Goal: Task Accomplishment & Management: Manage account settings

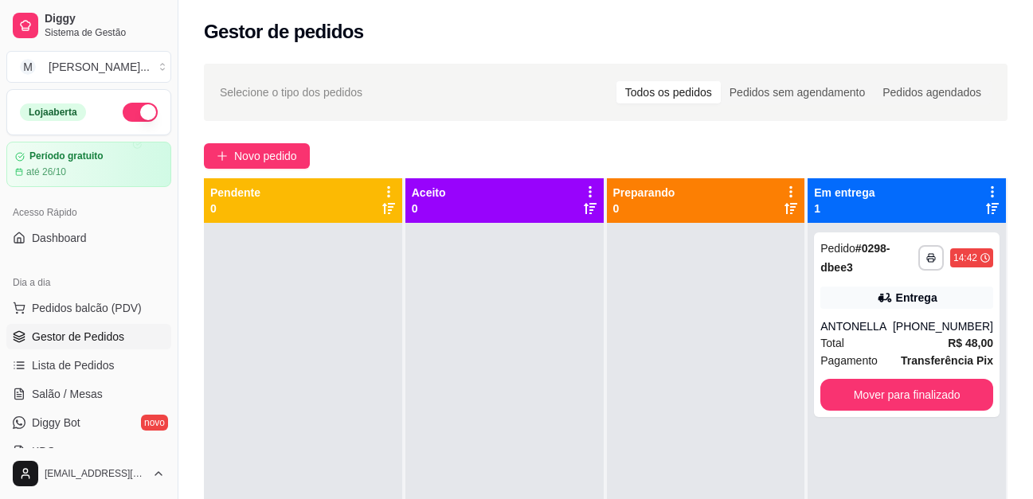
click at [757, 128] on div "**********" at bounding box center [605, 375] width 855 height 643
click at [913, 388] on button "Mover para finalizado" at bounding box center [906, 395] width 173 height 32
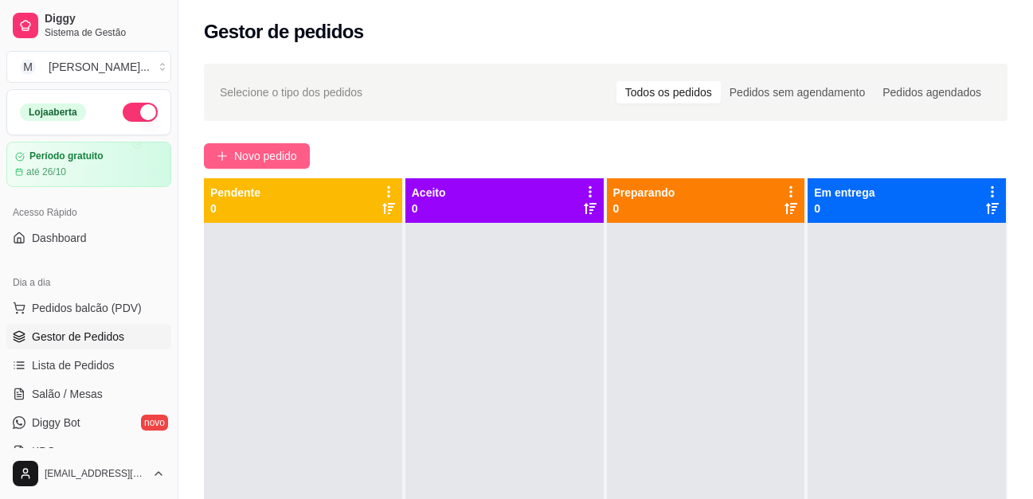
click at [284, 153] on span "Novo pedido" at bounding box center [265, 156] width 63 height 18
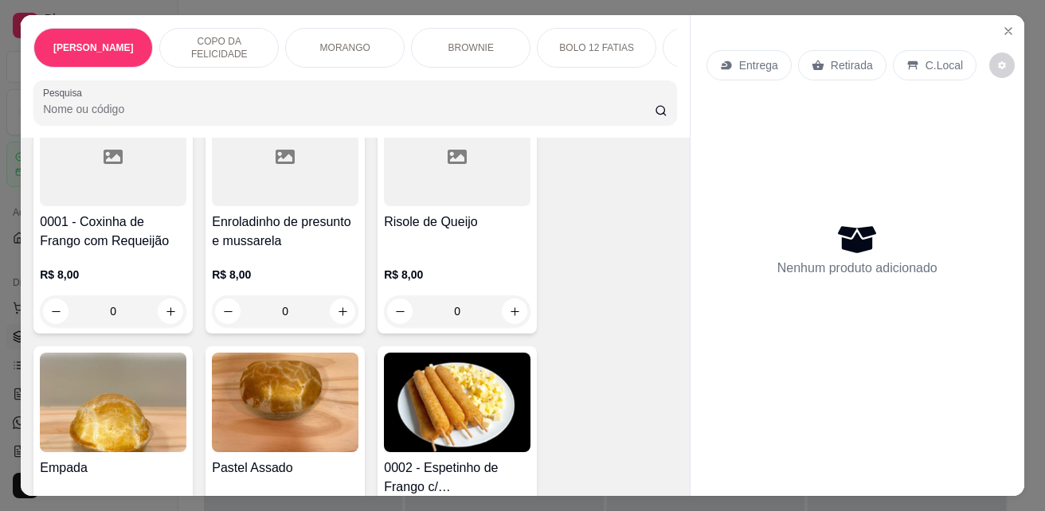
scroll to position [3425, 0]
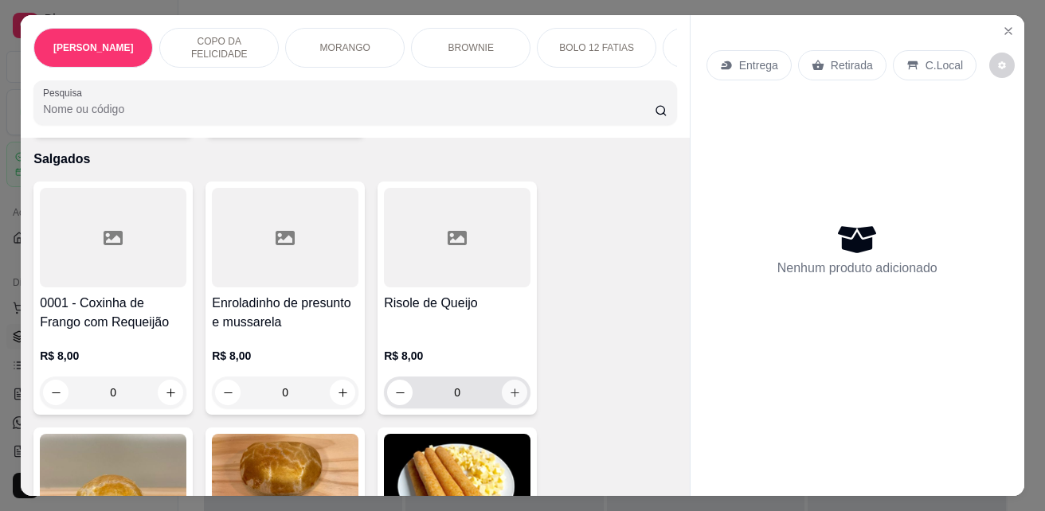
click at [510, 387] on icon "increase-product-quantity" at bounding box center [515, 393] width 12 height 12
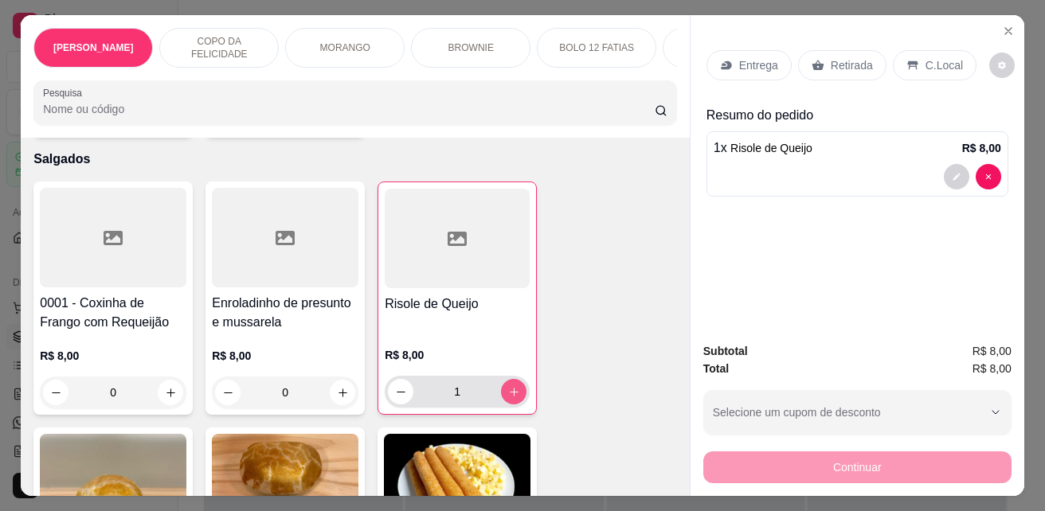
click at [509, 386] on icon "increase-product-quantity" at bounding box center [514, 392] width 12 height 12
type input "2"
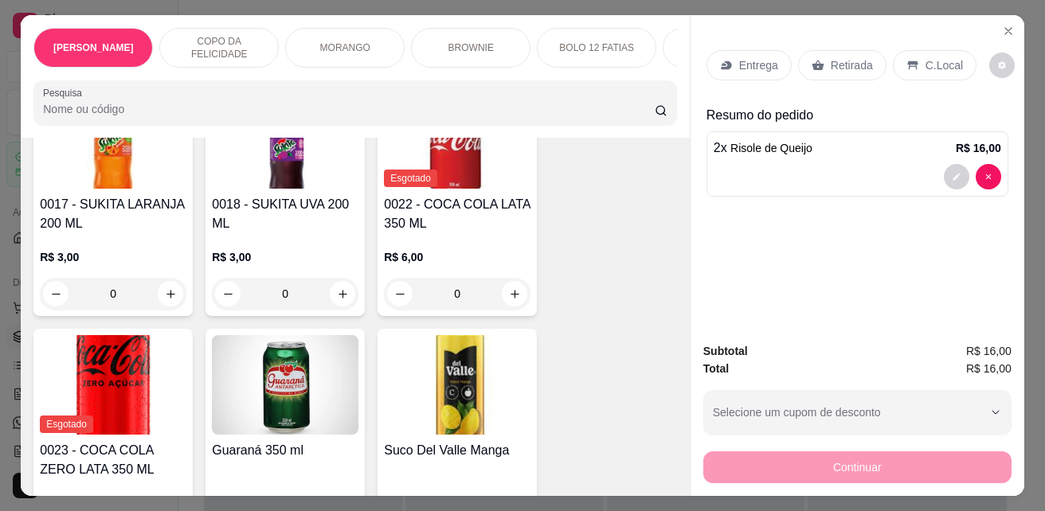
scroll to position [4619, 0]
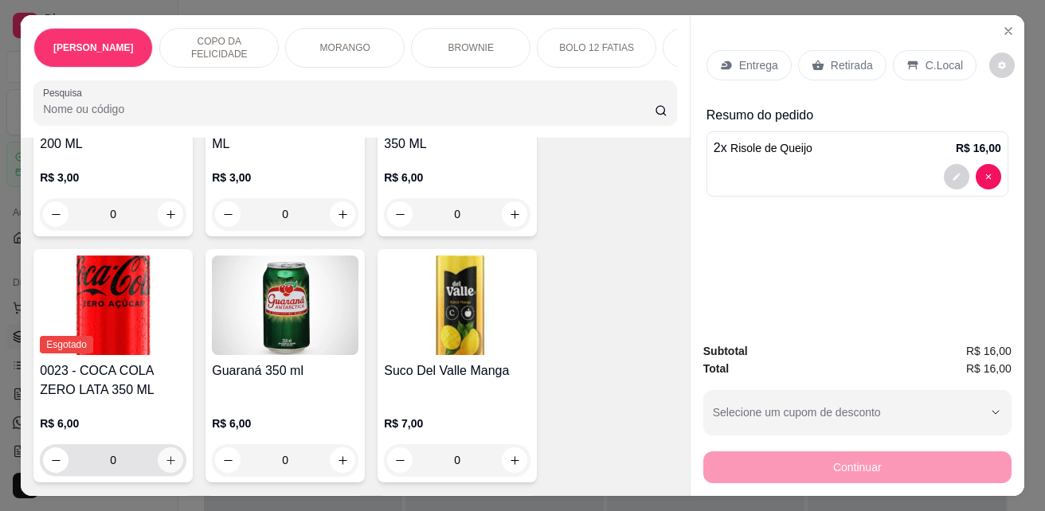
click at [158, 448] on button "increase-product-quantity" at bounding box center [170, 460] width 25 height 25
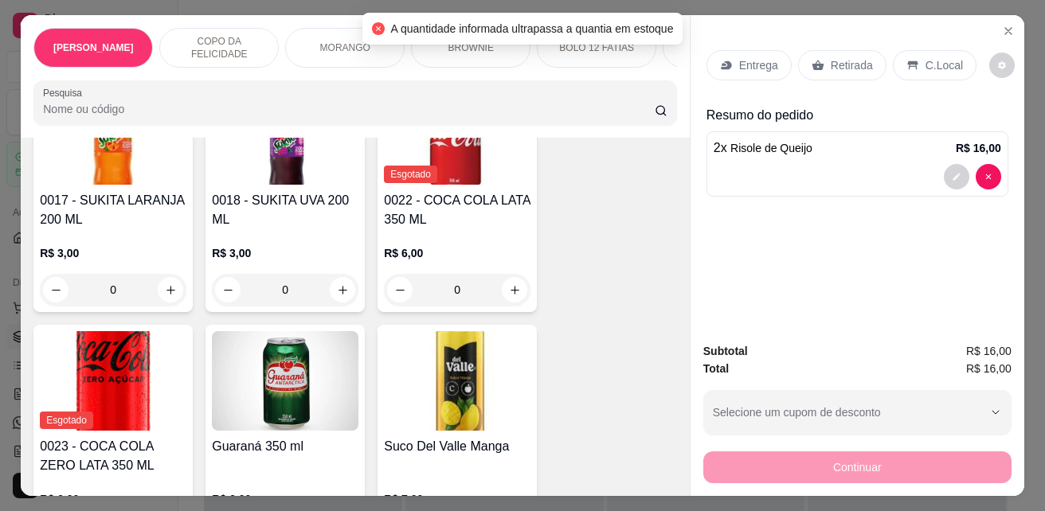
scroll to position [4539, 0]
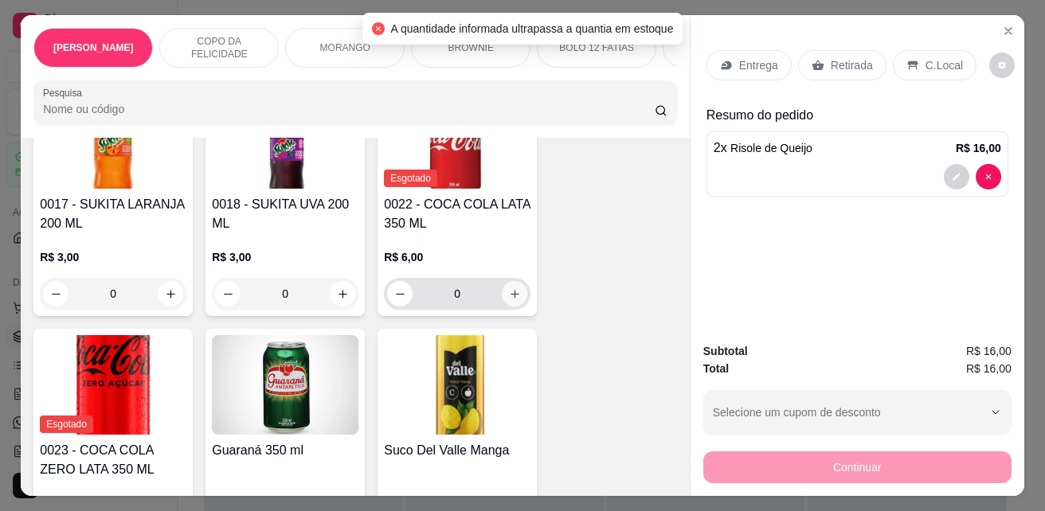
click at [503, 281] on button "increase-product-quantity" at bounding box center [514, 293] width 25 height 25
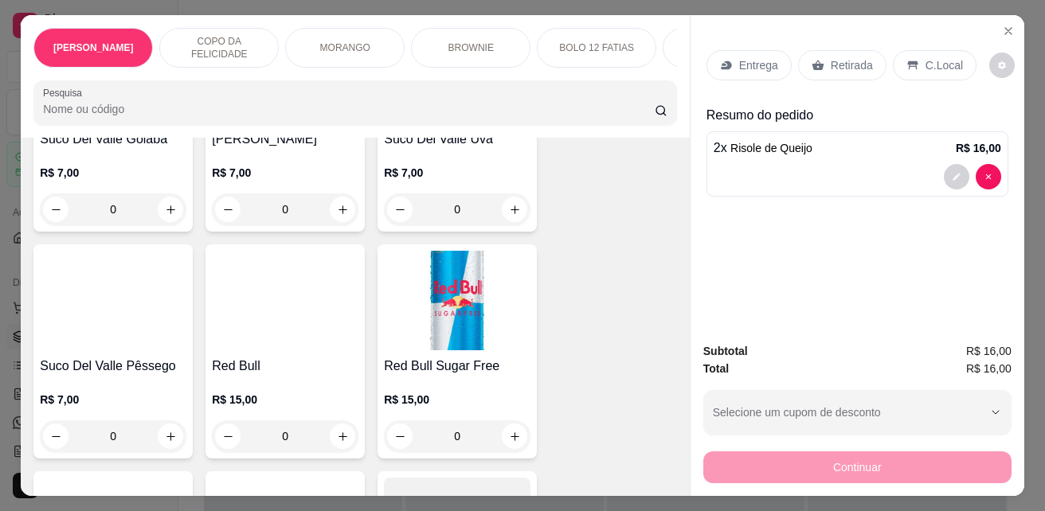
scroll to position [5416, 0]
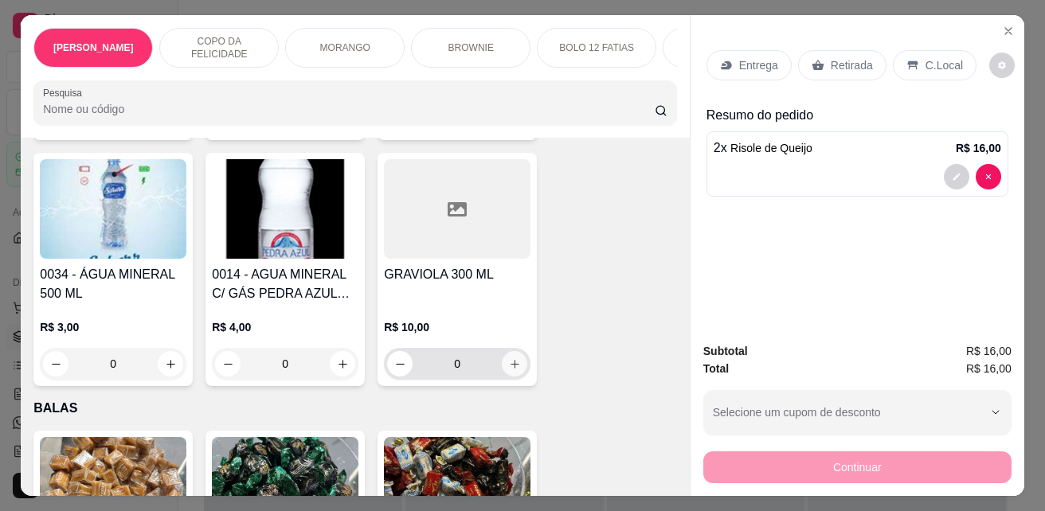
click at [509, 358] on icon "increase-product-quantity" at bounding box center [515, 364] width 12 height 12
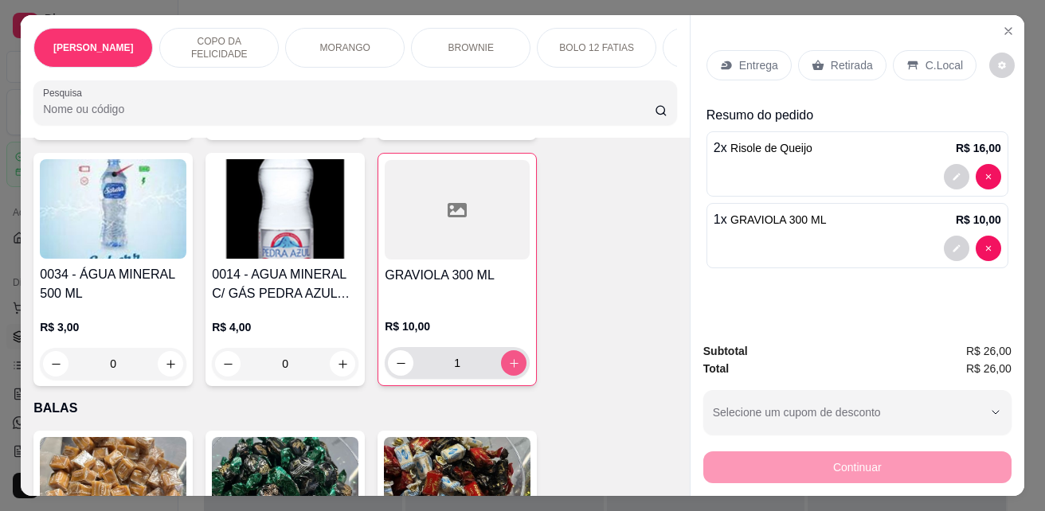
type input "1"
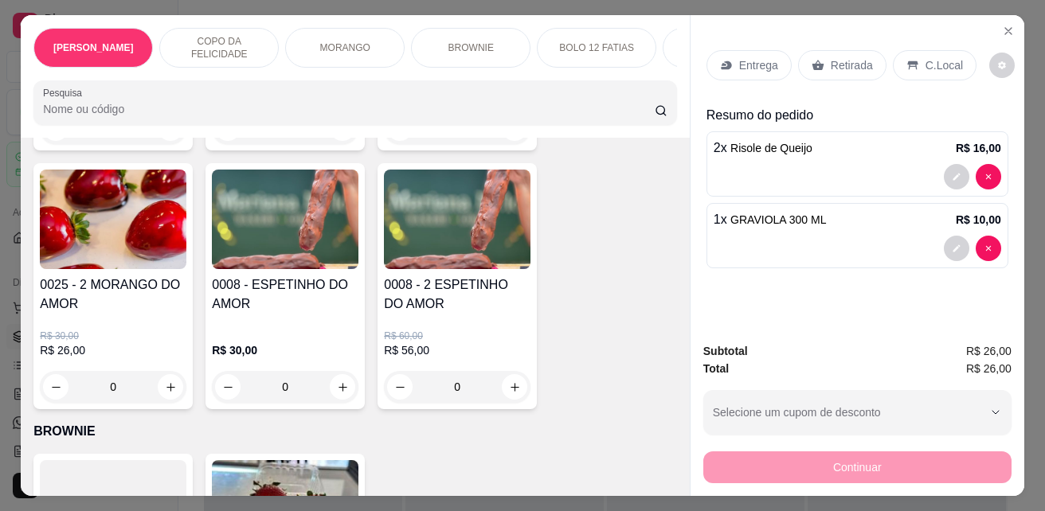
scroll to position [2310, 0]
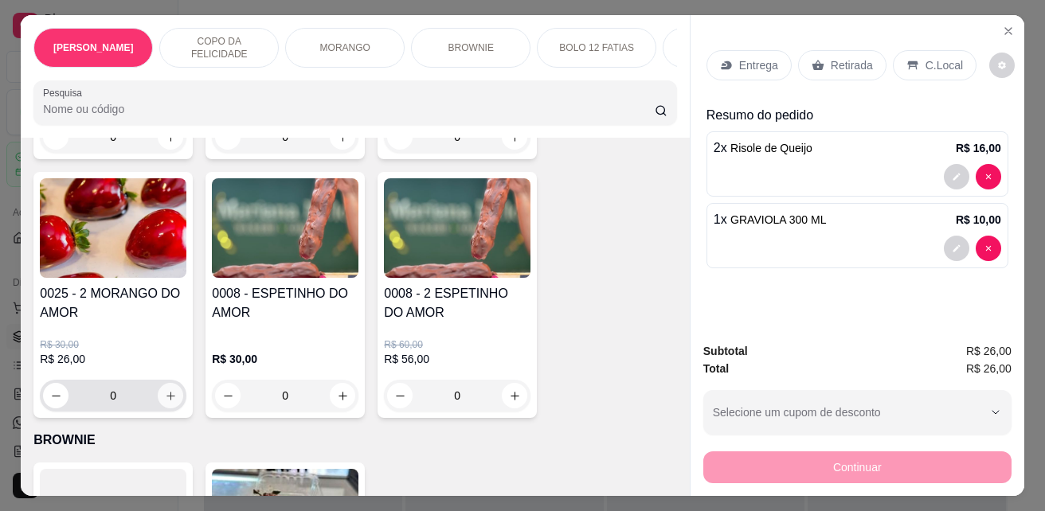
click at [165, 390] on icon "increase-product-quantity" at bounding box center [171, 396] width 12 height 12
type input "1"
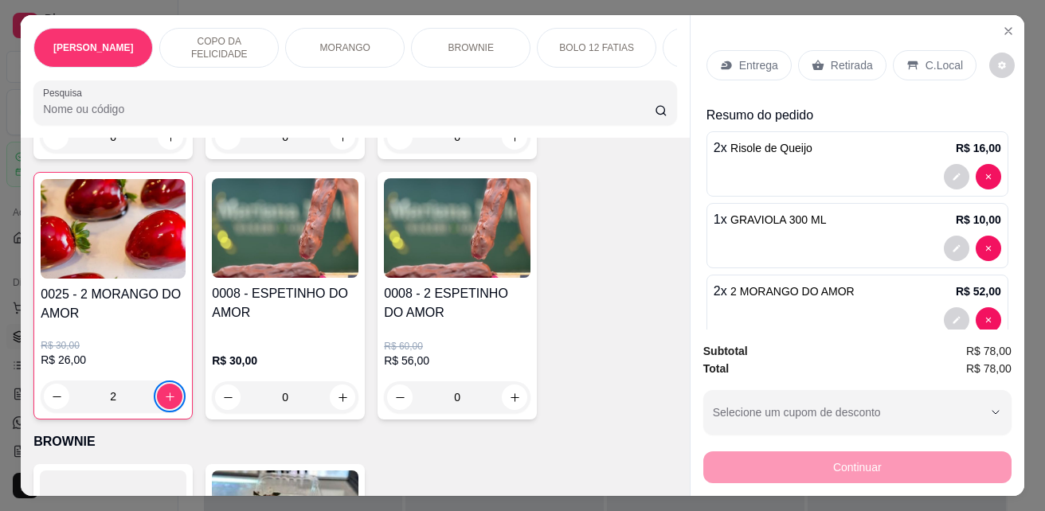
scroll to position [33, 0]
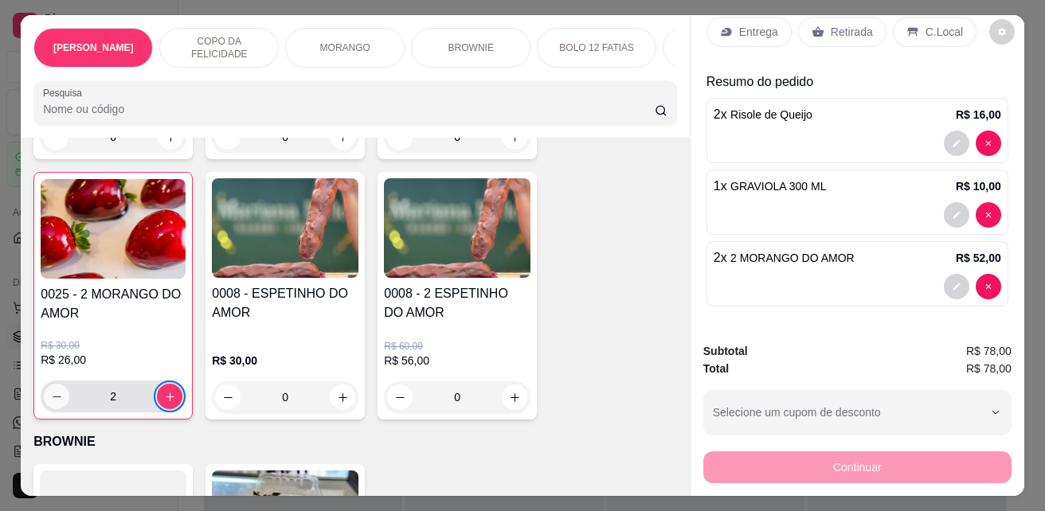
click at [44, 384] on button "decrease-product-quantity" at bounding box center [56, 396] width 25 height 25
type input "1"
click at [948, 24] on p "C.Local" at bounding box center [943, 32] width 37 height 16
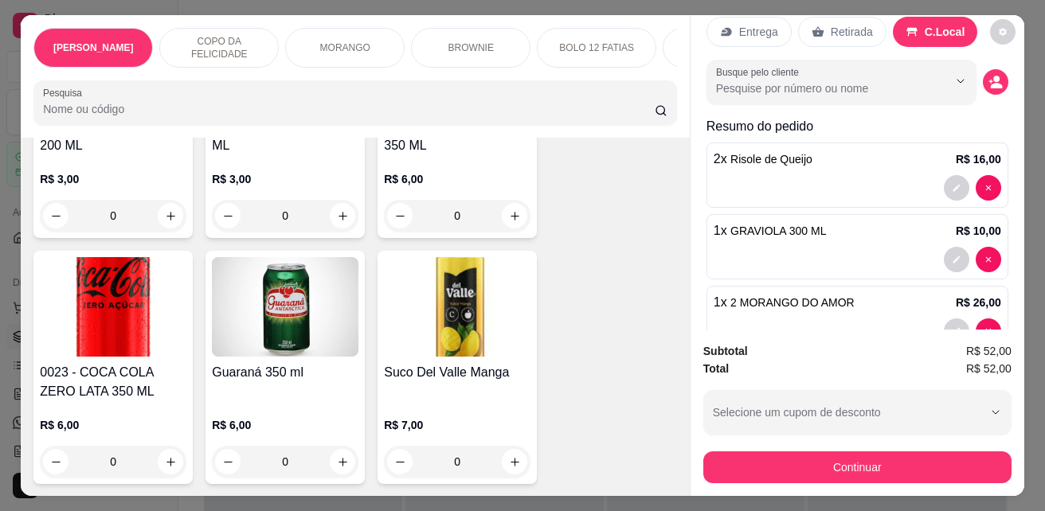
scroll to position [4699, 0]
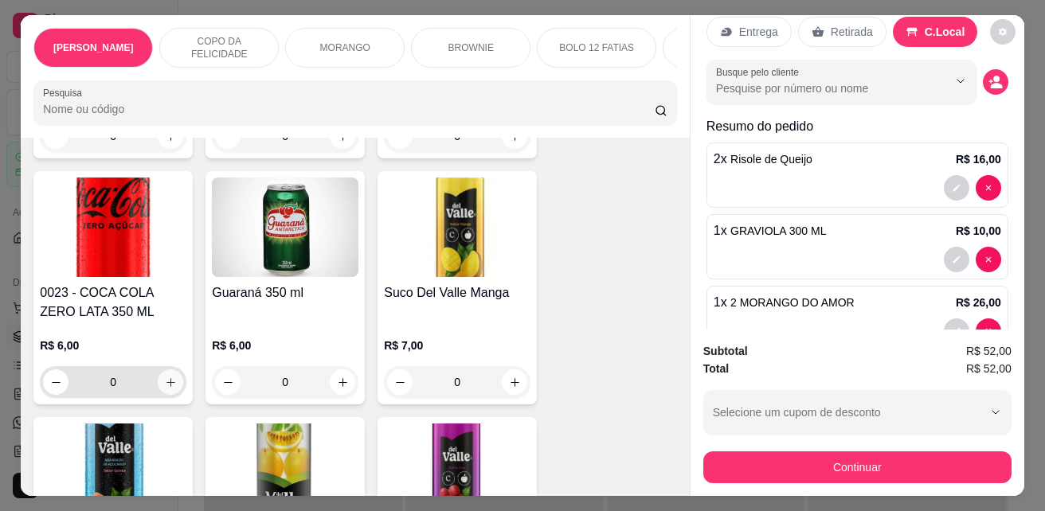
click at [165, 377] on icon "increase-product-quantity" at bounding box center [171, 383] width 12 height 12
type input "1"
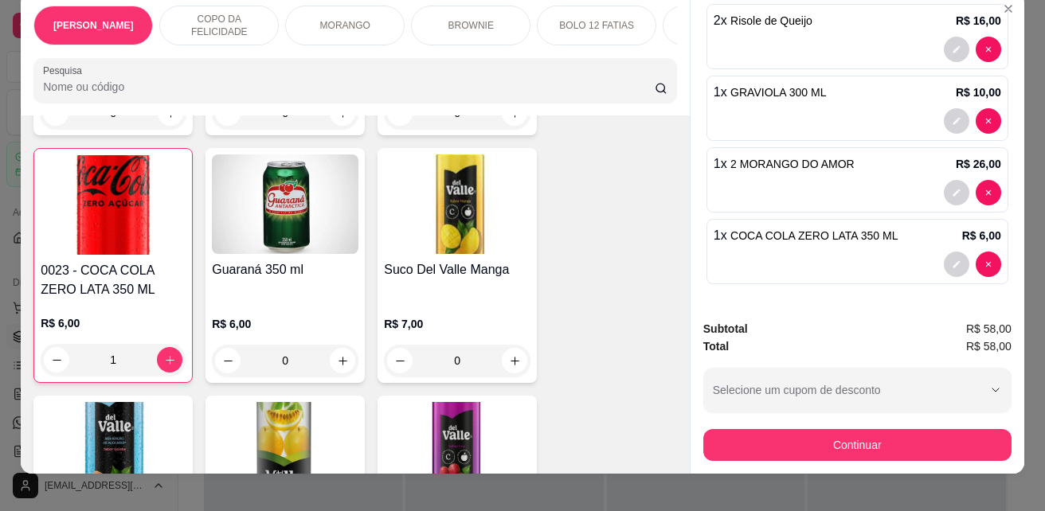
scroll to position [41, 0]
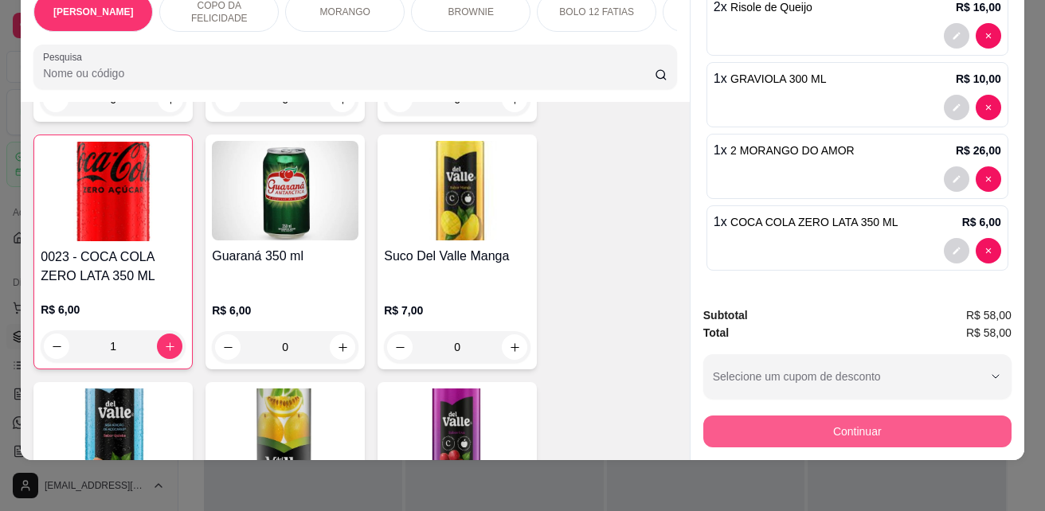
click at [874, 421] on button "Continuar" at bounding box center [857, 432] width 308 height 32
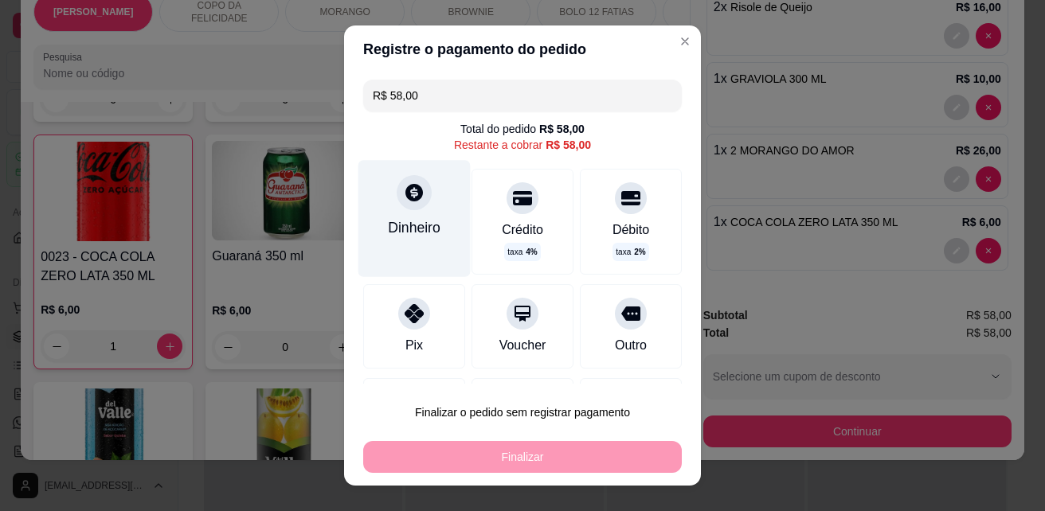
click at [402, 221] on div "Dinheiro" at bounding box center [414, 227] width 53 height 21
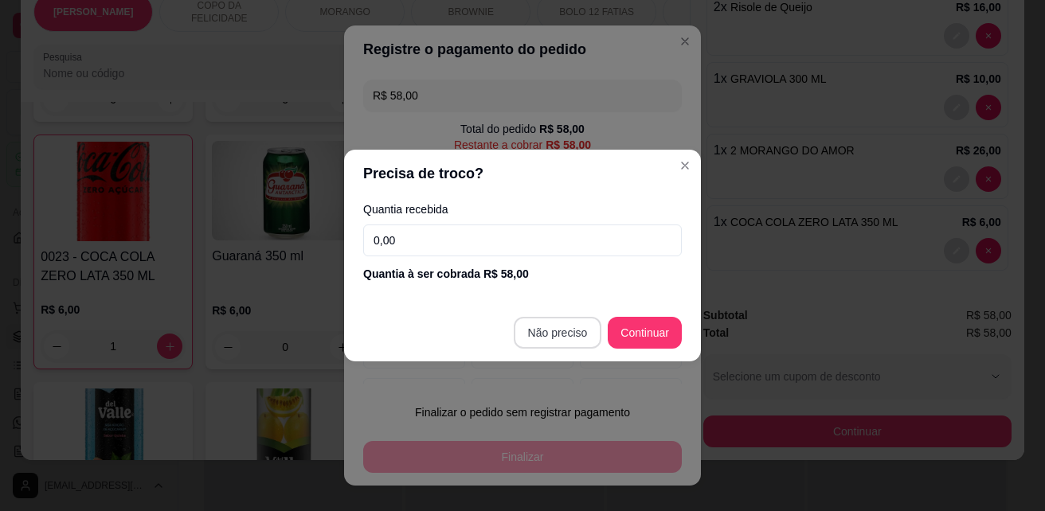
type input "R$ 0,00"
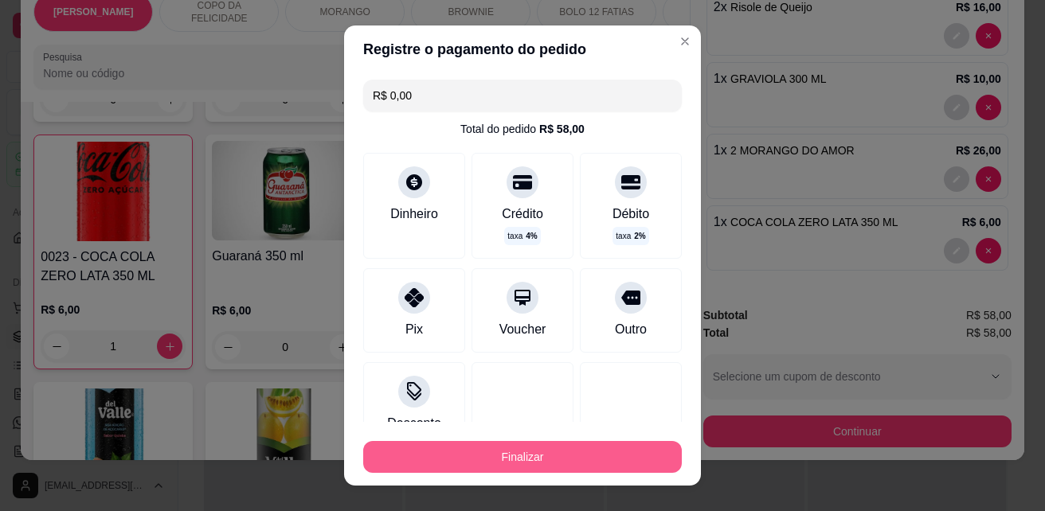
click at [579, 452] on button "Finalizar" at bounding box center [522, 457] width 319 height 32
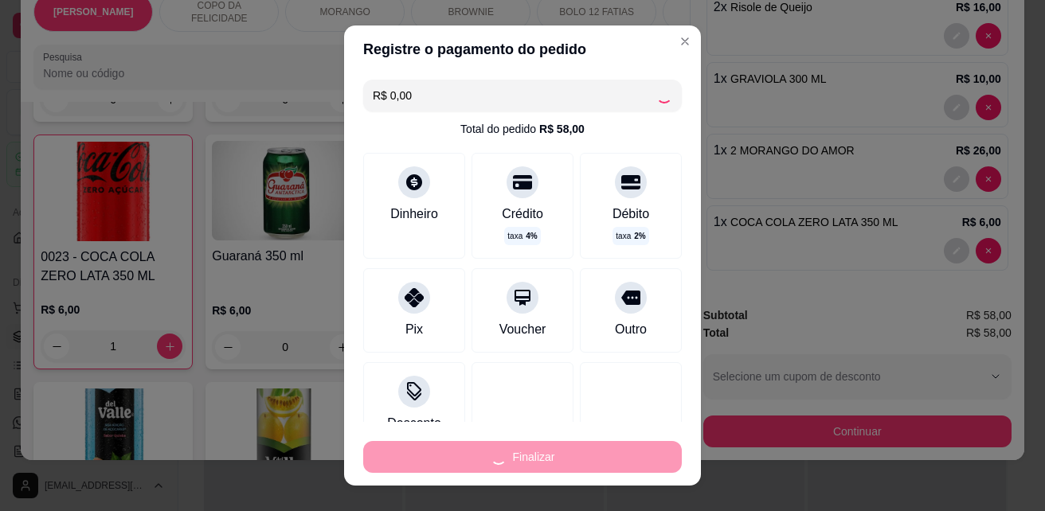
type input "0"
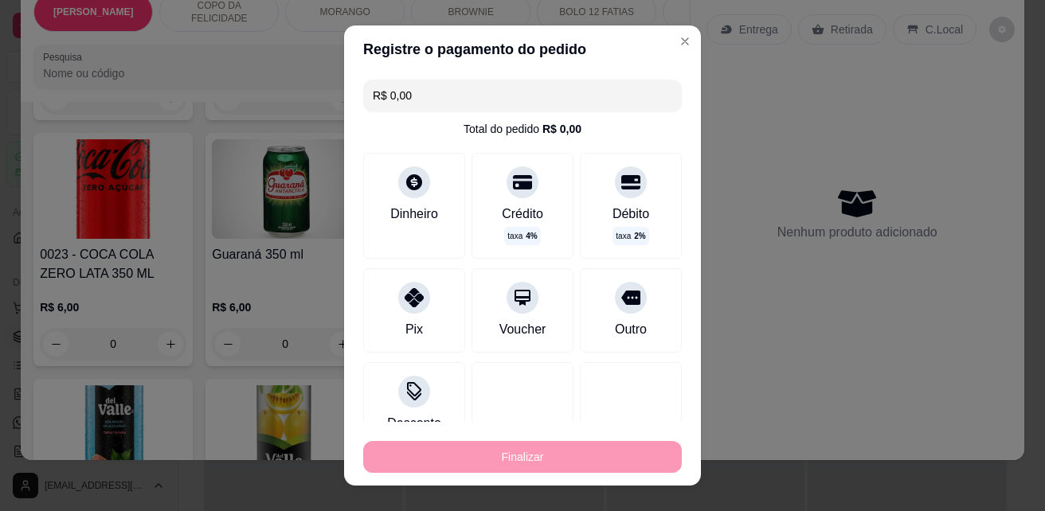
type input "-R$ 58,00"
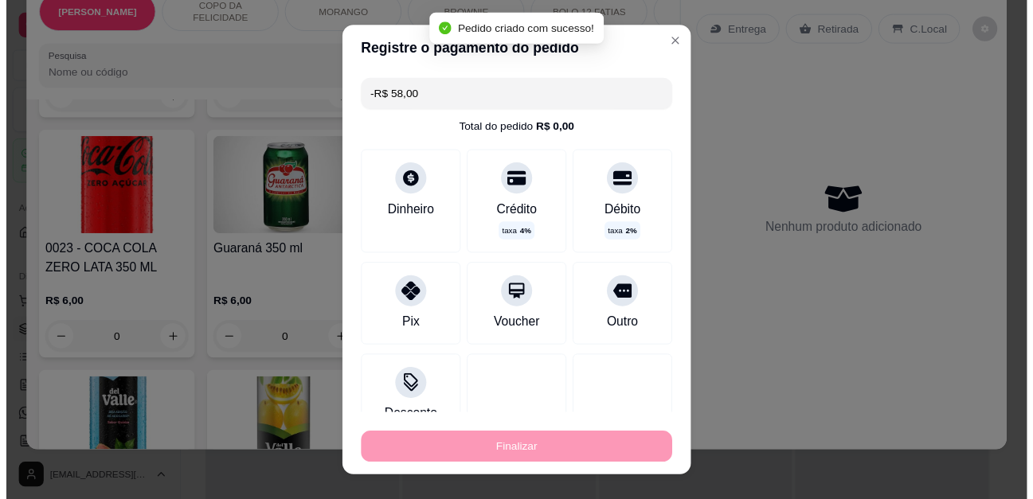
scroll to position [4697, 0]
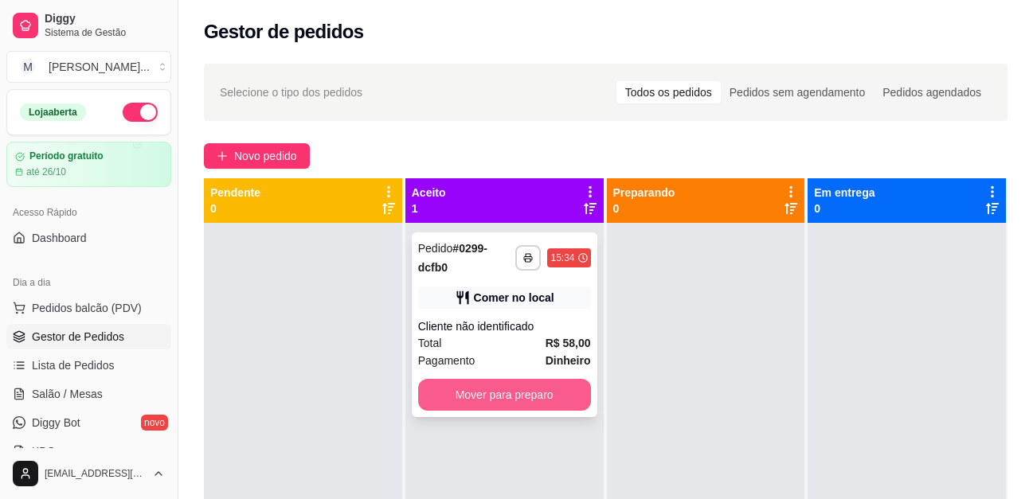
click at [553, 396] on button "Mover para preparo" at bounding box center [504, 395] width 173 height 32
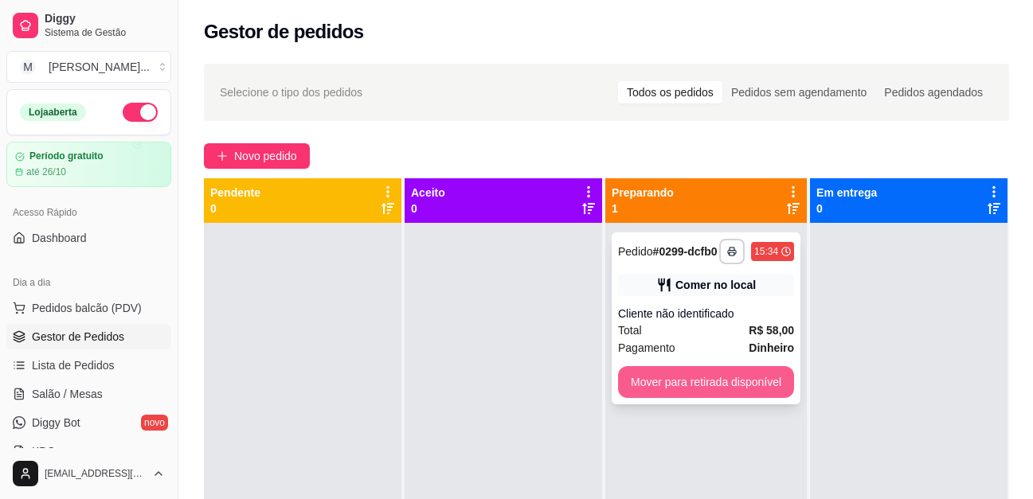
click at [708, 385] on button "Mover para retirada disponível" at bounding box center [706, 382] width 176 height 32
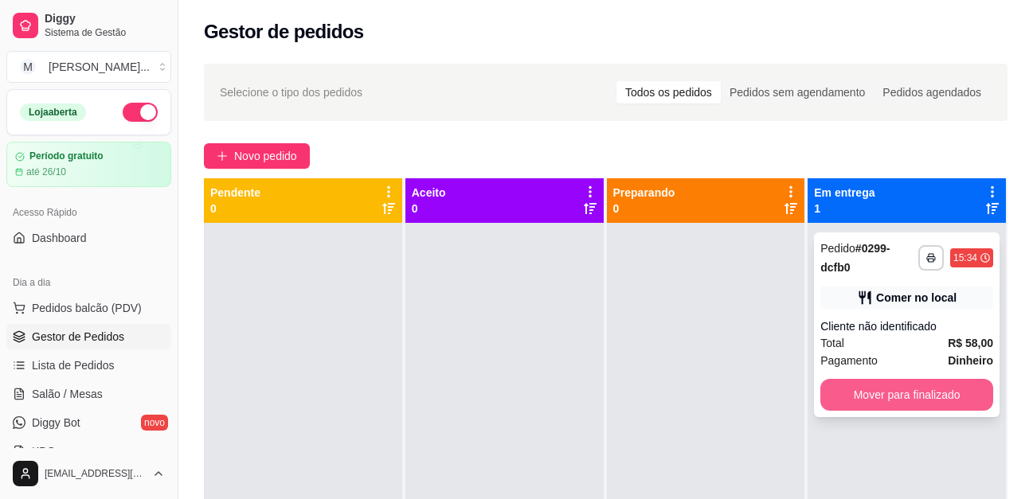
click at [901, 388] on button "Mover para finalizado" at bounding box center [906, 395] width 173 height 32
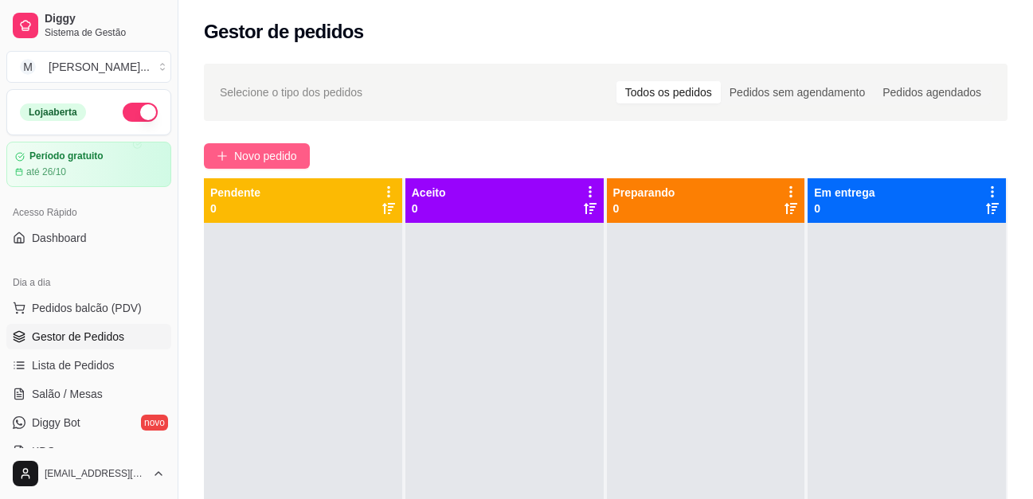
click at [231, 154] on button "Novo pedido" at bounding box center [257, 155] width 106 height 25
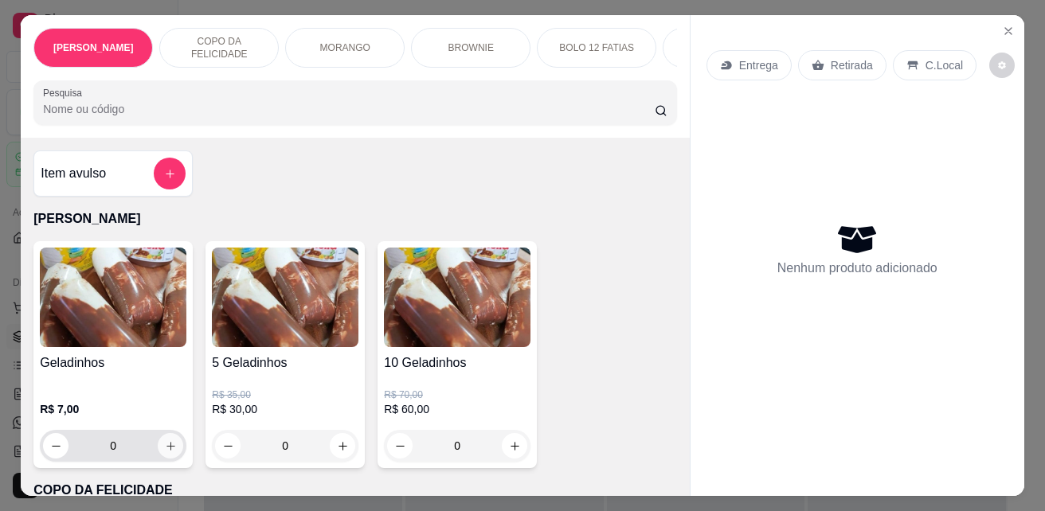
click at [175, 444] on button "increase-product-quantity" at bounding box center [170, 445] width 25 height 25
click at [172, 444] on button "increase-product-quantity" at bounding box center [170, 445] width 25 height 25
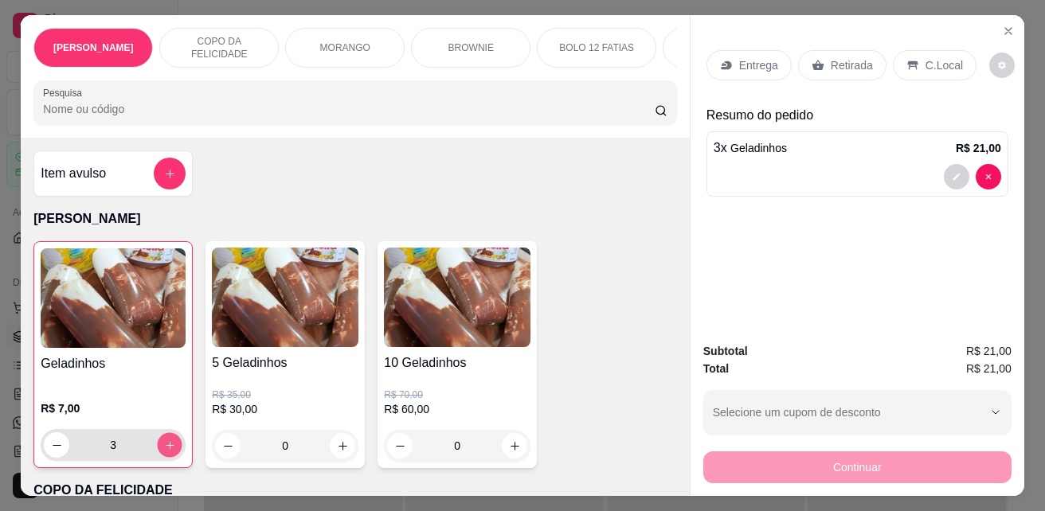
click at [166, 450] on icon "increase-product-quantity" at bounding box center [170, 446] width 12 height 12
click at [925, 60] on p "C.Local" at bounding box center [943, 65] width 37 height 16
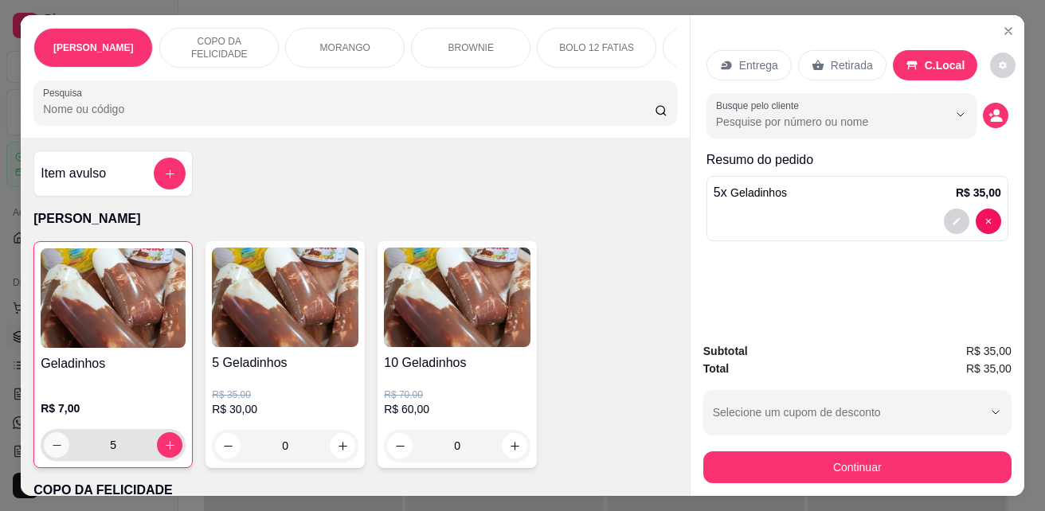
click at [59, 452] on button "decrease-product-quantity" at bounding box center [56, 444] width 25 height 25
type input "4"
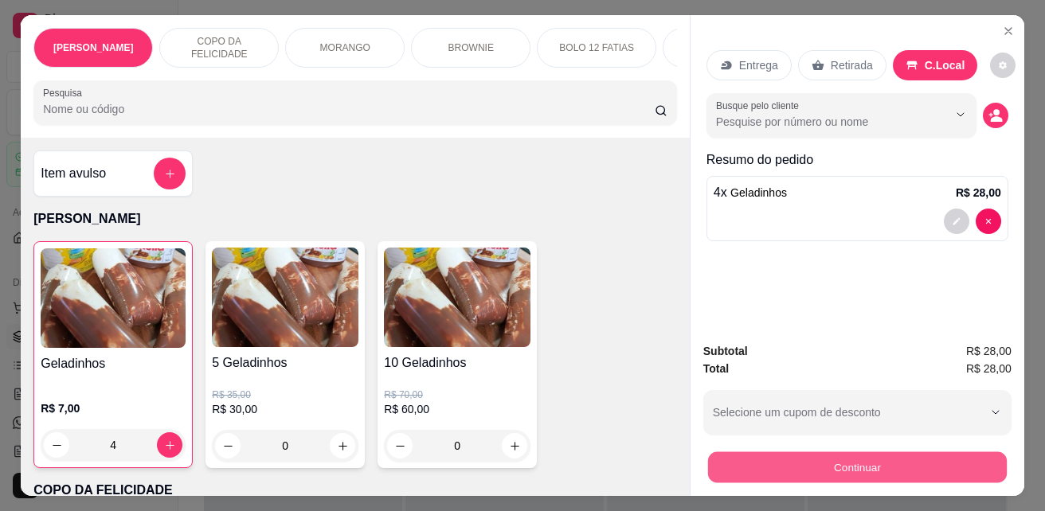
click at [806, 452] on button "Continuar" at bounding box center [857, 467] width 299 height 31
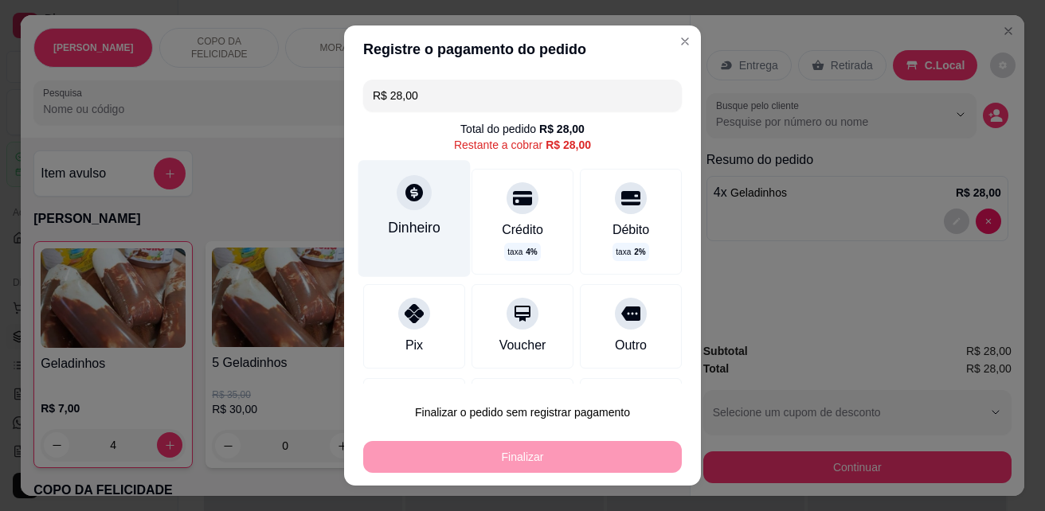
click at [373, 213] on div "Dinheiro" at bounding box center [414, 218] width 112 height 116
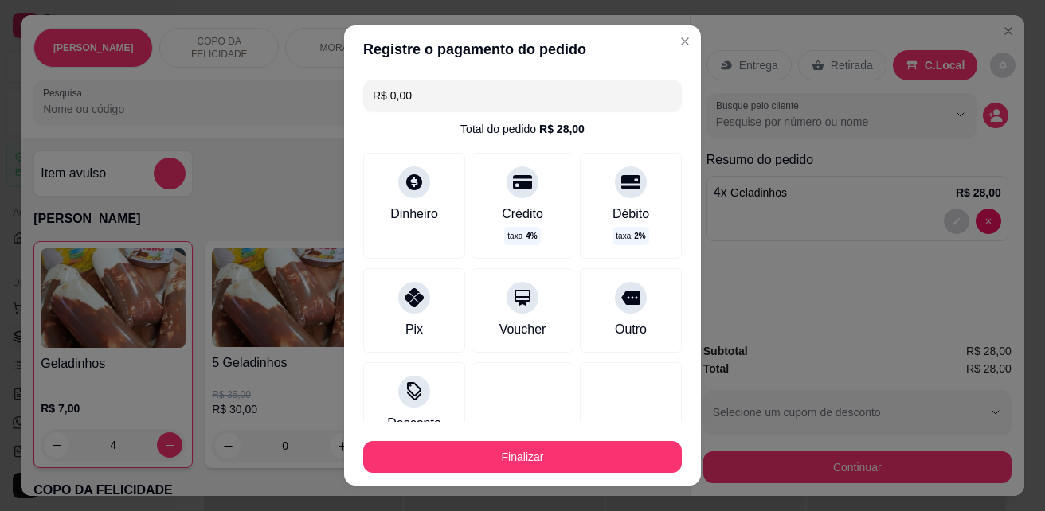
type input "R$ 0,00"
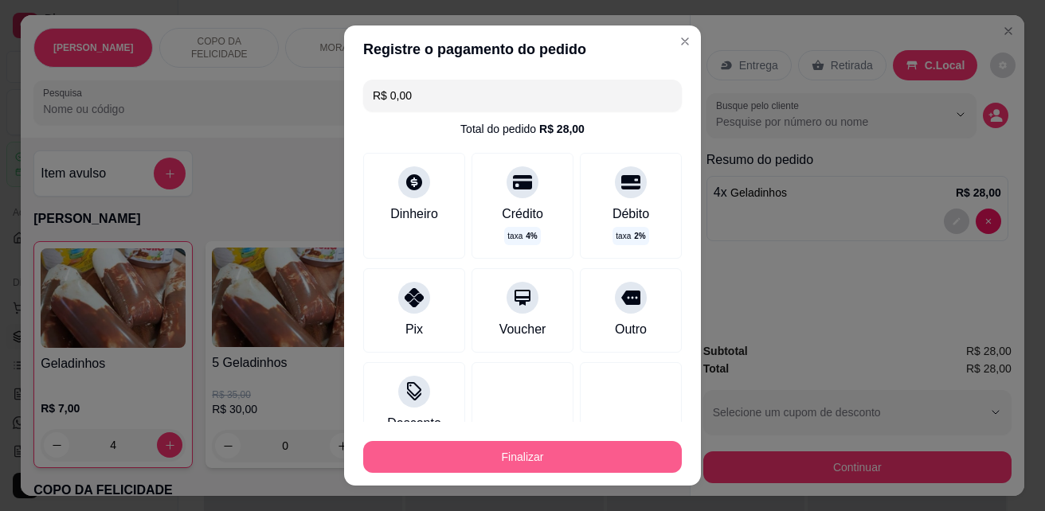
click at [588, 457] on button "Finalizar" at bounding box center [522, 457] width 319 height 32
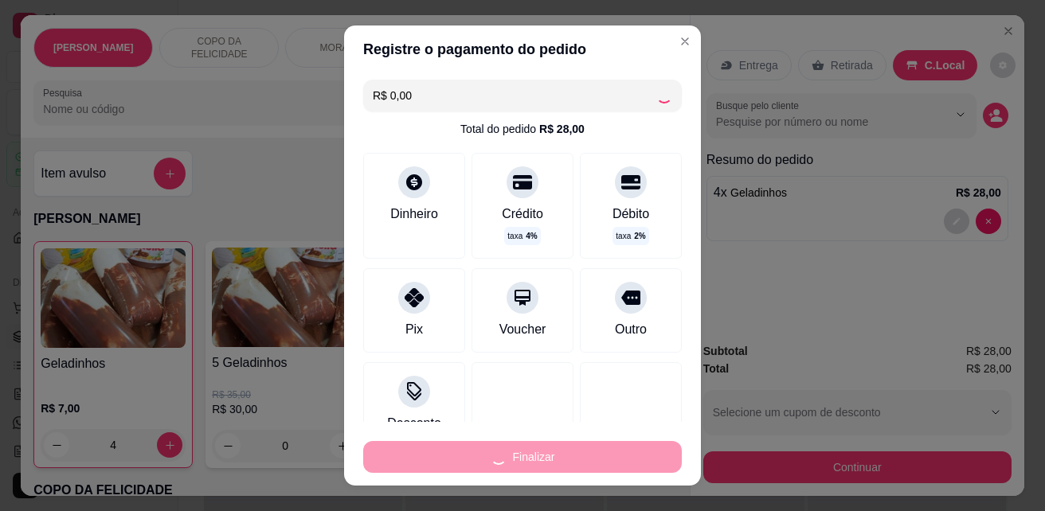
type input "0"
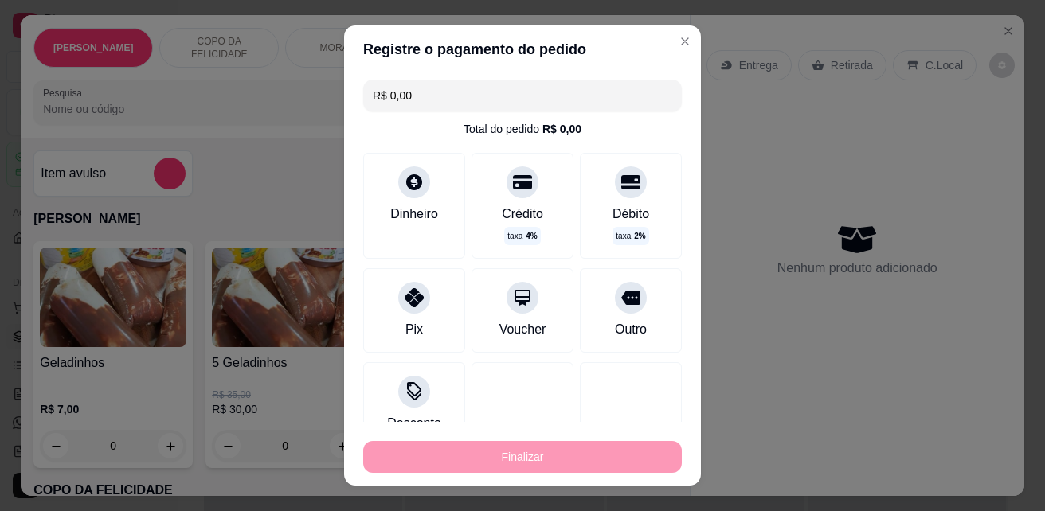
type input "-R$ 28,00"
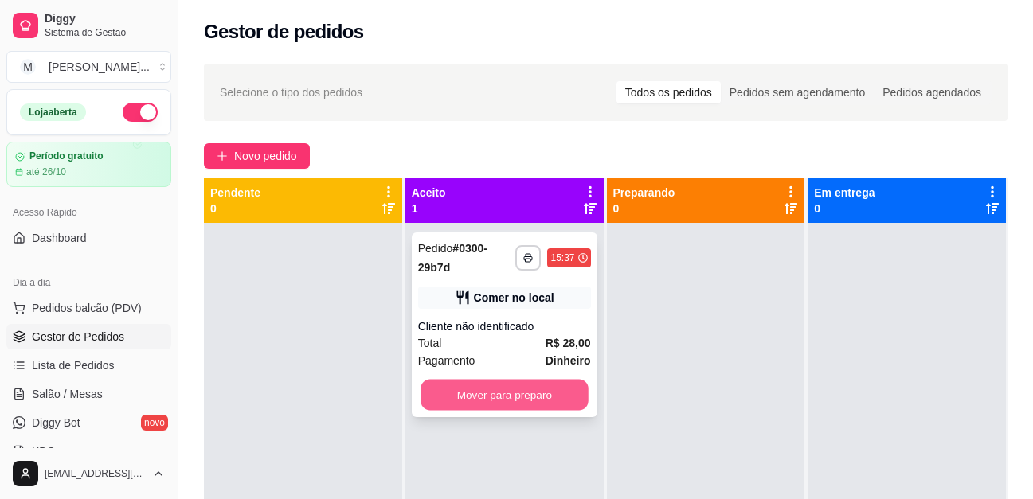
click at [542, 388] on button "Mover para preparo" at bounding box center [504, 395] width 167 height 31
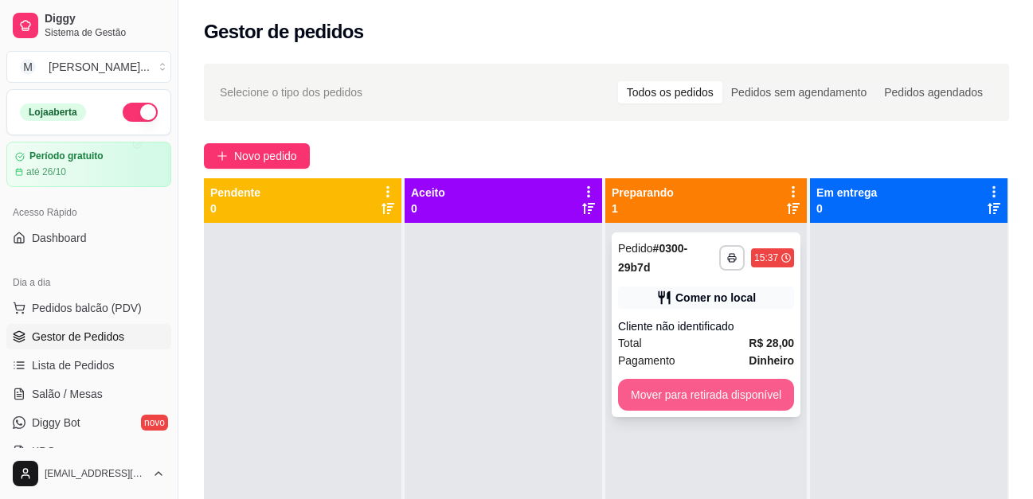
click at [685, 386] on button "Mover para retirada disponível" at bounding box center [706, 395] width 176 height 32
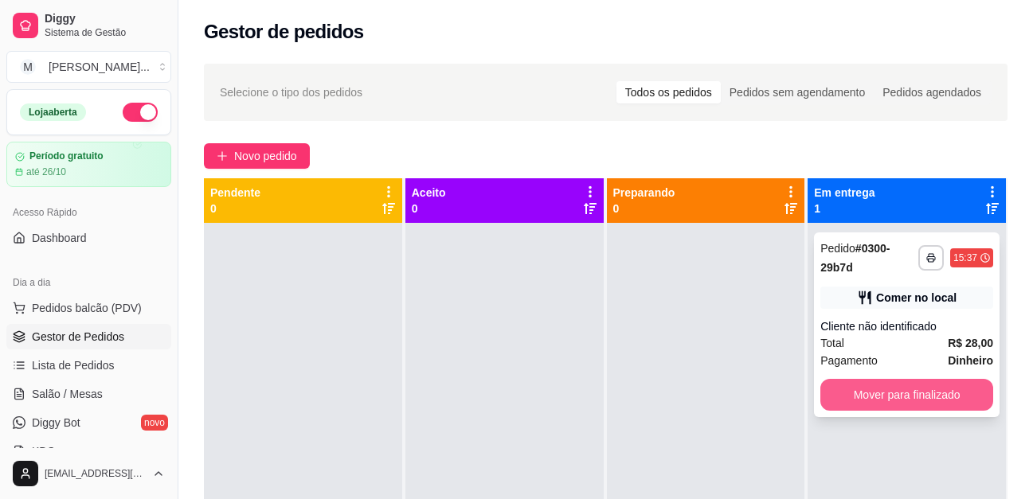
click at [866, 389] on button "Mover para finalizado" at bounding box center [906, 395] width 173 height 32
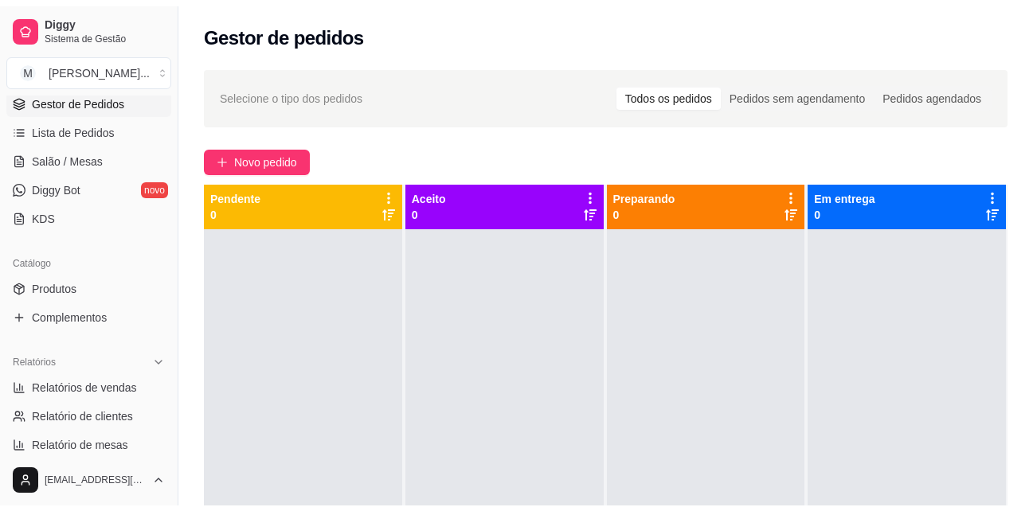
scroll to position [398, 0]
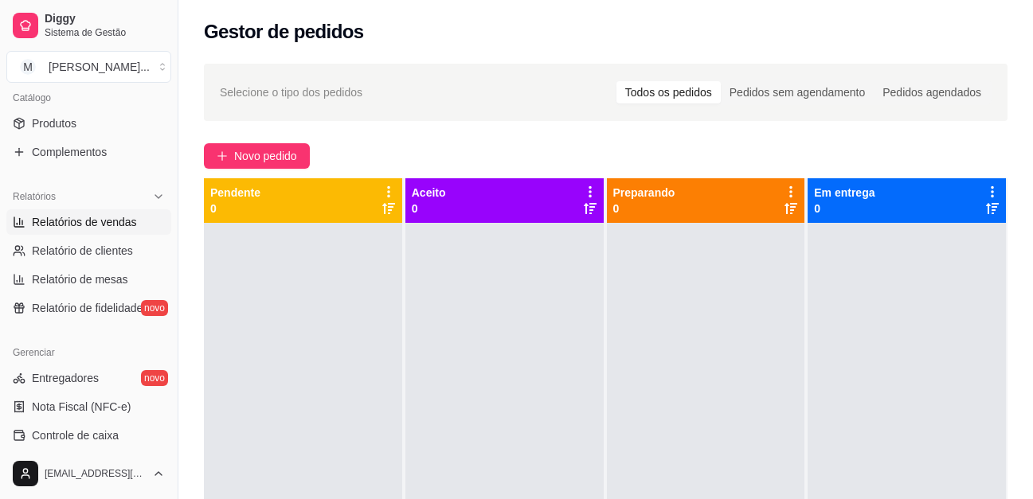
click at [98, 221] on span "Relatórios de vendas" at bounding box center [84, 222] width 105 height 16
select select "ALL"
select select "0"
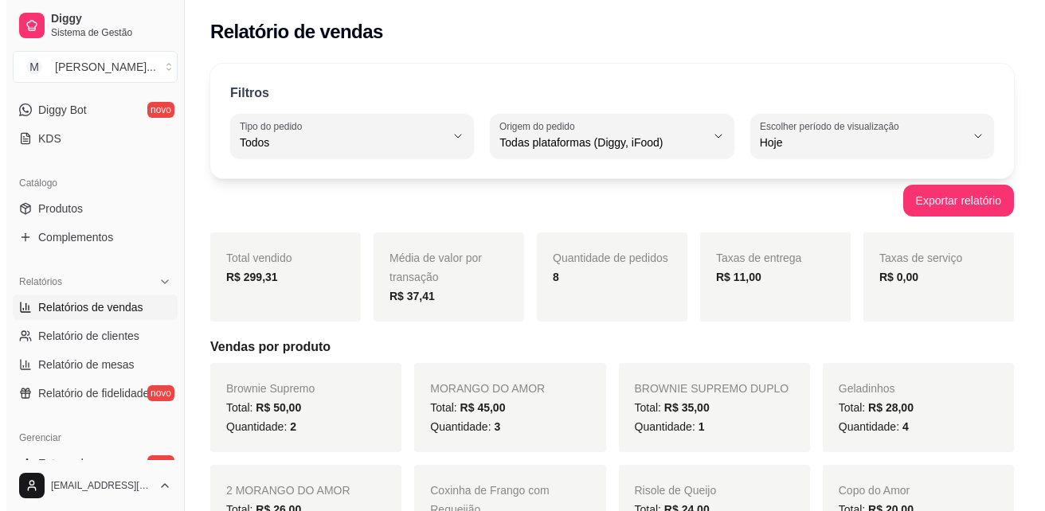
scroll to position [159, 0]
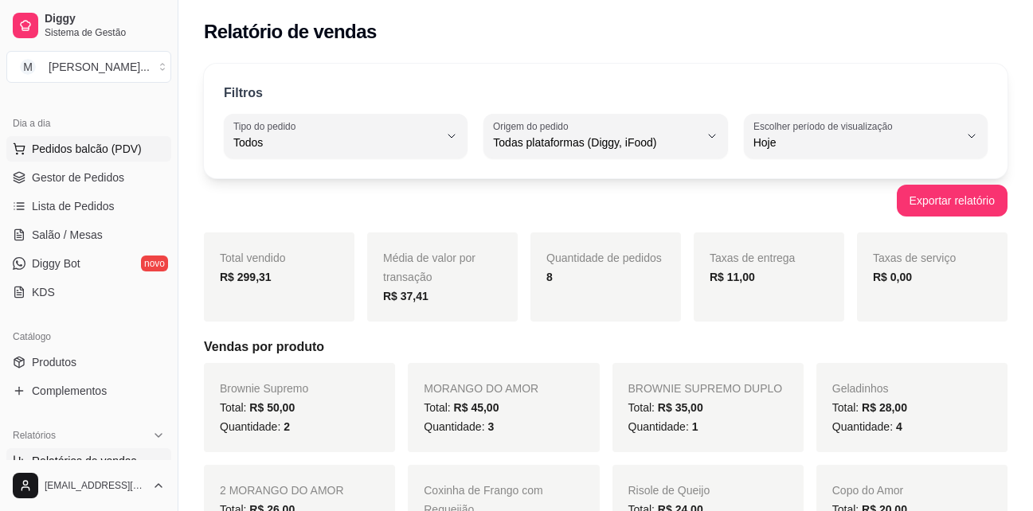
click at [81, 151] on span "Pedidos balcão (PDV)" at bounding box center [87, 149] width 110 height 16
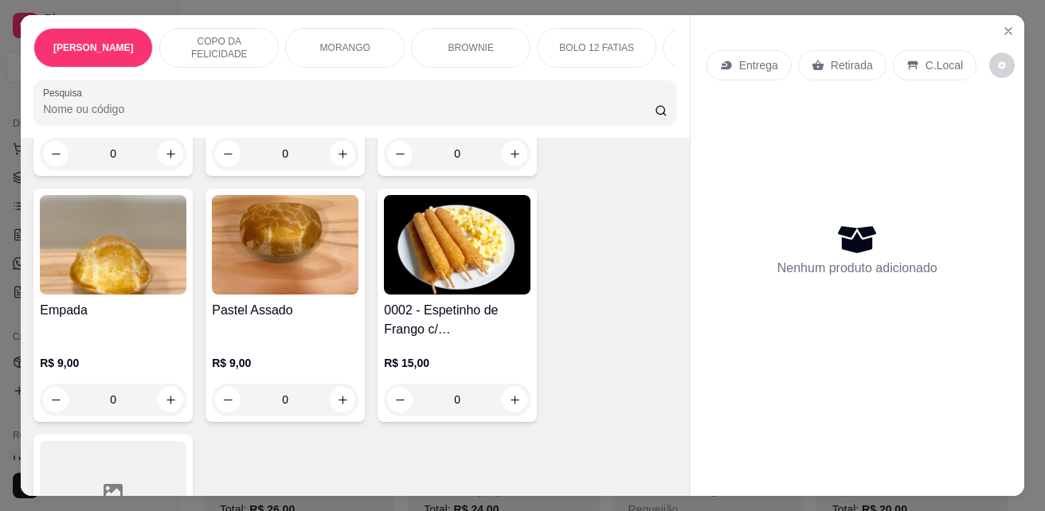
scroll to position [3504, 0]
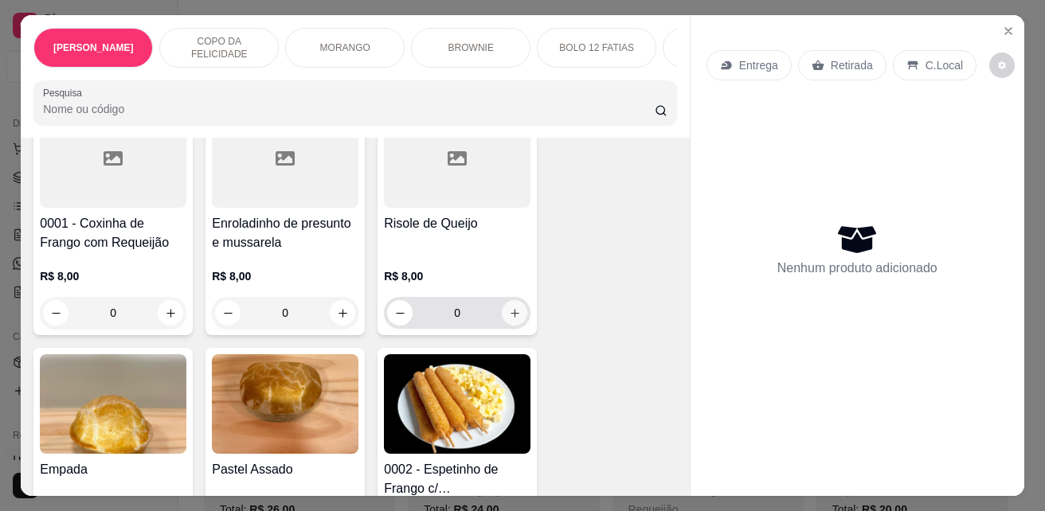
click at [509, 307] on icon "increase-product-quantity" at bounding box center [515, 313] width 12 height 12
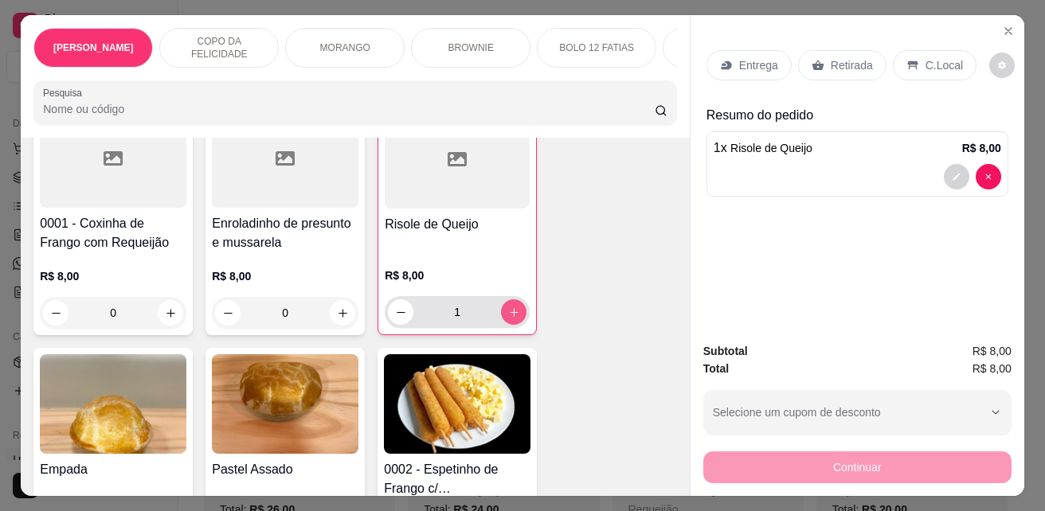
type input "1"
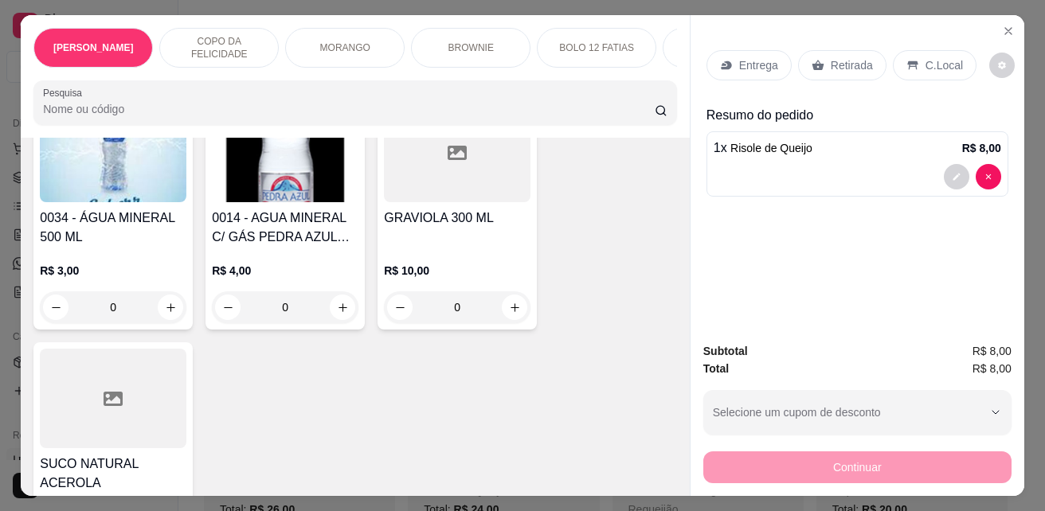
scroll to position [5495, 0]
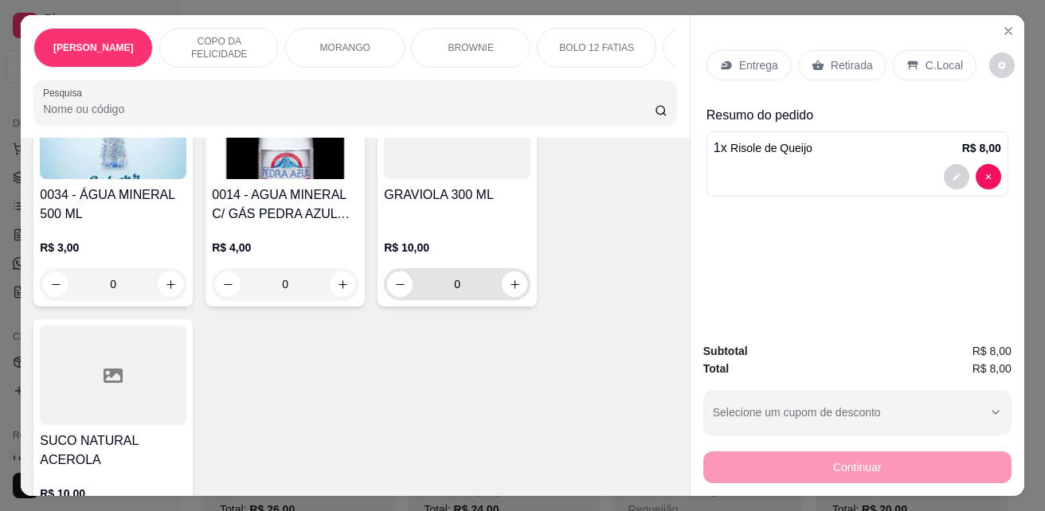
click at [509, 279] on icon "increase-product-quantity" at bounding box center [515, 285] width 12 height 12
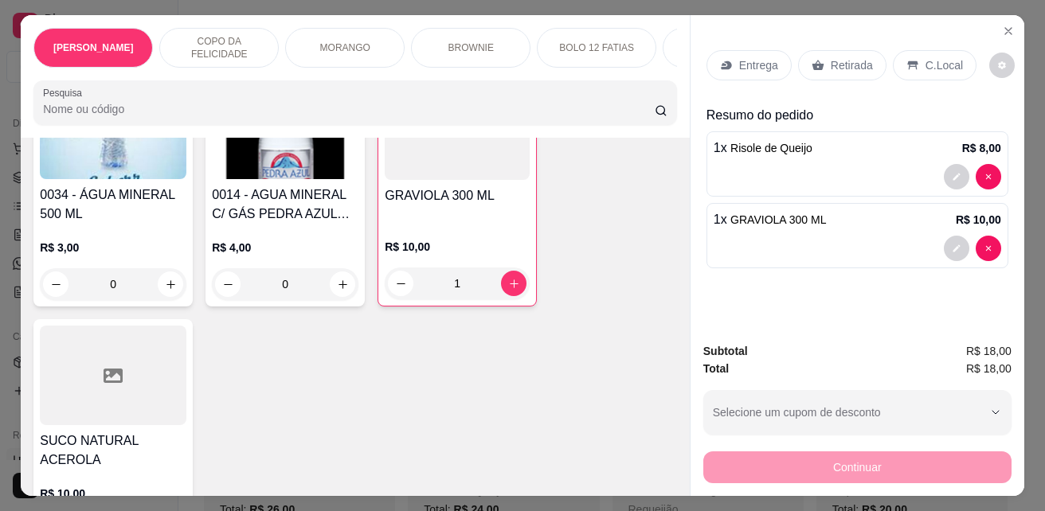
type input "1"
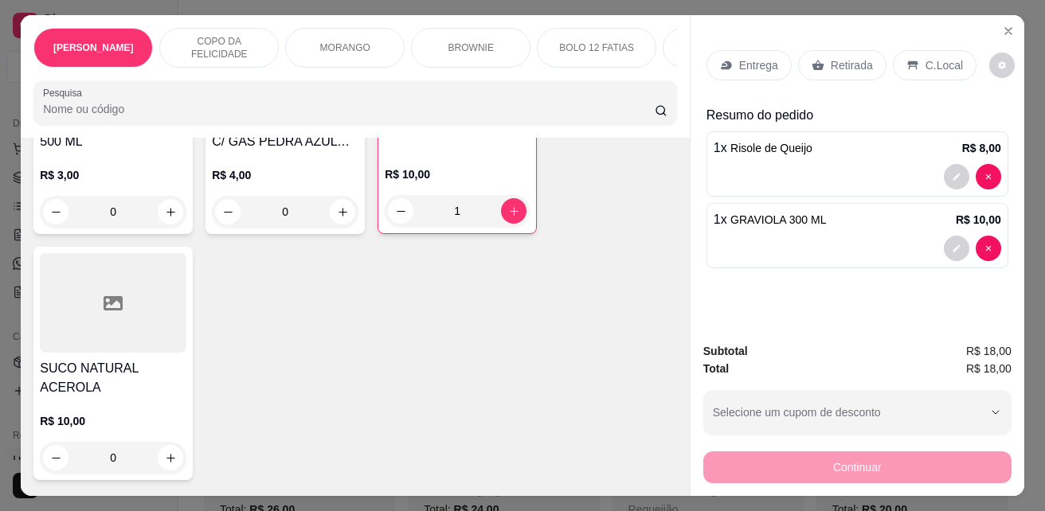
scroll to position [5575, 0]
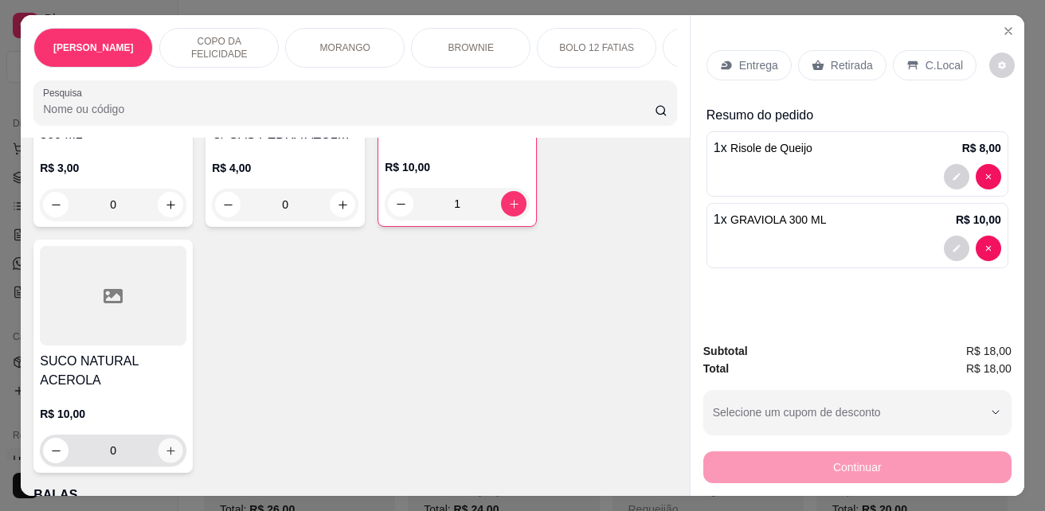
click at [170, 445] on icon "increase-product-quantity" at bounding box center [171, 451] width 12 height 12
type input "1"
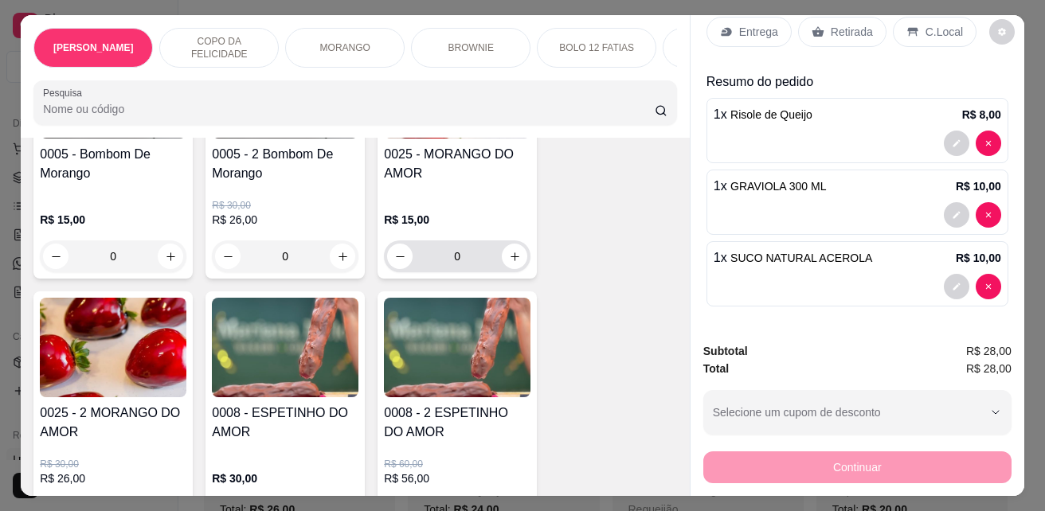
scroll to position [2152, 0]
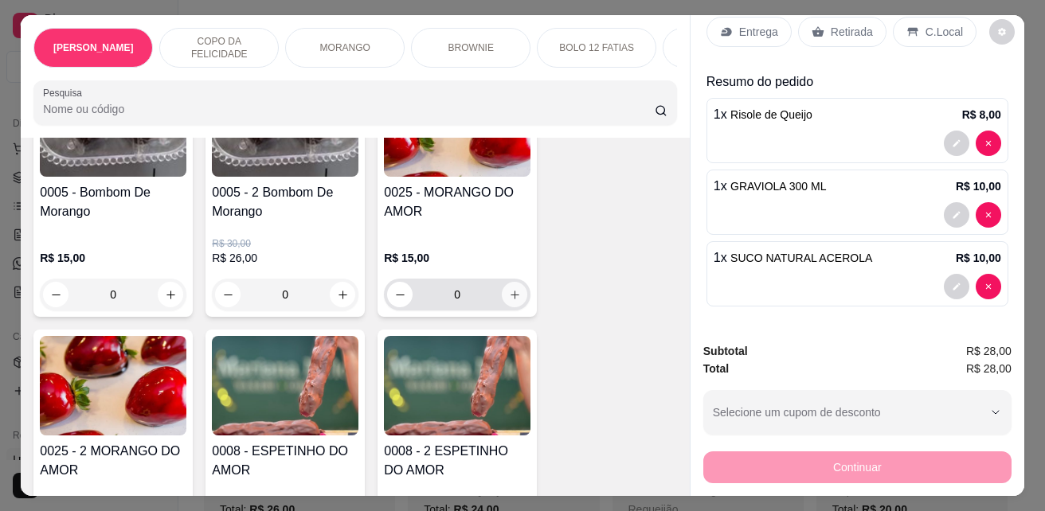
click at [509, 289] on icon "increase-product-quantity" at bounding box center [515, 295] width 12 height 12
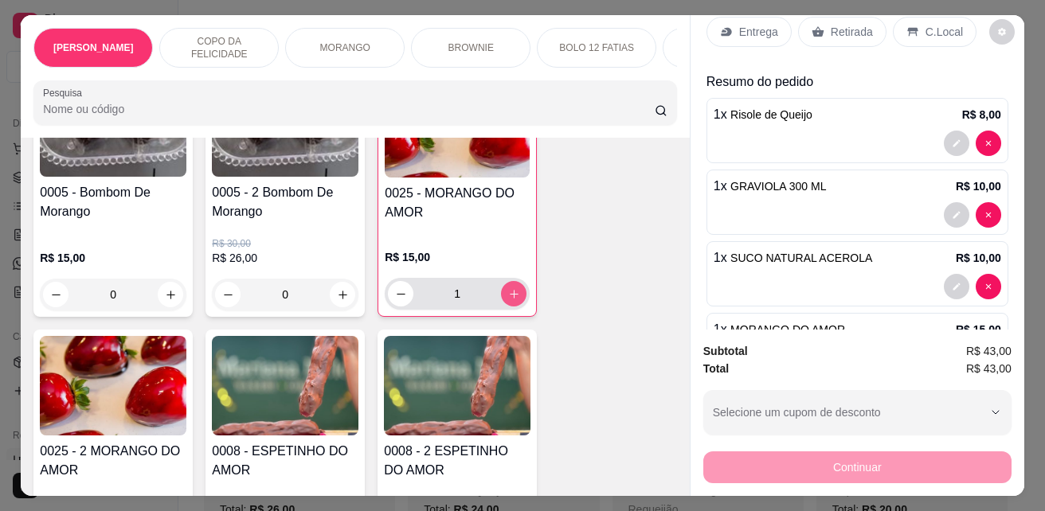
type input "1"
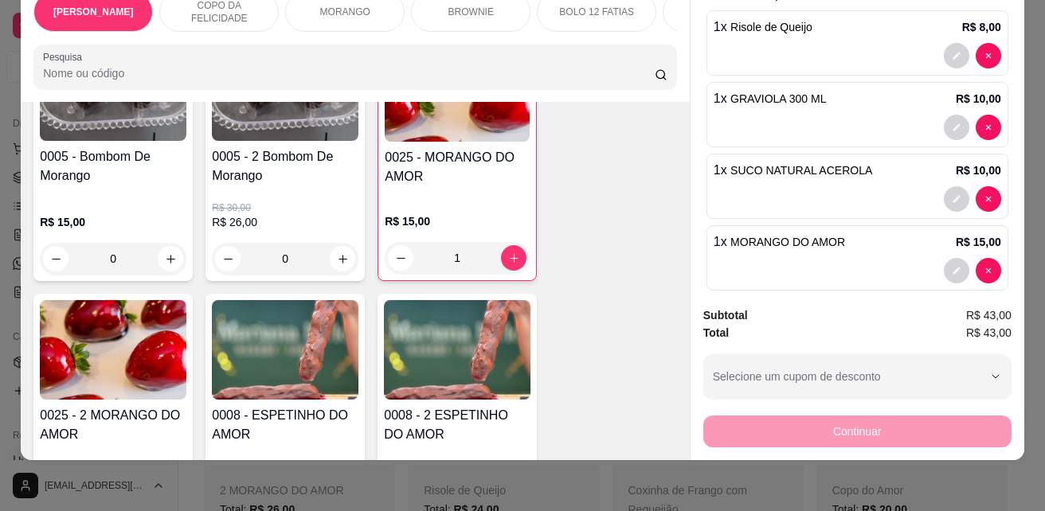
scroll to position [0, 0]
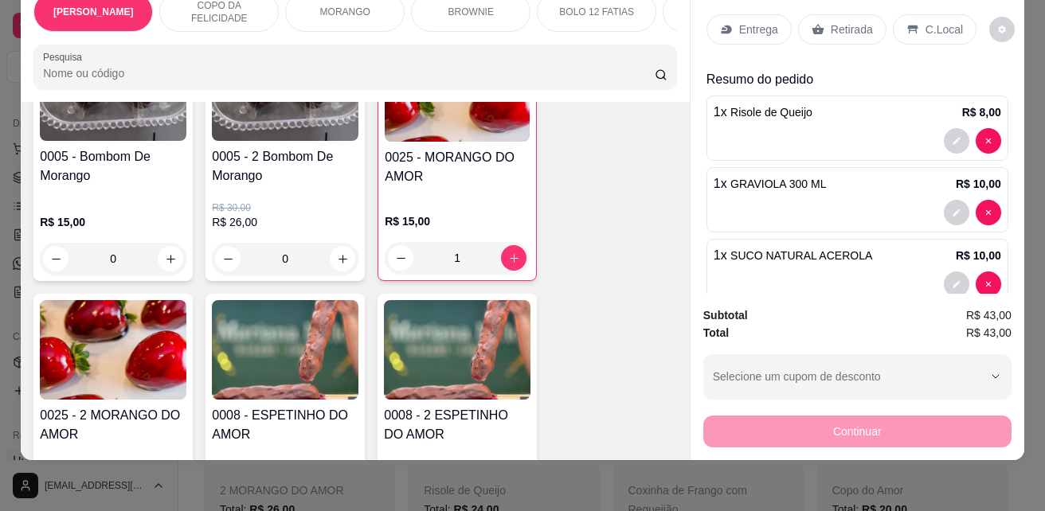
click at [925, 22] on p "C.Local" at bounding box center [943, 30] width 37 height 16
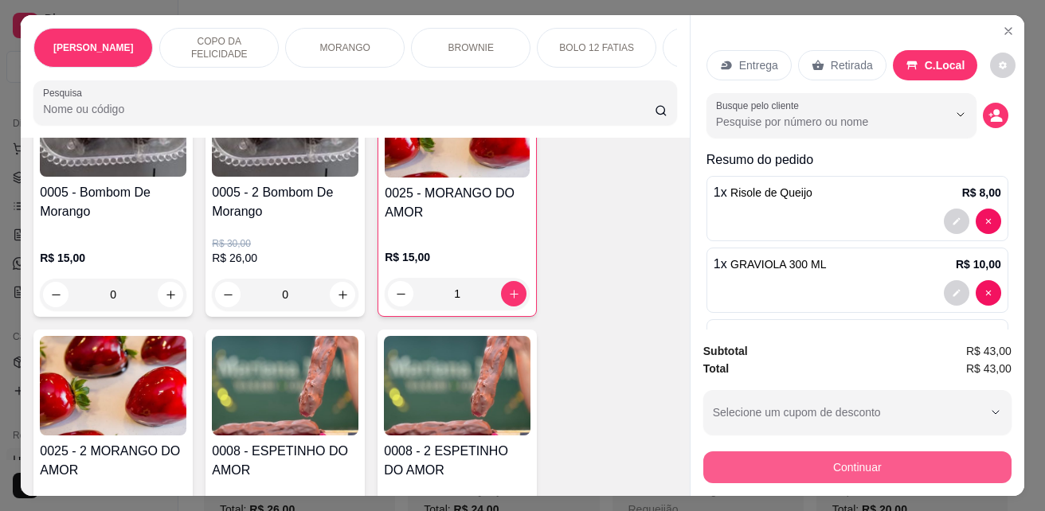
click at [849, 456] on button "Continuar" at bounding box center [857, 468] width 308 height 32
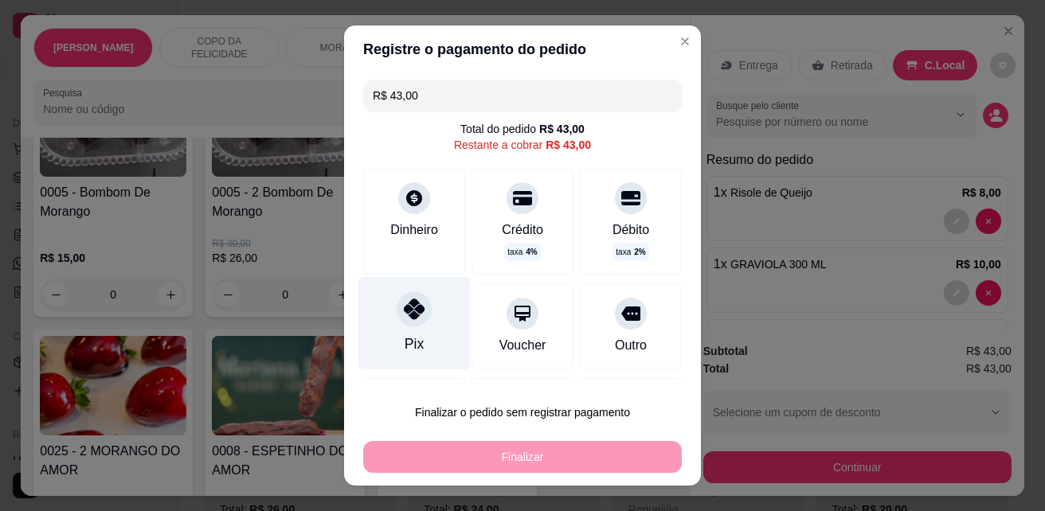
click at [422, 323] on div "Pix" at bounding box center [414, 323] width 112 height 93
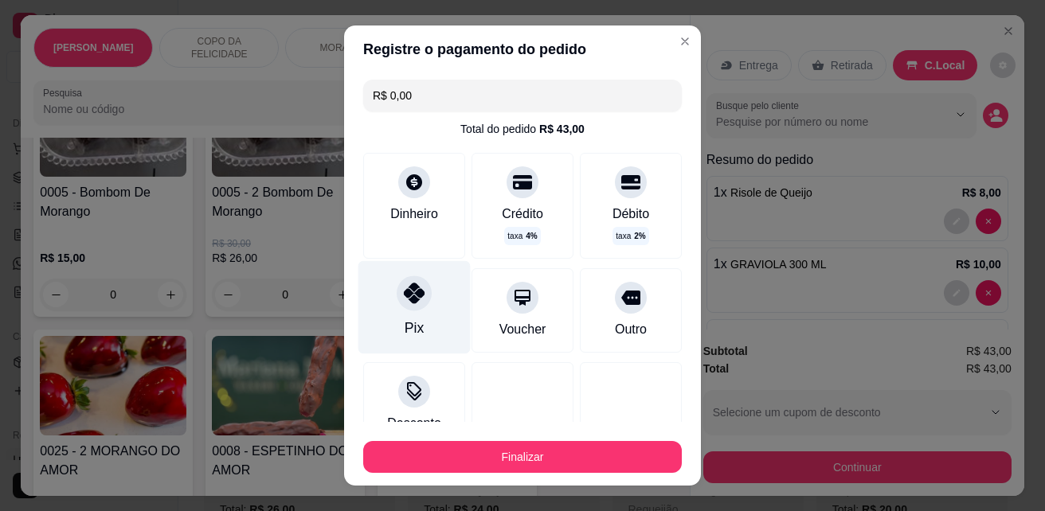
type input "R$ 0,00"
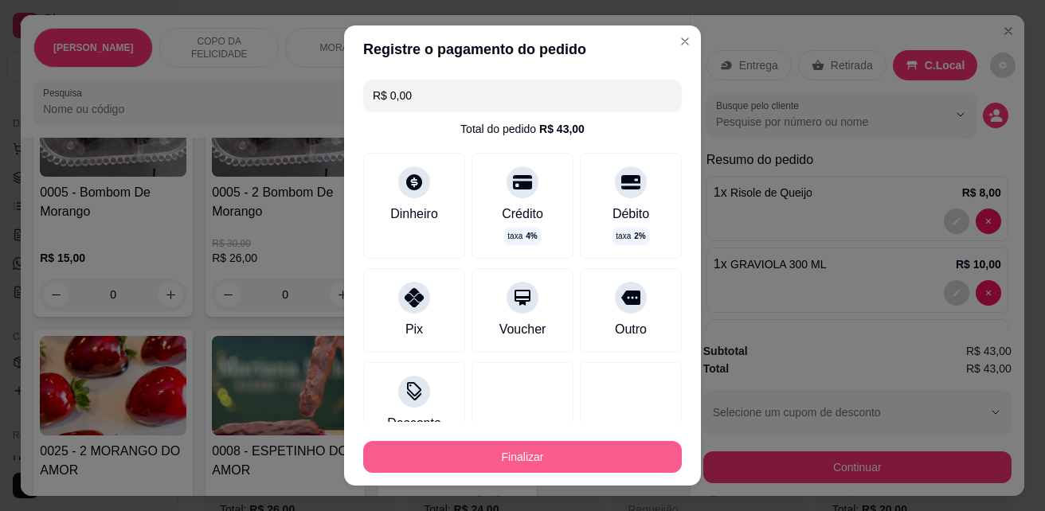
click at [505, 455] on button "Finalizar" at bounding box center [522, 457] width 319 height 32
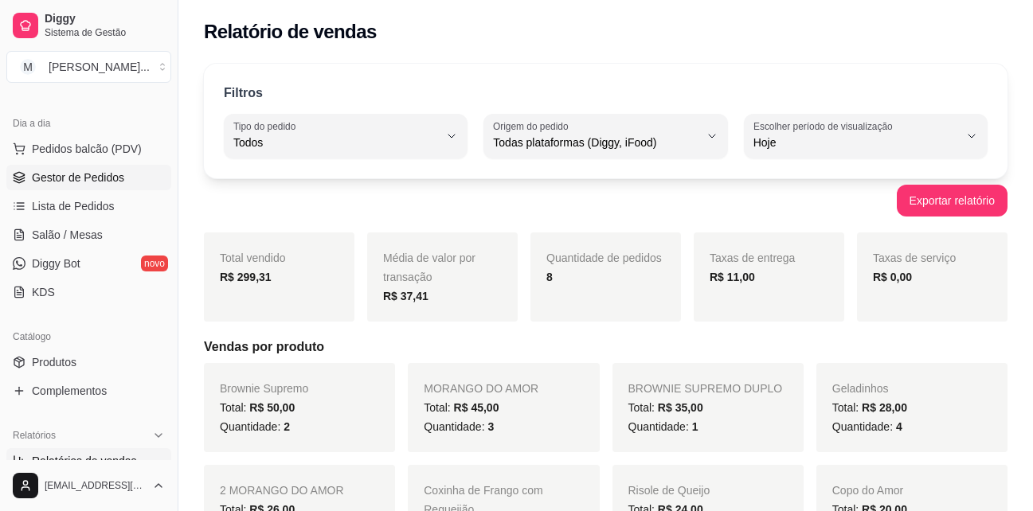
click at [82, 174] on span "Gestor de Pedidos" at bounding box center [78, 178] width 92 height 16
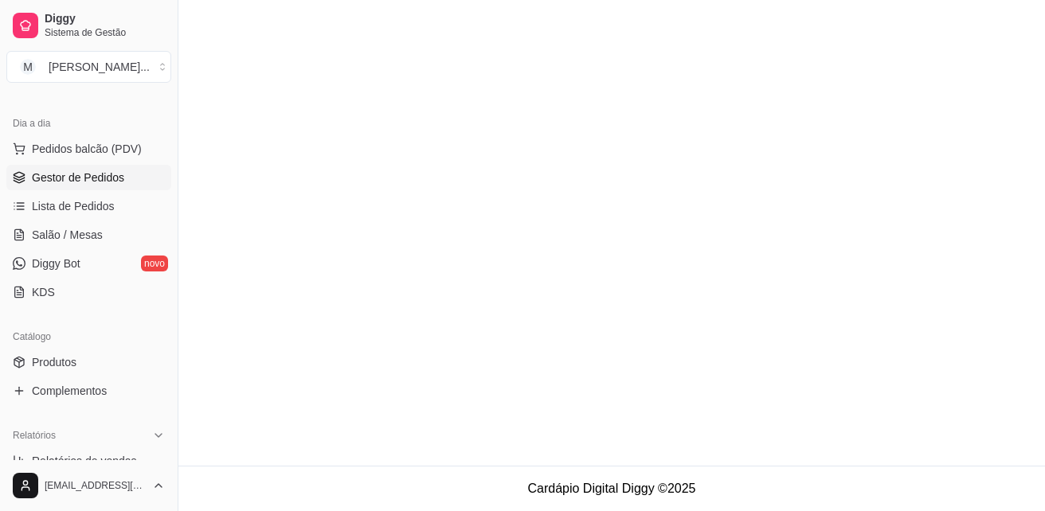
click at [111, 173] on span "Gestor de Pedidos" at bounding box center [78, 178] width 92 height 16
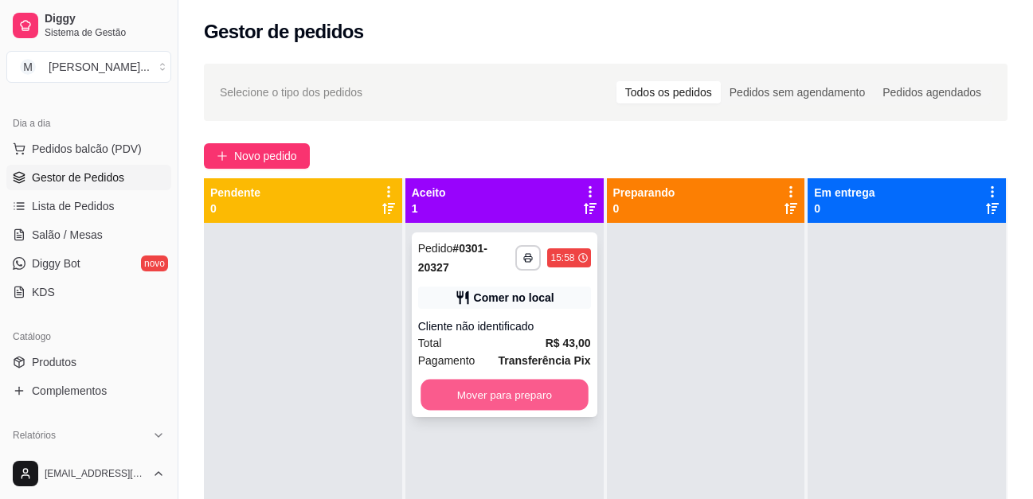
click at [553, 391] on button "Mover para preparo" at bounding box center [504, 395] width 167 height 31
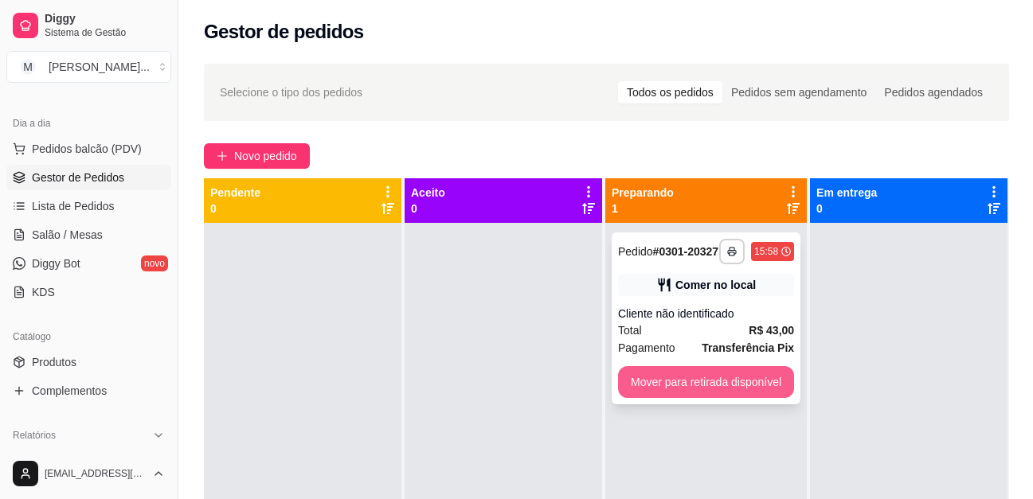
click at [714, 390] on button "Mover para retirada disponível" at bounding box center [706, 382] width 176 height 32
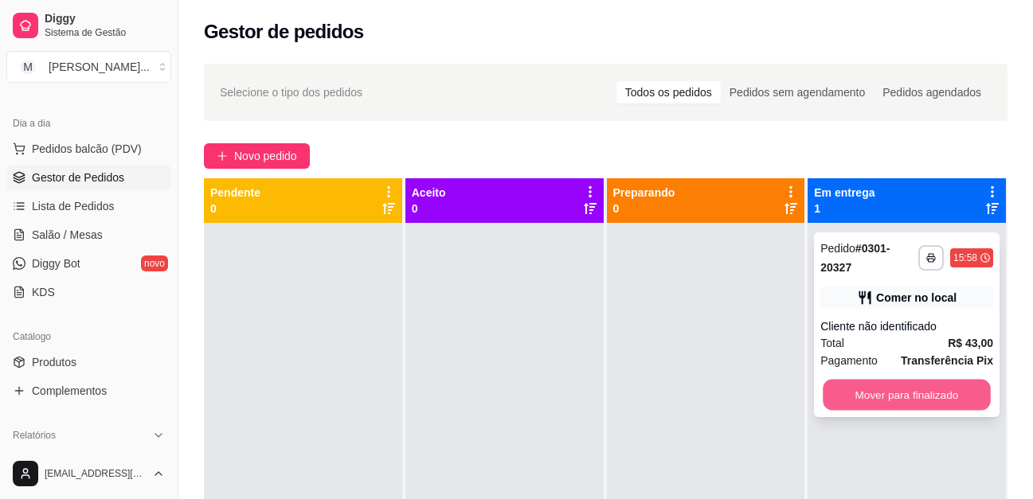
click at [907, 395] on button "Mover para finalizado" at bounding box center [906, 395] width 167 height 31
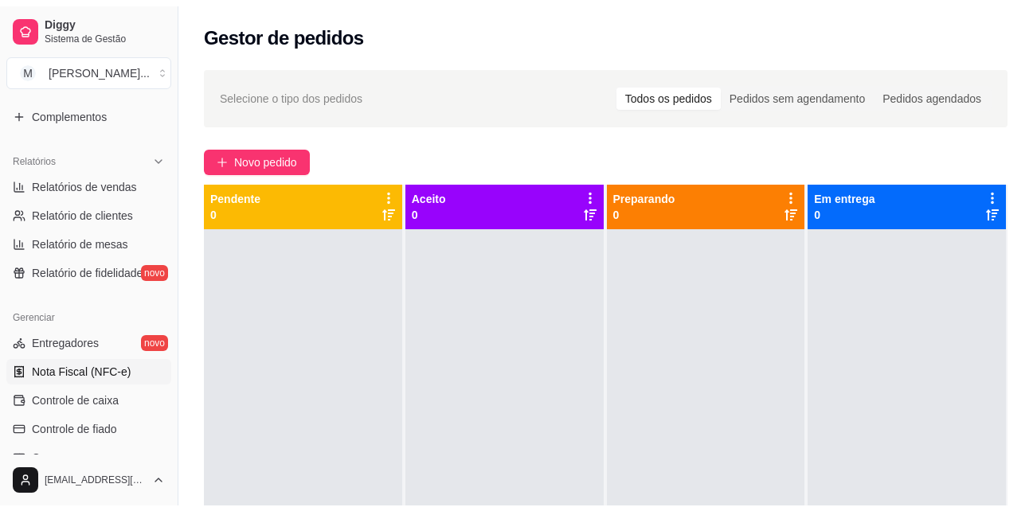
scroll to position [478, 0]
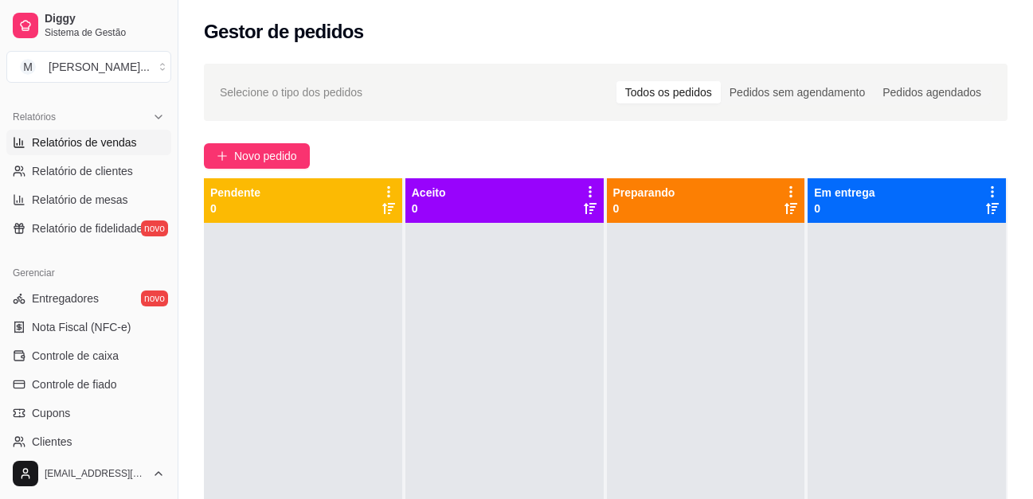
click at [78, 145] on span "Relatórios de vendas" at bounding box center [84, 143] width 105 height 16
select select "ALL"
select select "0"
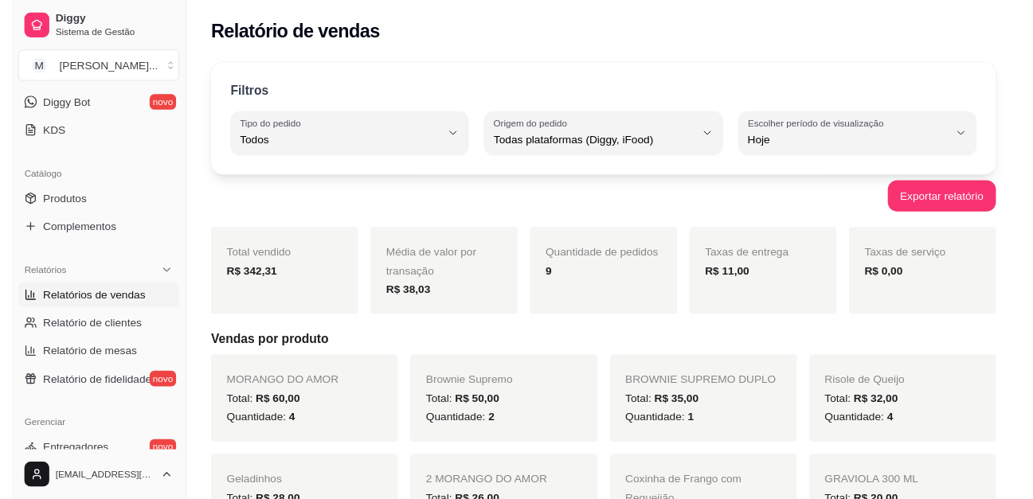
scroll to position [80, 0]
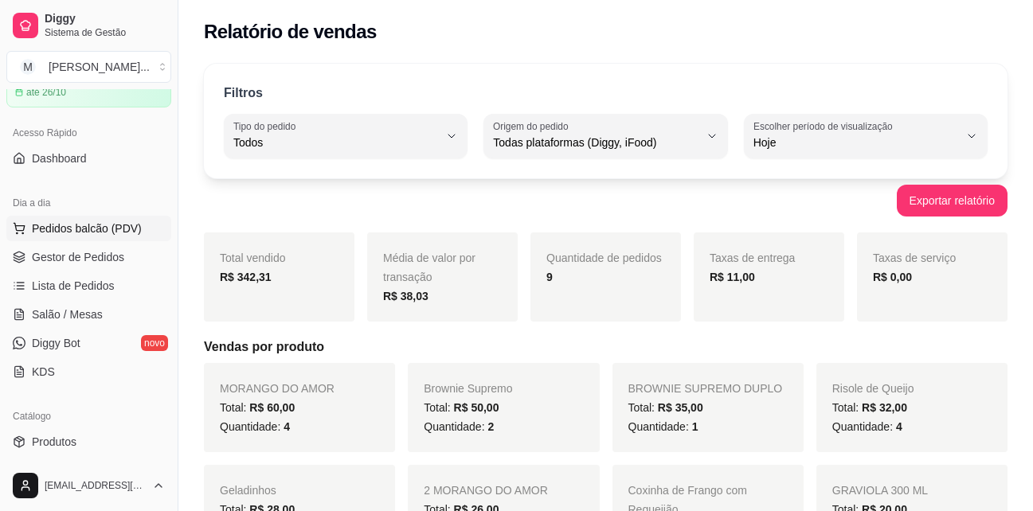
click at [90, 221] on span "Pedidos balcão (PDV)" at bounding box center [87, 229] width 110 height 16
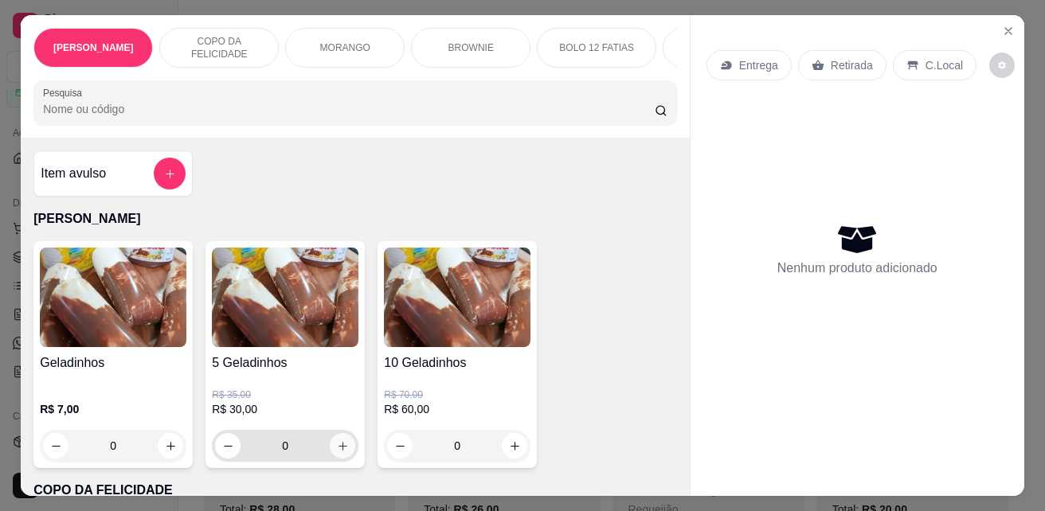
click at [338, 452] on icon "increase-product-quantity" at bounding box center [343, 446] width 12 height 12
type input "1"
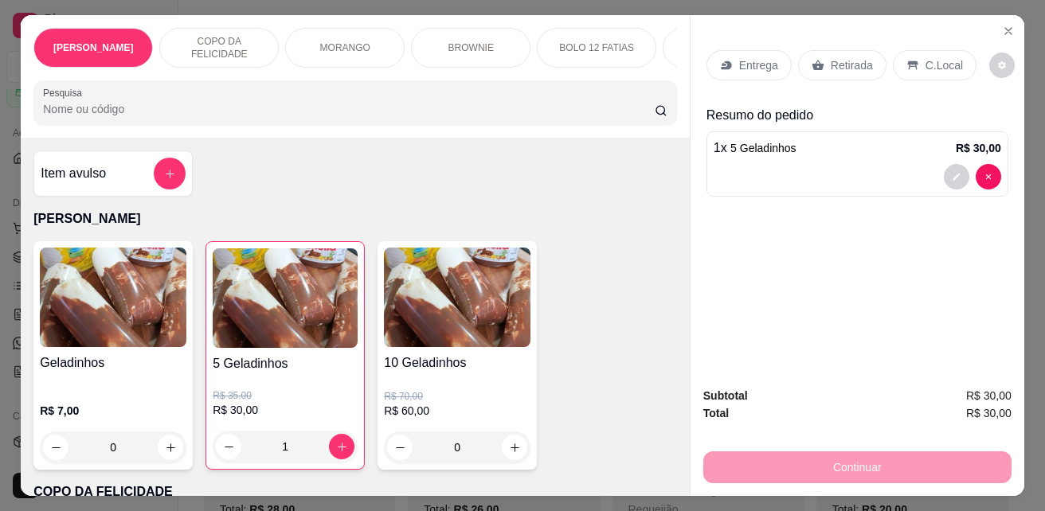
click at [938, 68] on div "C.Local" at bounding box center [935, 65] width 84 height 30
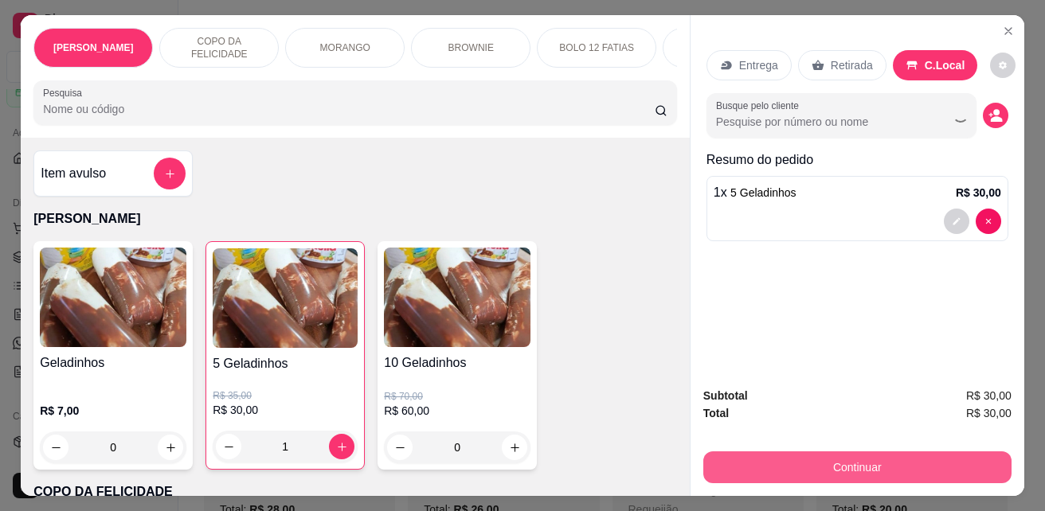
click at [913, 452] on button "Continuar" at bounding box center [857, 468] width 308 height 32
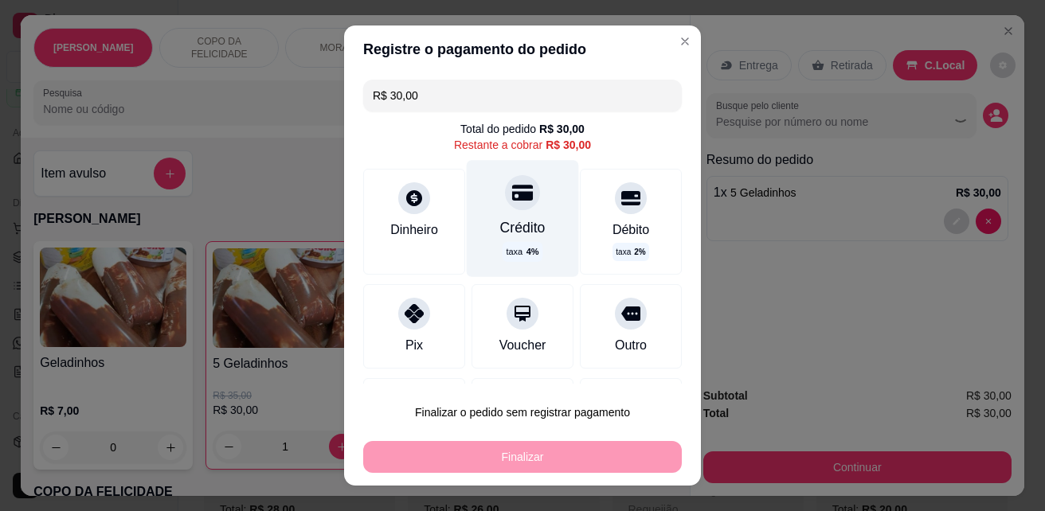
click at [490, 216] on div "Crédito taxa 4 %" at bounding box center [523, 218] width 112 height 116
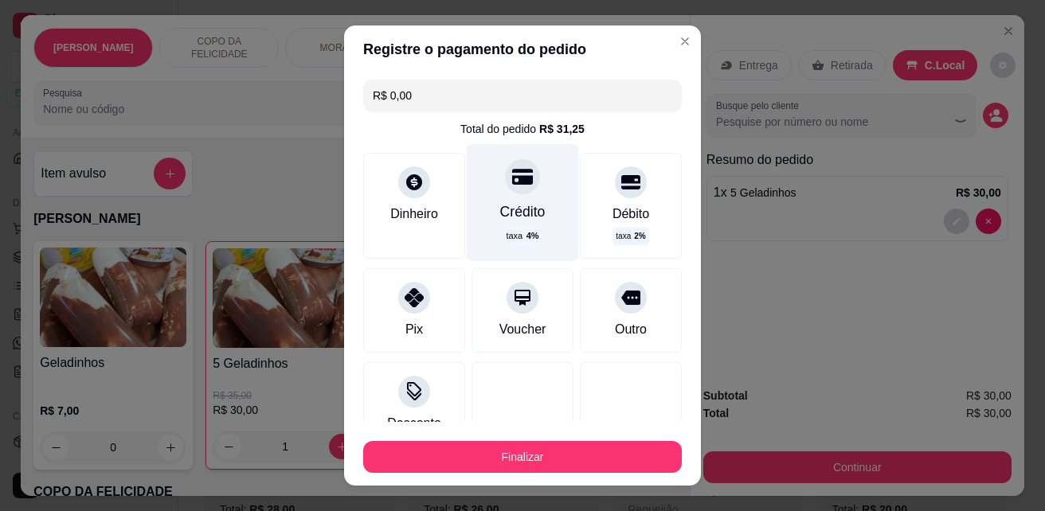
type input "R$ 0,00"
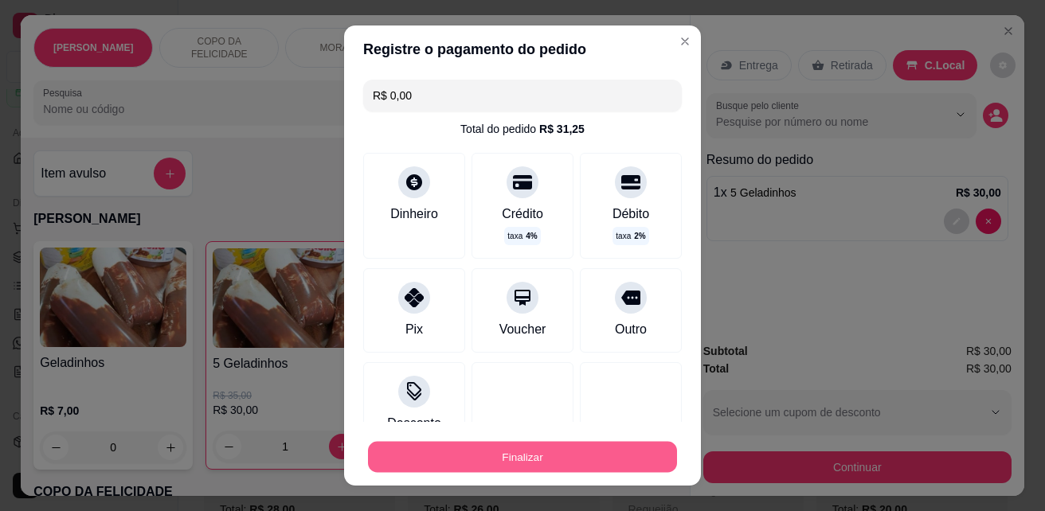
click at [528, 466] on button "Finalizar" at bounding box center [522, 457] width 309 height 31
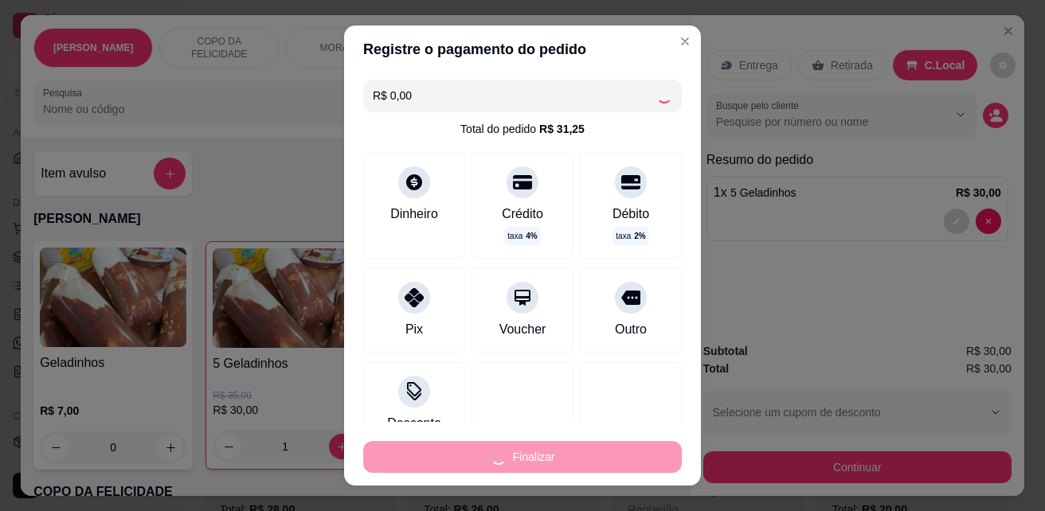
type input "0"
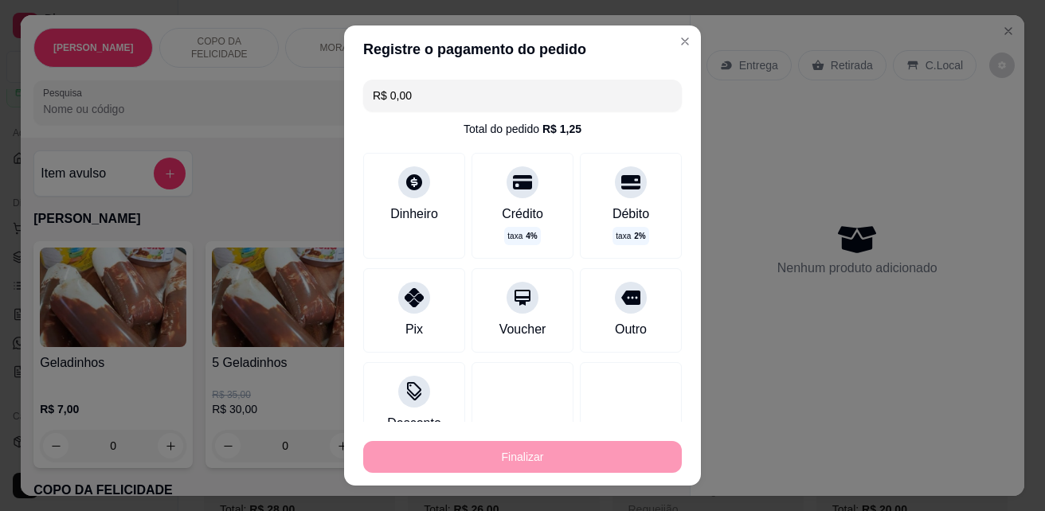
type input "-R$ 30,00"
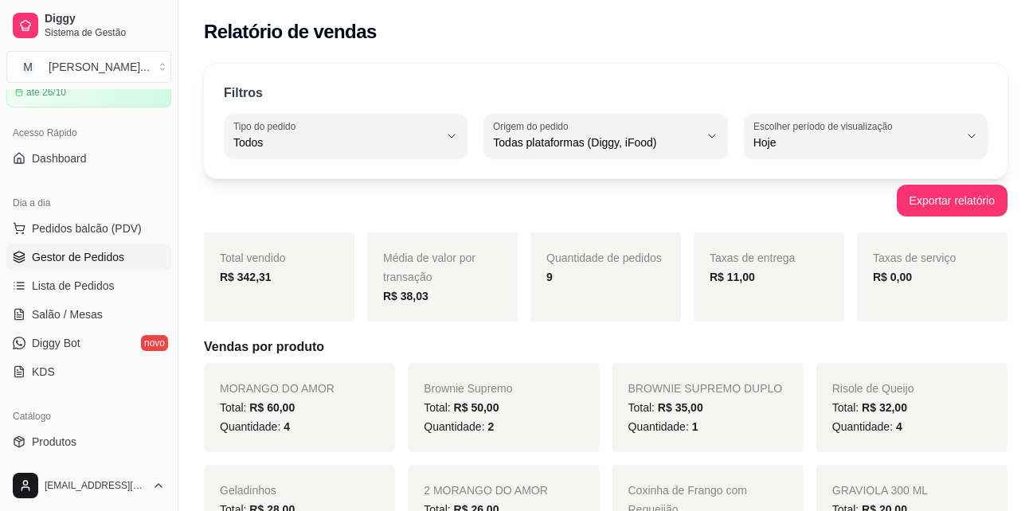
click at [109, 261] on span "Gestor de Pedidos" at bounding box center [78, 257] width 92 height 16
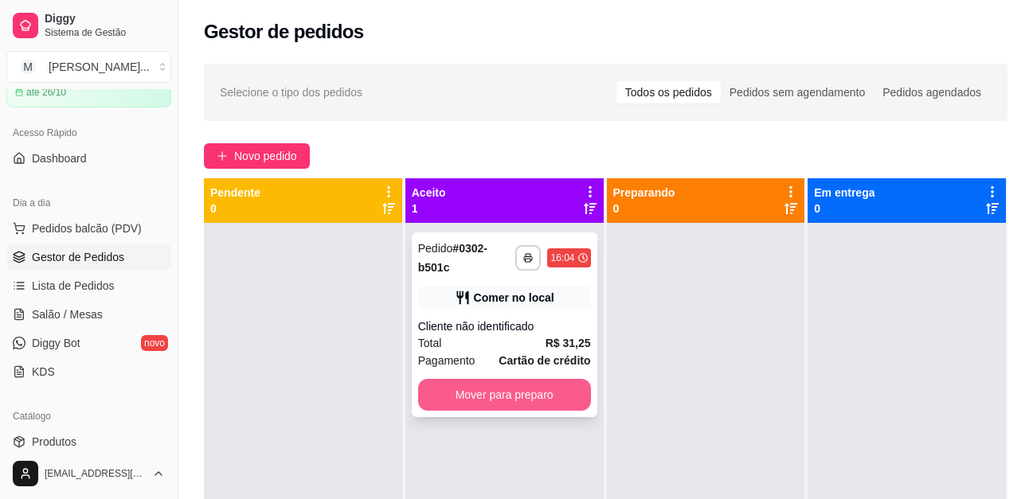
click at [530, 413] on div "**********" at bounding box center [505, 325] width 186 height 185
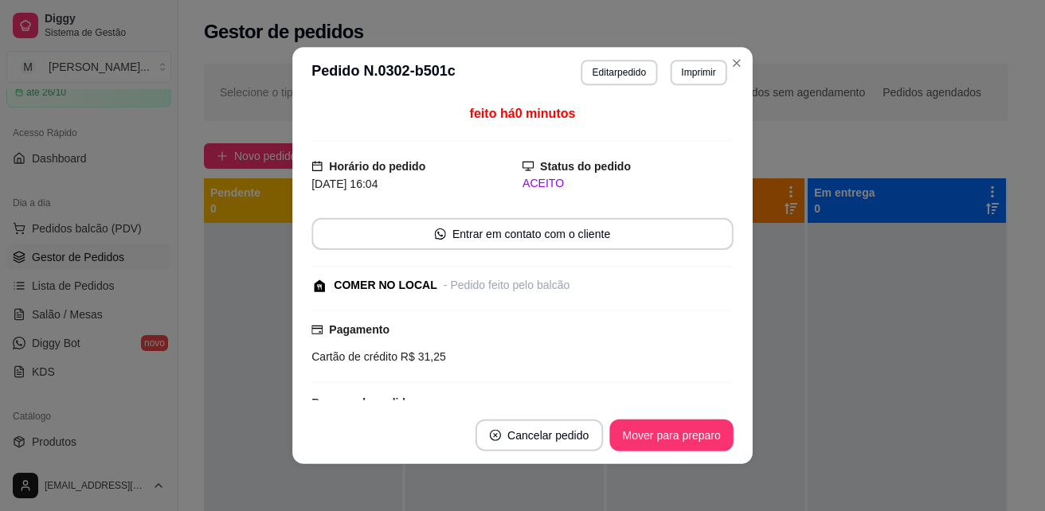
click at [525, 393] on div "Resumo do pedido" at bounding box center [522, 402] width 422 height 19
click at [662, 441] on button "Mover para preparo" at bounding box center [670, 435] width 123 height 32
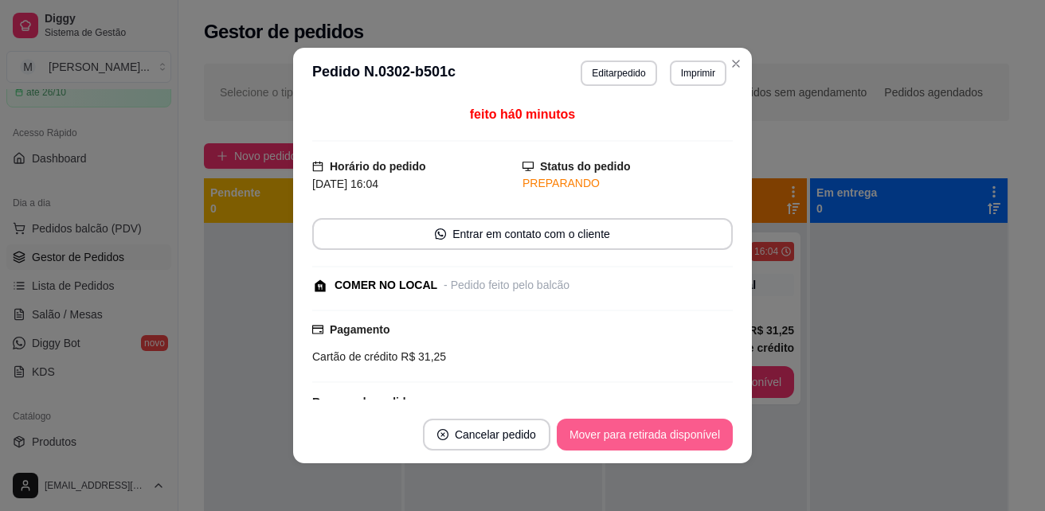
click at [632, 425] on button "Mover para retirada disponível" at bounding box center [645, 435] width 176 height 32
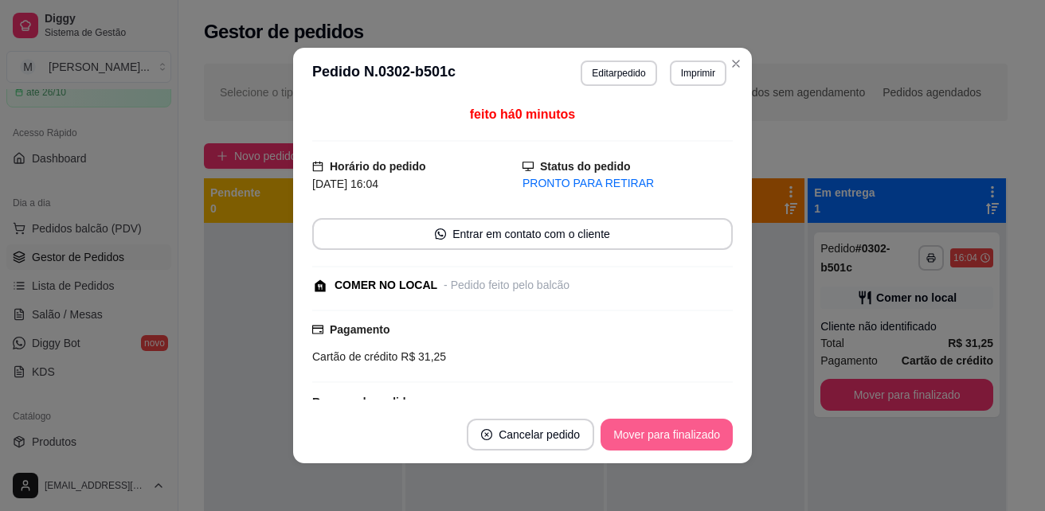
click at [677, 446] on button "Mover para finalizado" at bounding box center [666, 435] width 132 height 32
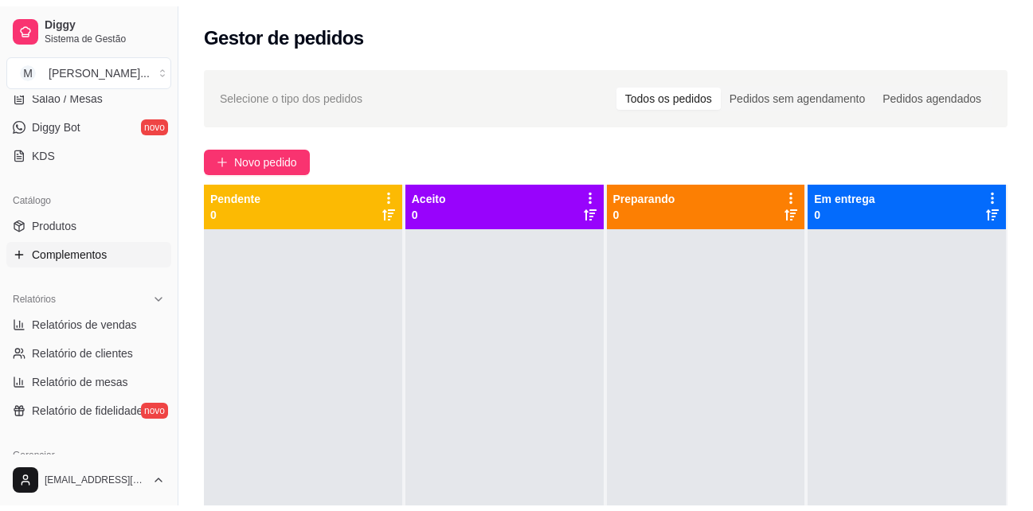
scroll to position [319, 0]
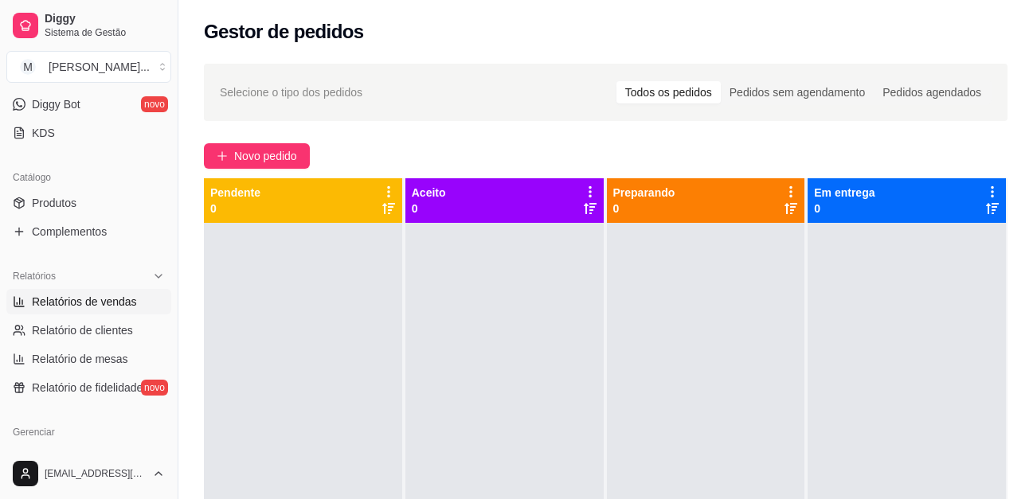
click at [131, 303] on span "Relatórios de vendas" at bounding box center [84, 302] width 105 height 16
select select "ALL"
select select "0"
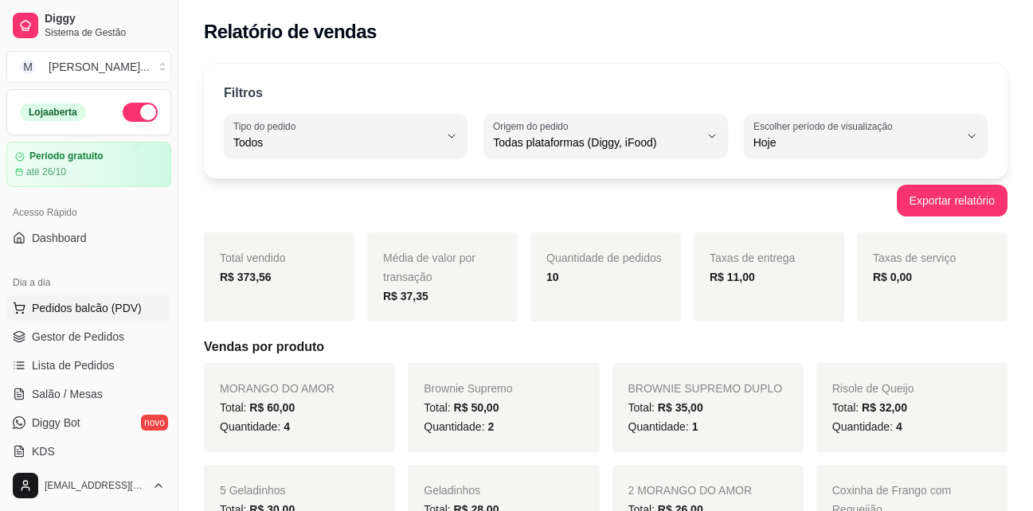
click at [89, 302] on span "Pedidos balcão (PDV)" at bounding box center [87, 308] width 110 height 16
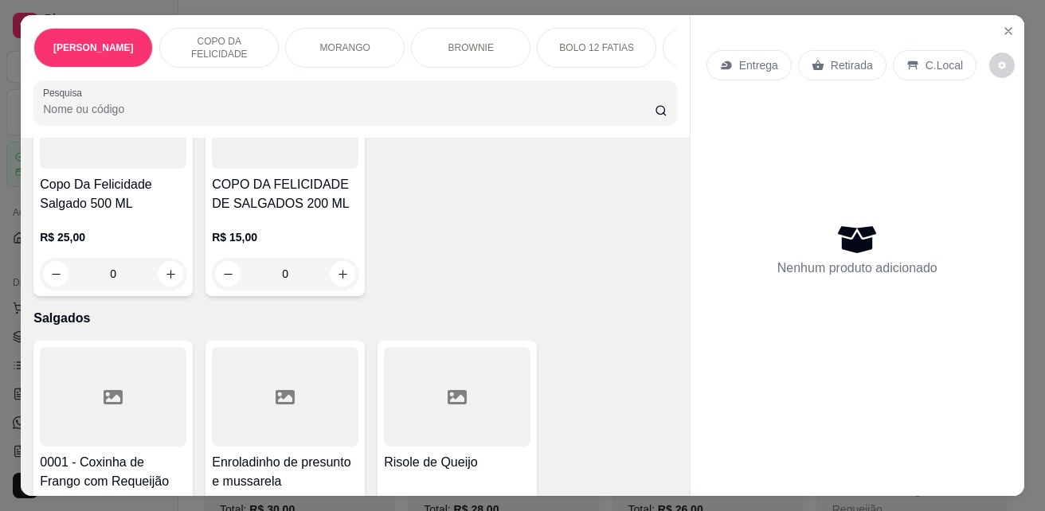
scroll to position [3345, 0]
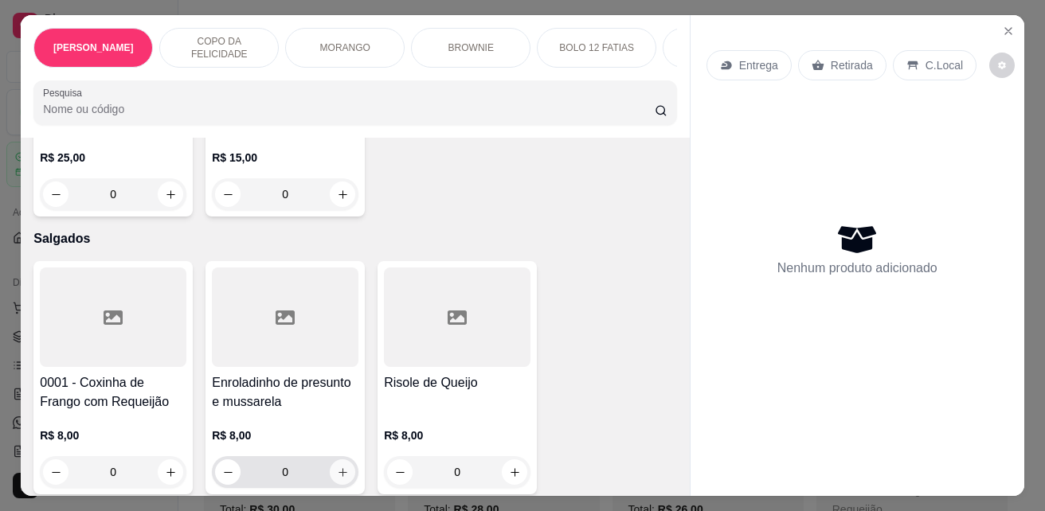
click at [340, 467] on icon "increase-product-quantity" at bounding box center [343, 473] width 12 height 12
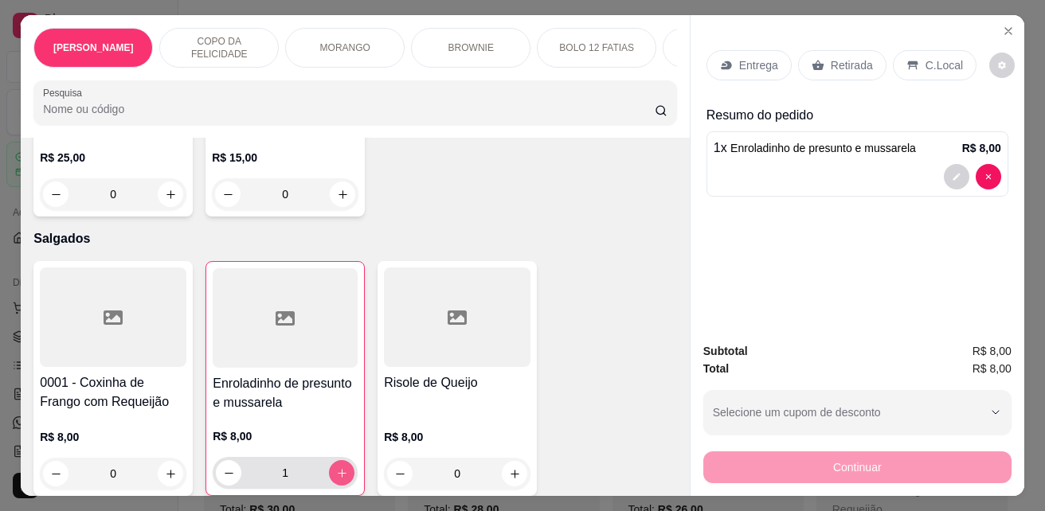
type input "1"
click at [509, 468] on icon "increase-product-quantity" at bounding box center [515, 474] width 12 height 12
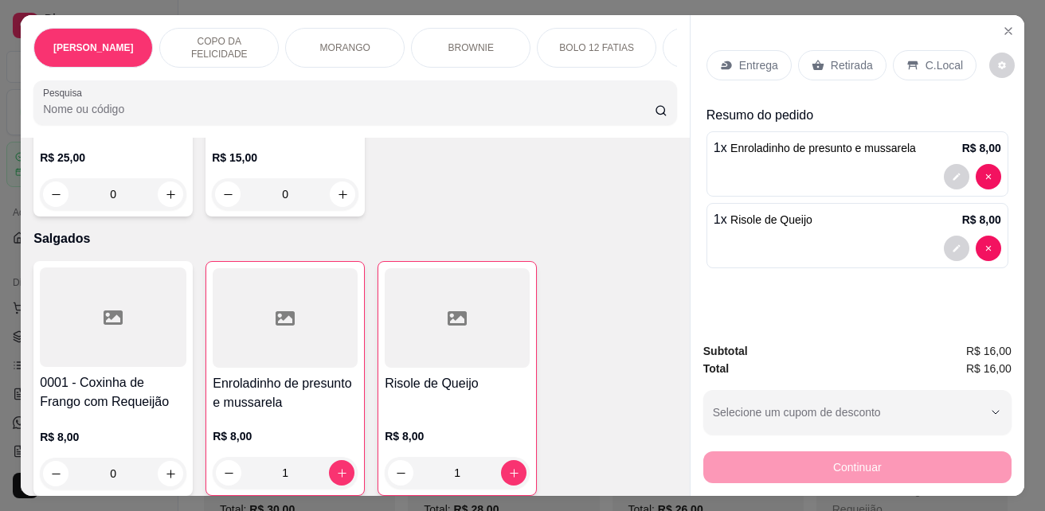
type input "1"
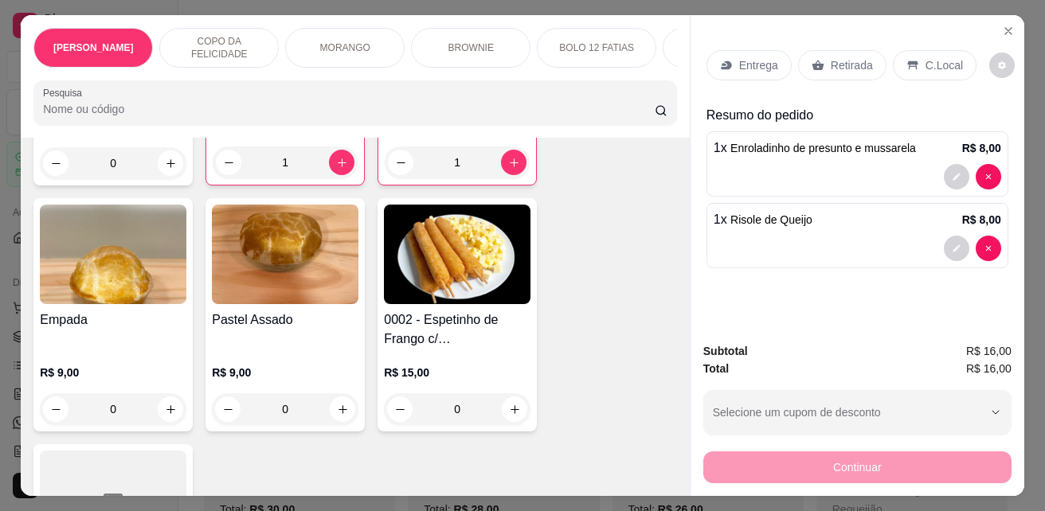
scroll to position [3663, 0]
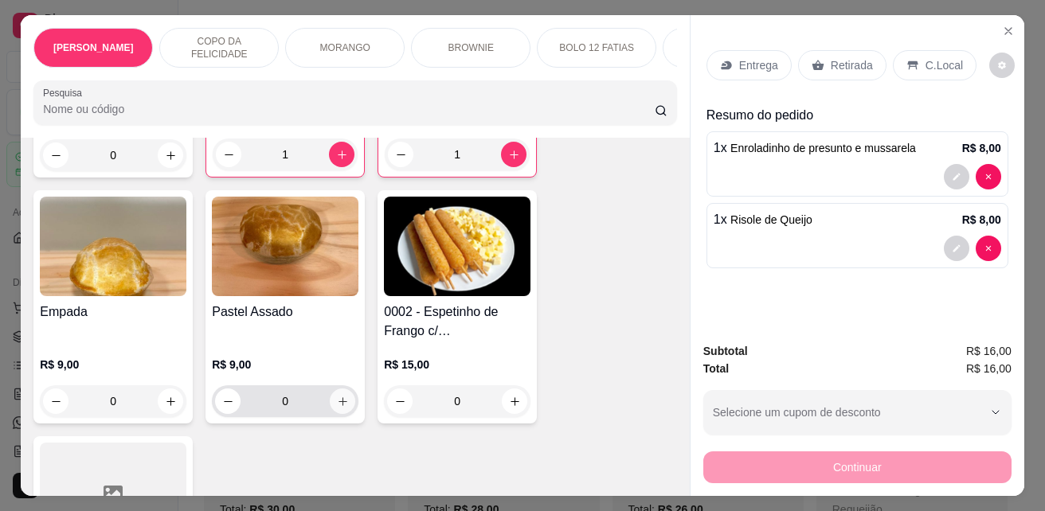
click at [337, 396] on icon "increase-product-quantity" at bounding box center [343, 402] width 12 height 12
type input "1"
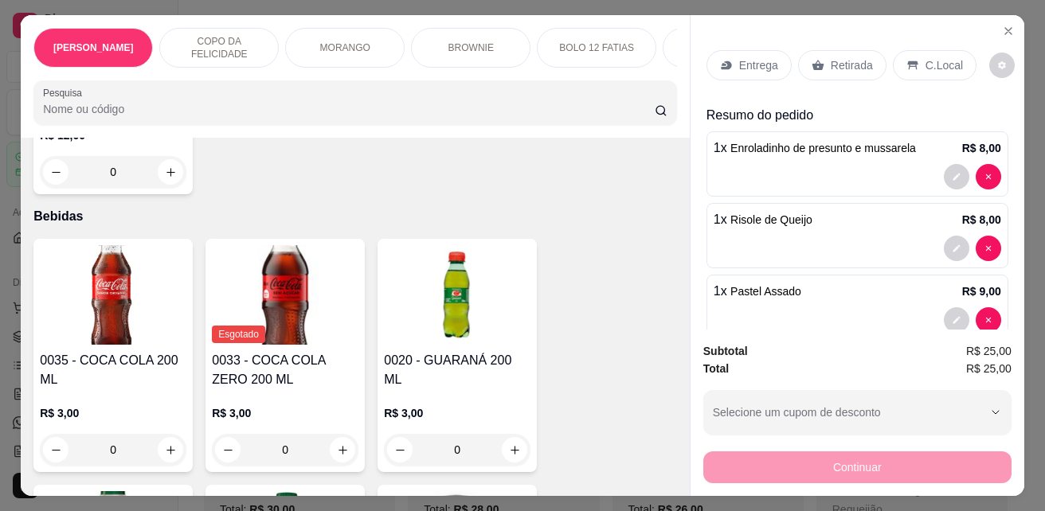
scroll to position [4380, 0]
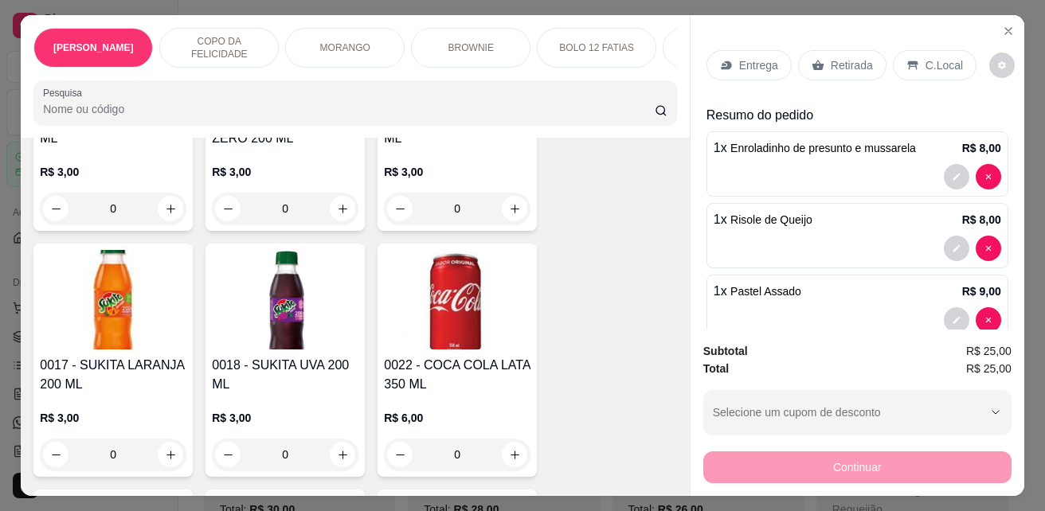
click at [511, 449] on icon "increase-product-quantity" at bounding box center [515, 455] width 12 height 12
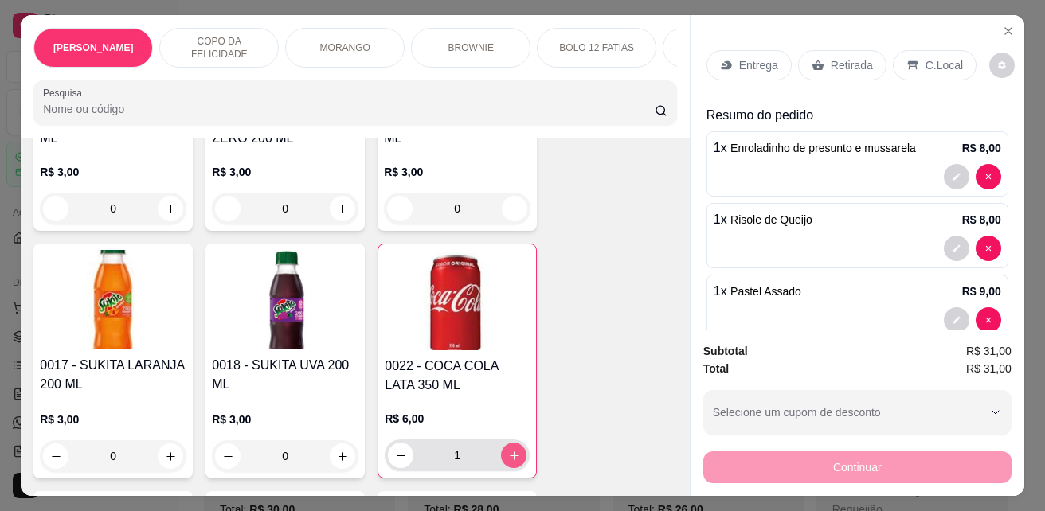
type input "1"
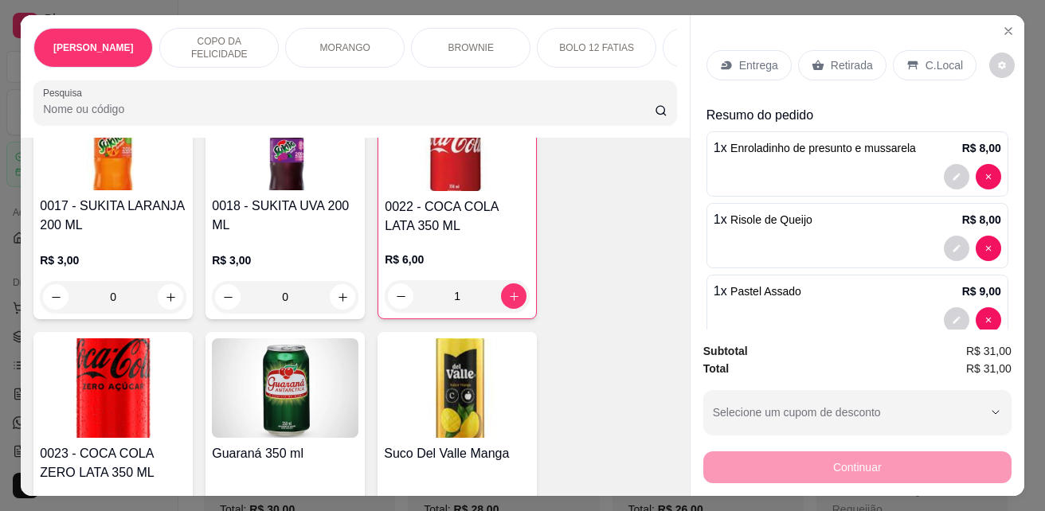
scroll to position [4778, 0]
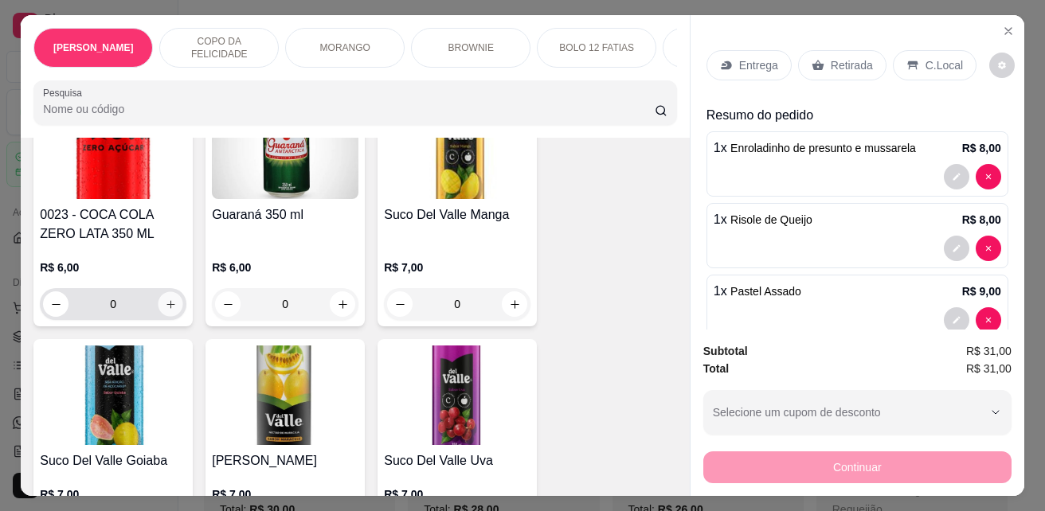
click at [166, 299] on icon "increase-product-quantity" at bounding box center [171, 305] width 12 height 12
type input "1"
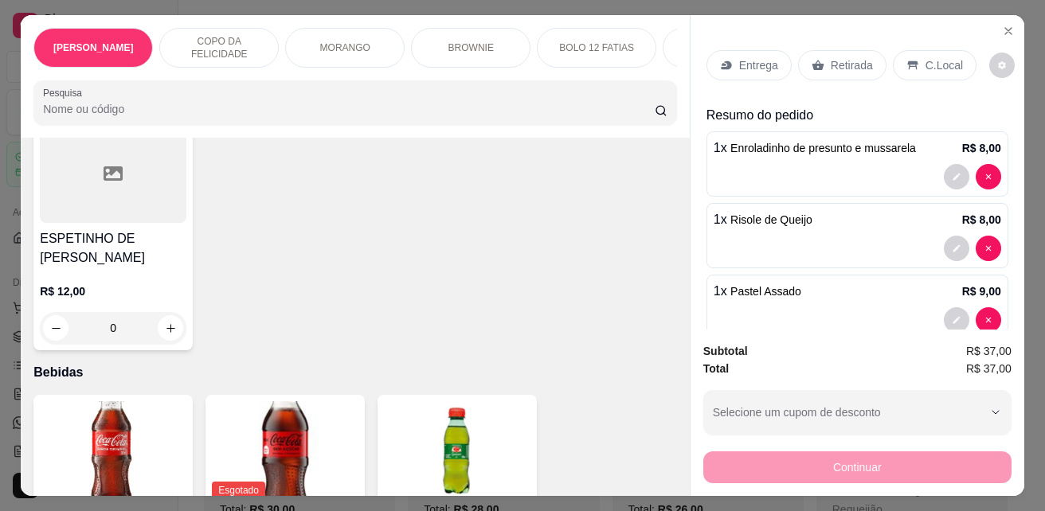
scroll to position [3824, 0]
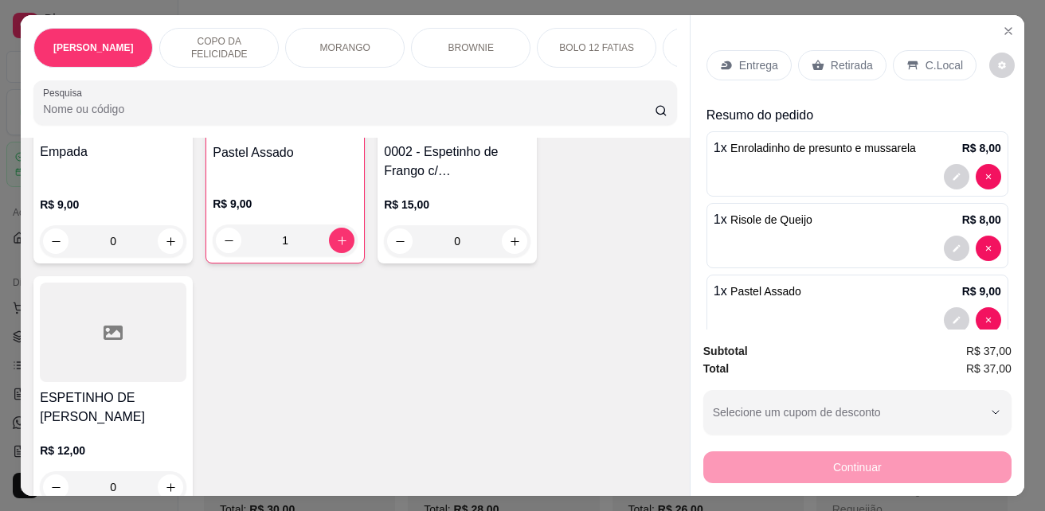
click at [479, 444] on div "0001 - Coxinha de Frango com Requeijão R$ 8,00 0 Enroladinho de presunto e muss…" at bounding box center [354, 146] width 643 height 727
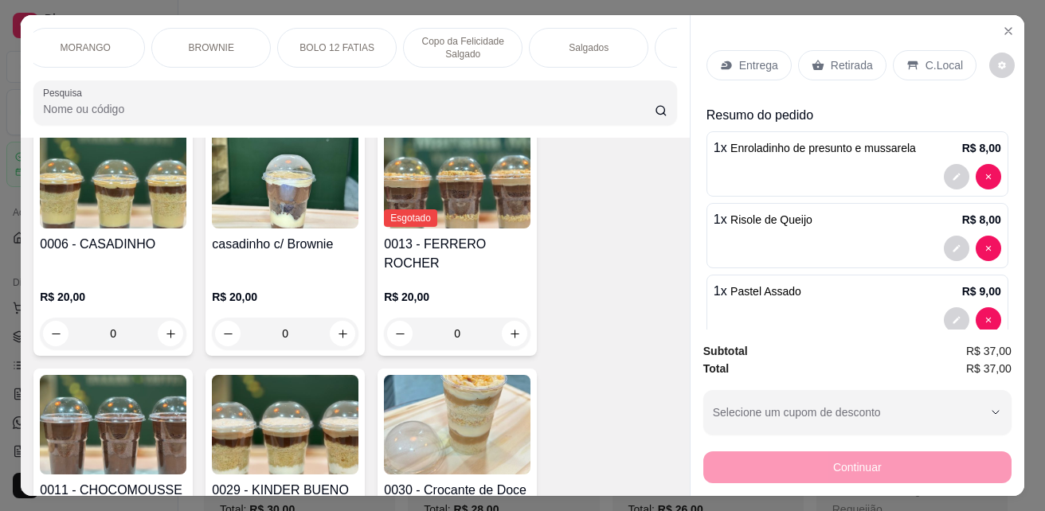
scroll to position [0, 287]
click at [560, 41] on p "Salgados" at bounding box center [562, 47] width 40 height 13
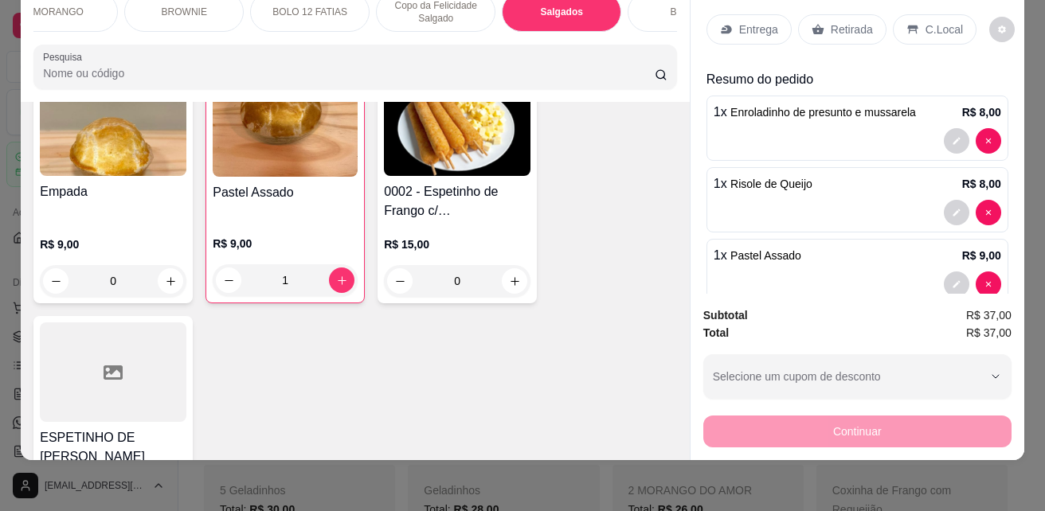
scroll to position [3816, 0]
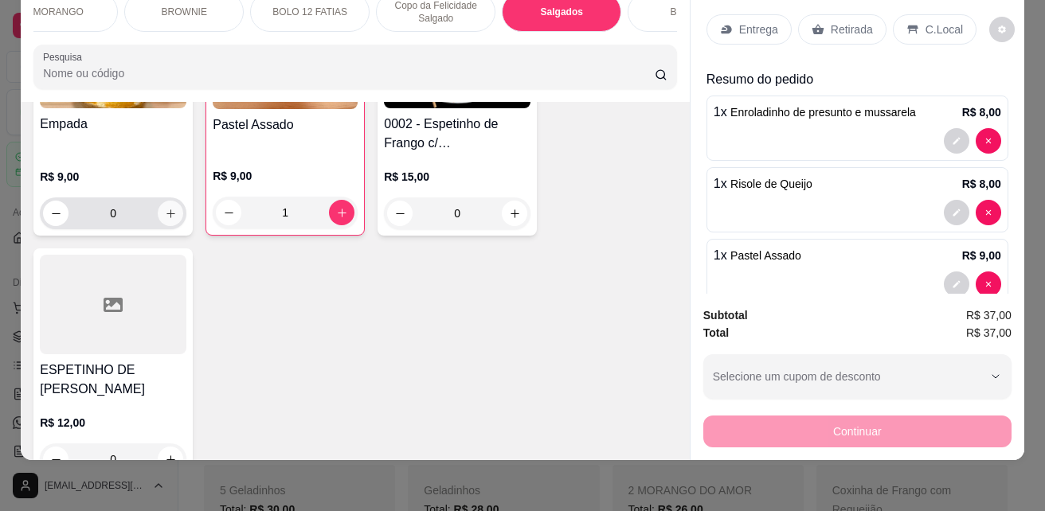
click at [165, 208] on icon "increase-product-quantity" at bounding box center [171, 214] width 12 height 12
click at [166, 208] on icon "increase-product-quantity" at bounding box center [170, 212] width 9 height 9
click at [164, 206] on icon "increase-product-quantity" at bounding box center [170, 212] width 12 height 12
type input "3"
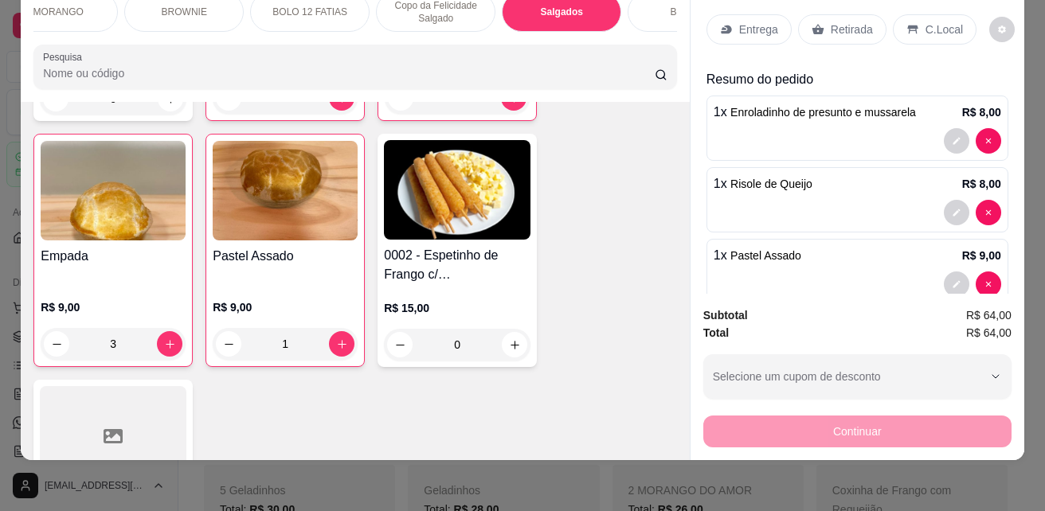
scroll to position [3657, 0]
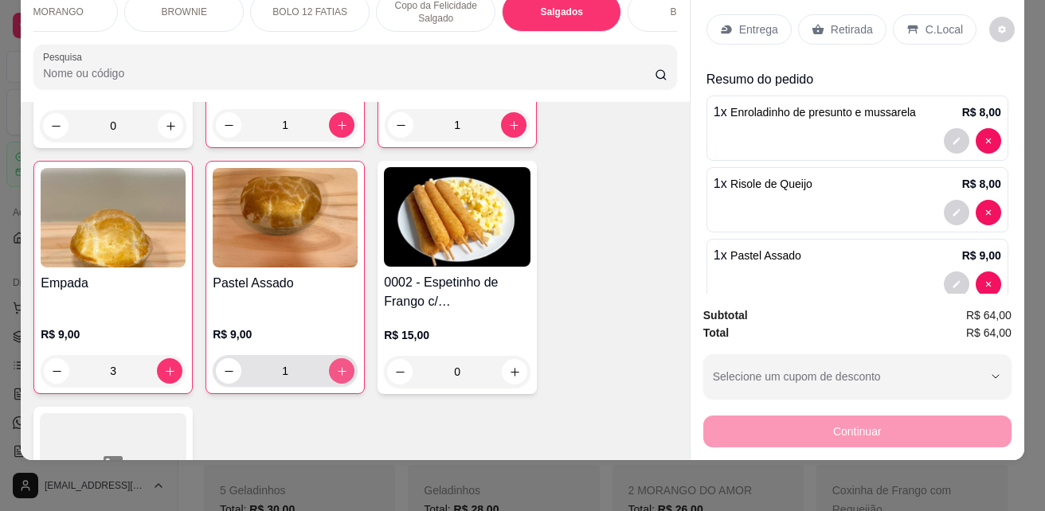
click at [337, 358] on button "increase-product-quantity" at bounding box center [341, 370] width 25 height 25
click at [336, 366] on icon "increase-product-quantity" at bounding box center [342, 372] width 12 height 12
type input "3"
click at [820, 17] on div "Retirada" at bounding box center [842, 29] width 88 height 30
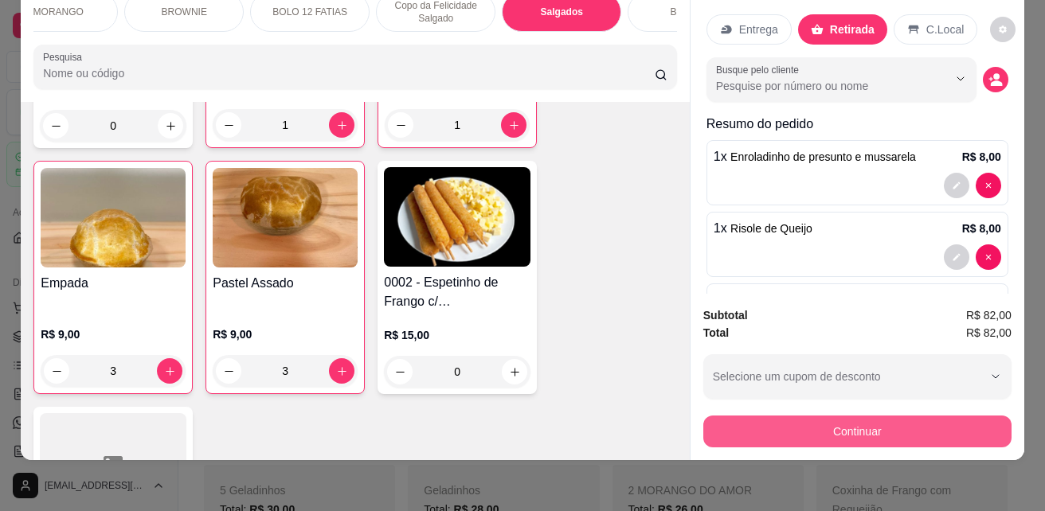
click at [812, 416] on button "Continuar" at bounding box center [857, 432] width 308 height 32
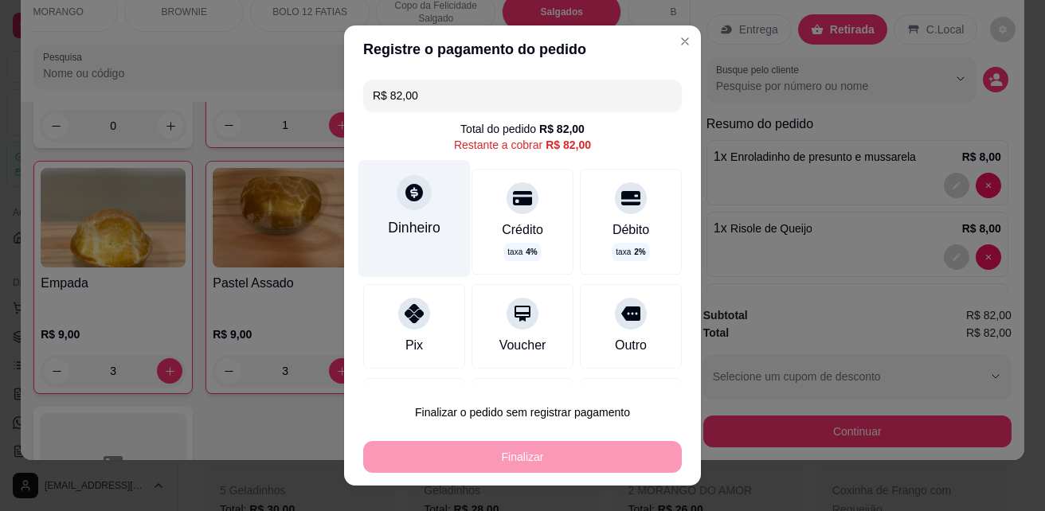
click at [421, 223] on div "Dinheiro" at bounding box center [414, 227] width 53 height 21
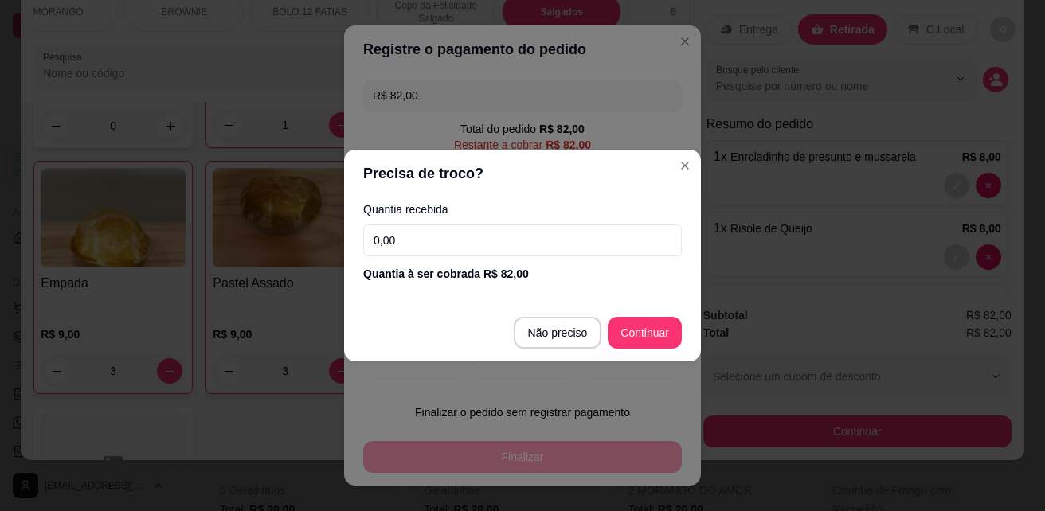
click at [444, 248] on input "0,00" at bounding box center [522, 241] width 319 height 32
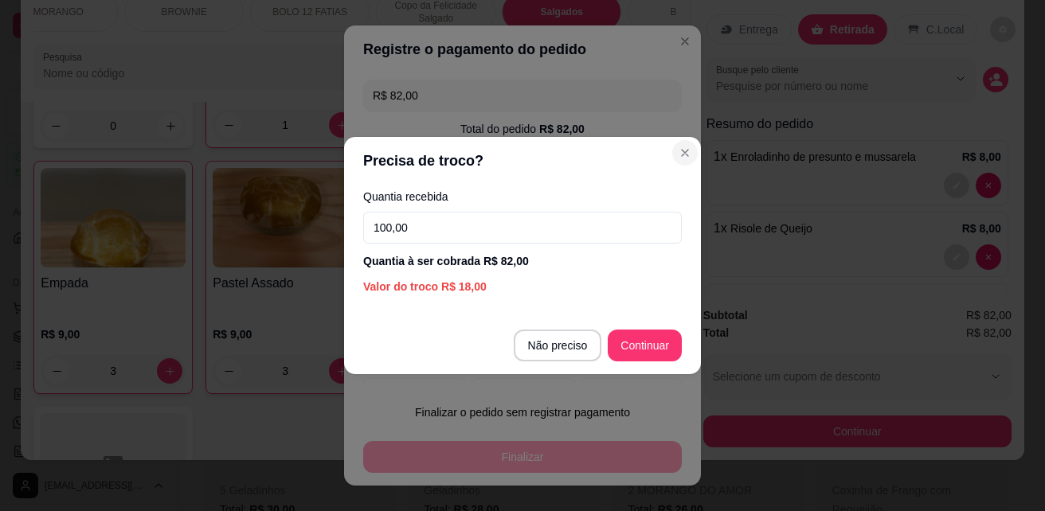
type input "100,00"
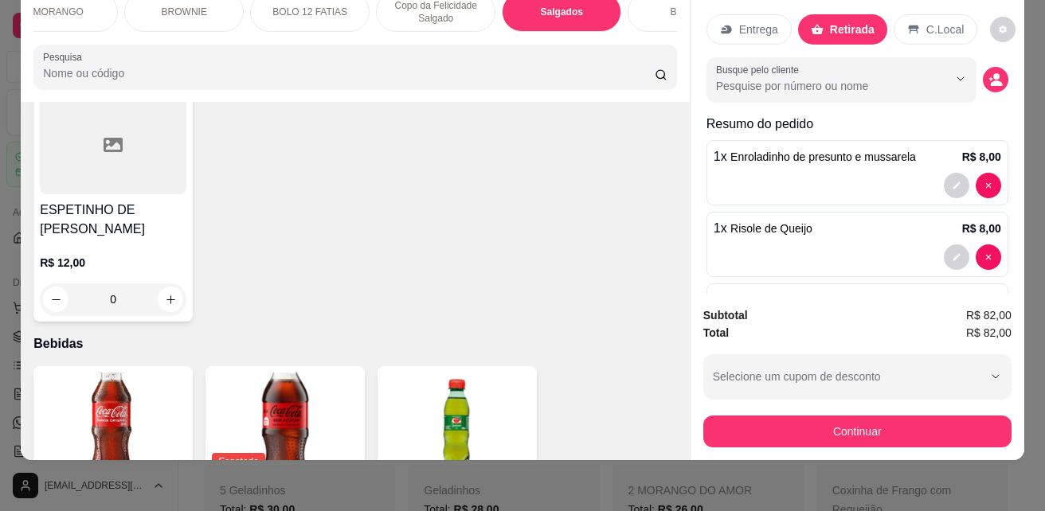
scroll to position [3577, 0]
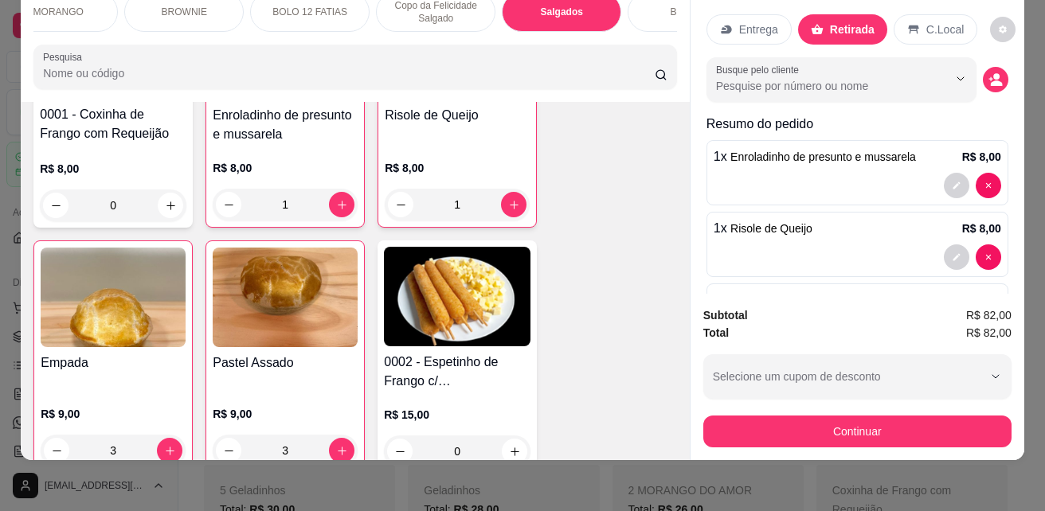
drag, startPoint x: 436, startPoint y: 250, endPoint x: 603, endPoint y: 340, distance: 189.9
click at [602, 344] on div "0001 - Coxinha de Frango com Requeijão R$ 8,00 0 Enroladinho de presunto e muss…" at bounding box center [354, 356] width 643 height 727
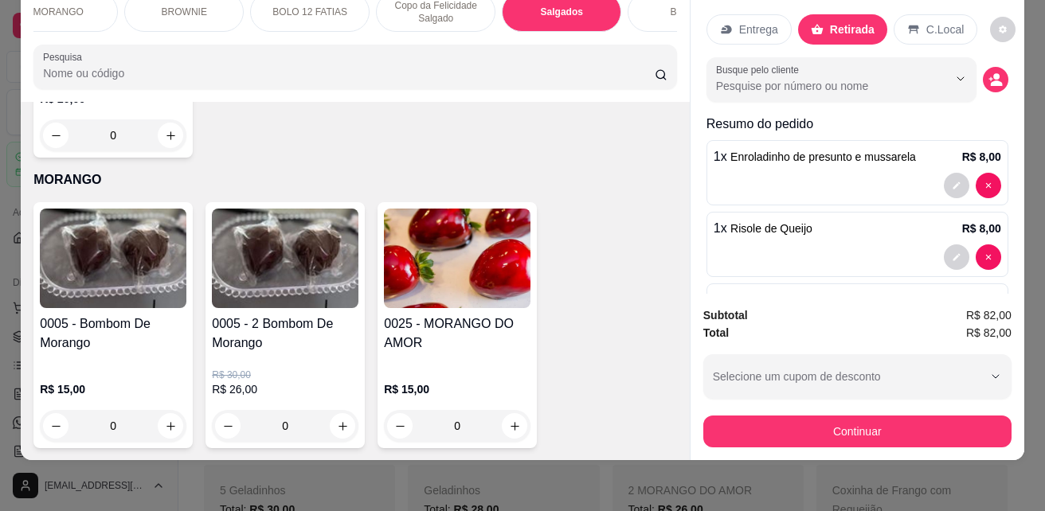
scroll to position [2064, 0]
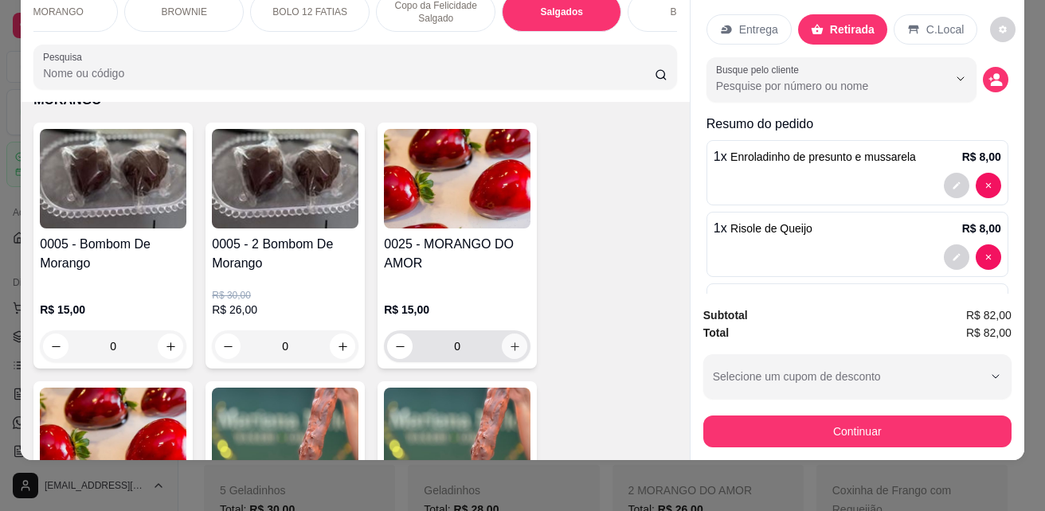
click at [517, 334] on button "increase-product-quantity" at bounding box center [514, 346] width 25 height 25
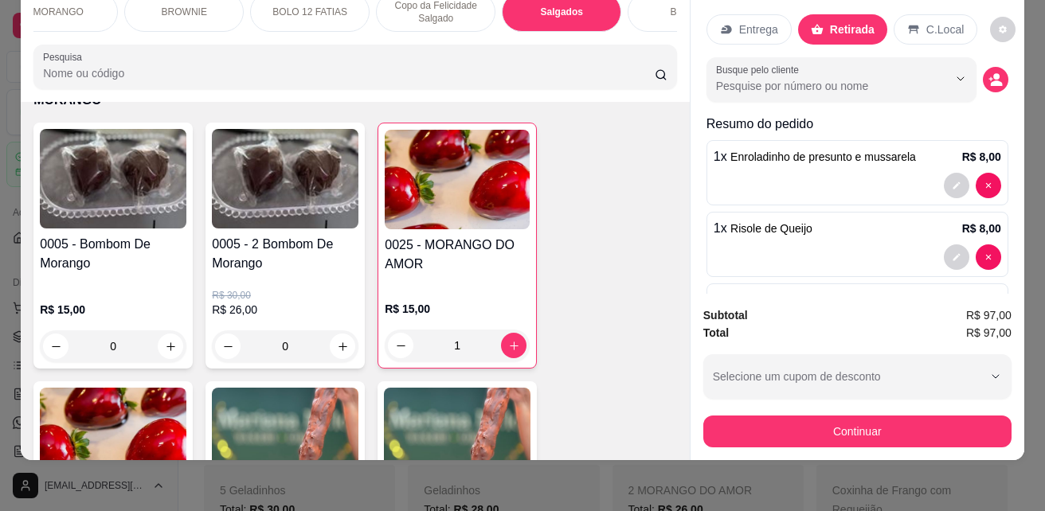
type input "1"
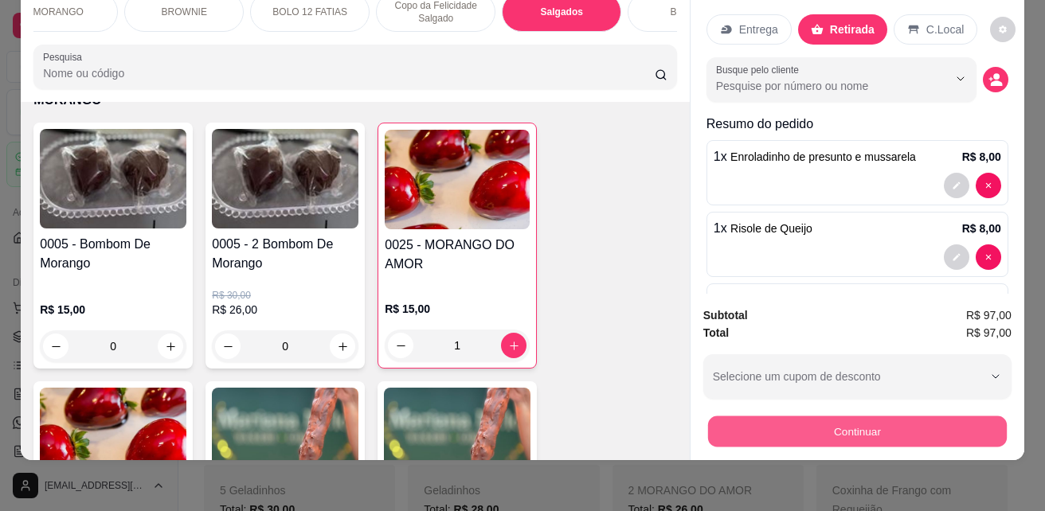
click at [823, 417] on button "Continuar" at bounding box center [857, 431] width 299 height 31
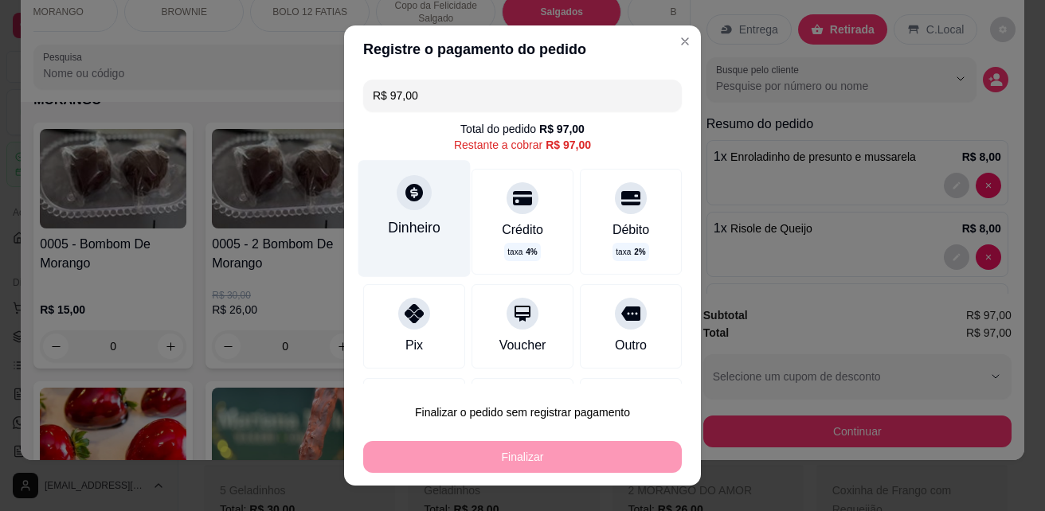
click at [400, 240] on div "Dinheiro" at bounding box center [414, 218] width 112 height 116
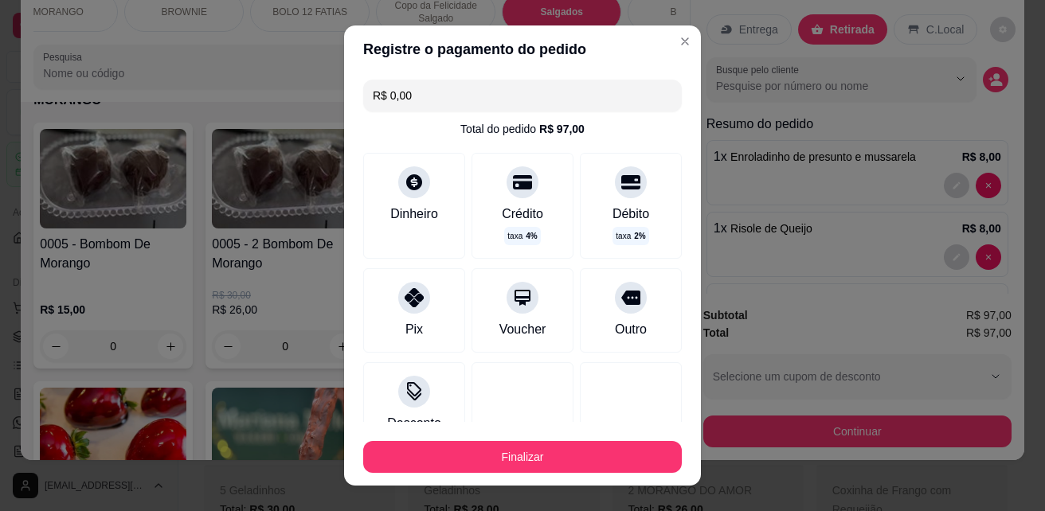
type input "R$ 0,00"
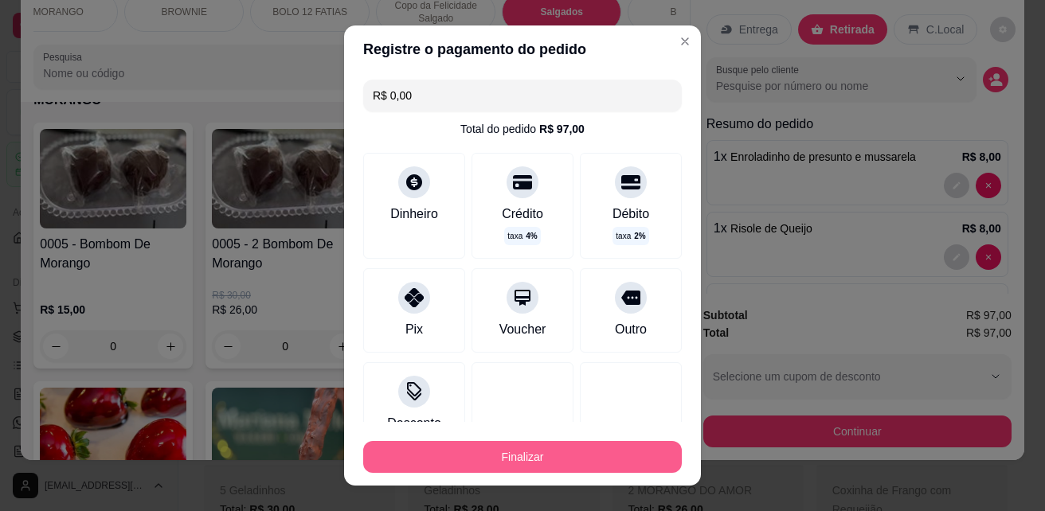
click at [585, 455] on button "Finalizar" at bounding box center [522, 457] width 319 height 32
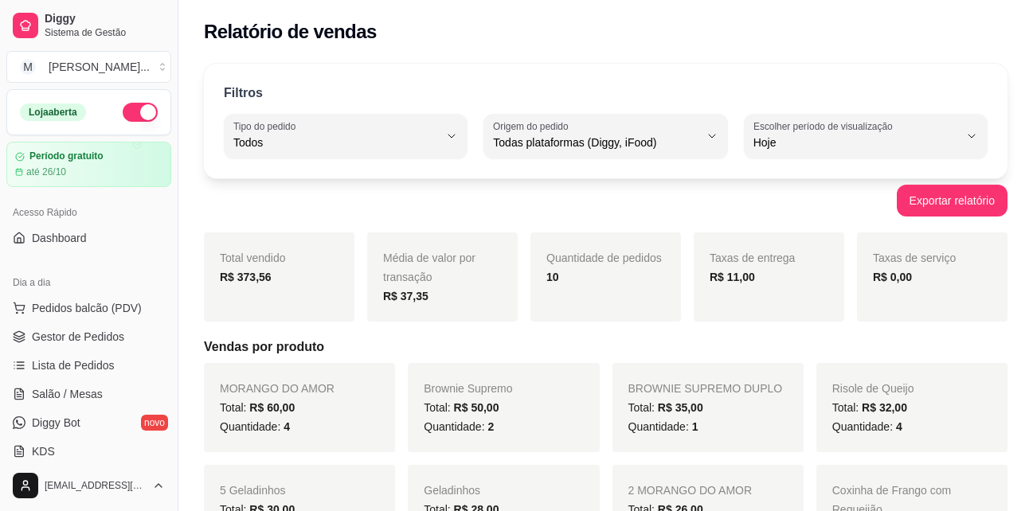
click at [925, 274] on div "R$ 0,00" at bounding box center [932, 277] width 119 height 19
click at [117, 307] on span "Pedidos balcão (PDV)" at bounding box center [87, 308] width 110 height 16
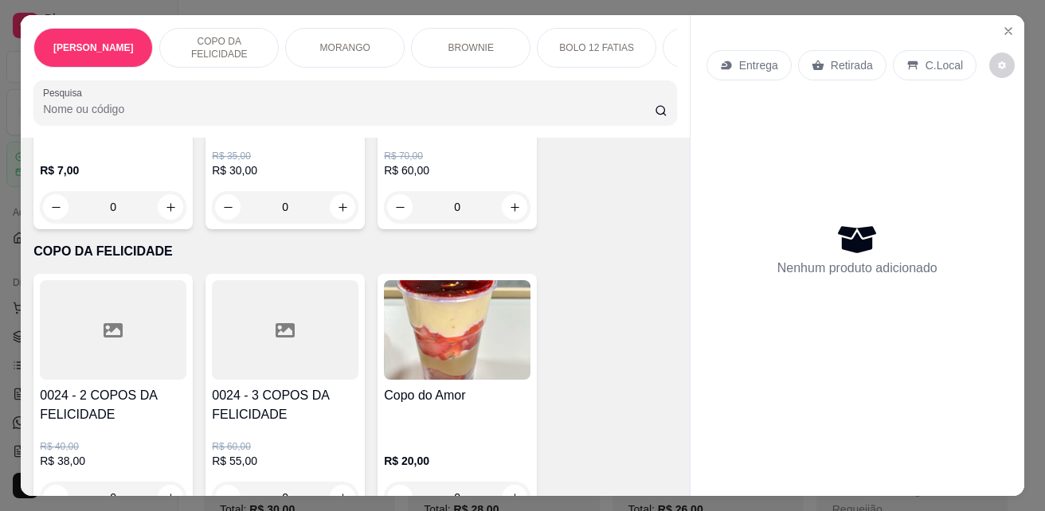
scroll to position [319, 0]
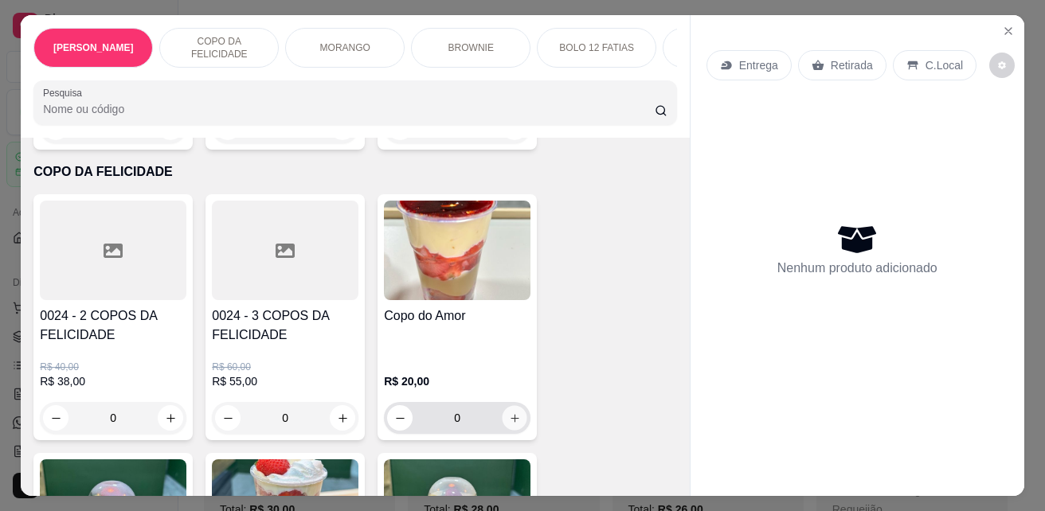
click at [512, 417] on button "increase-product-quantity" at bounding box center [515, 418] width 25 height 25
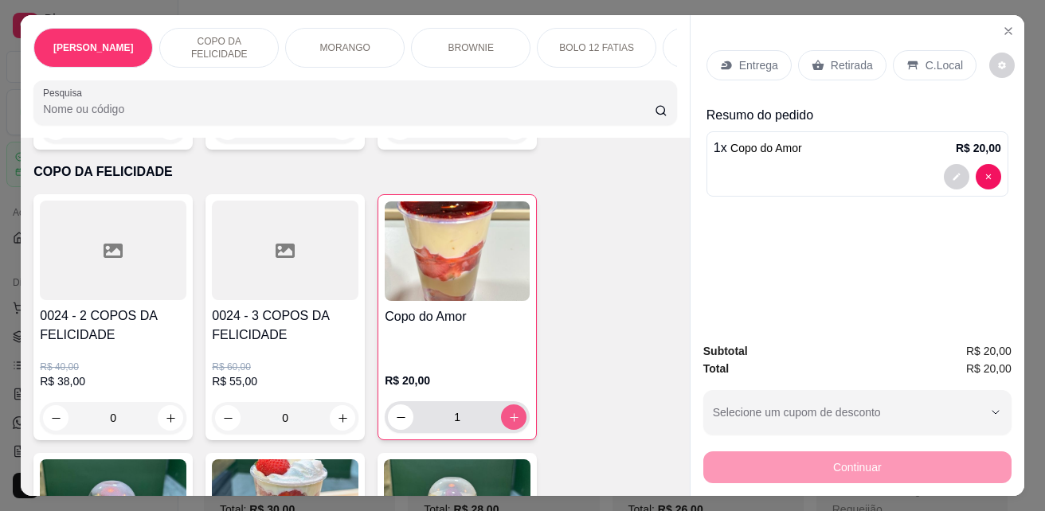
type input "1"
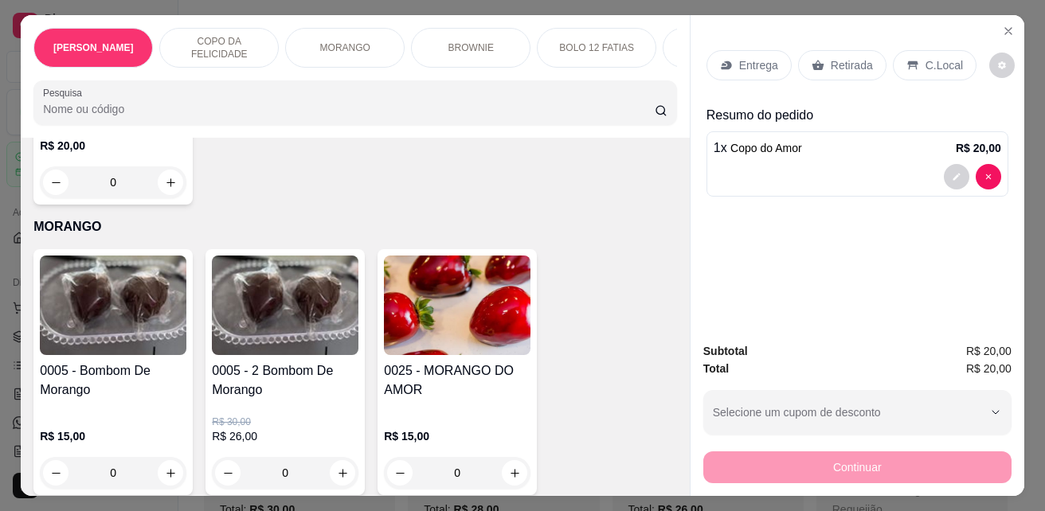
scroll to position [1991, 0]
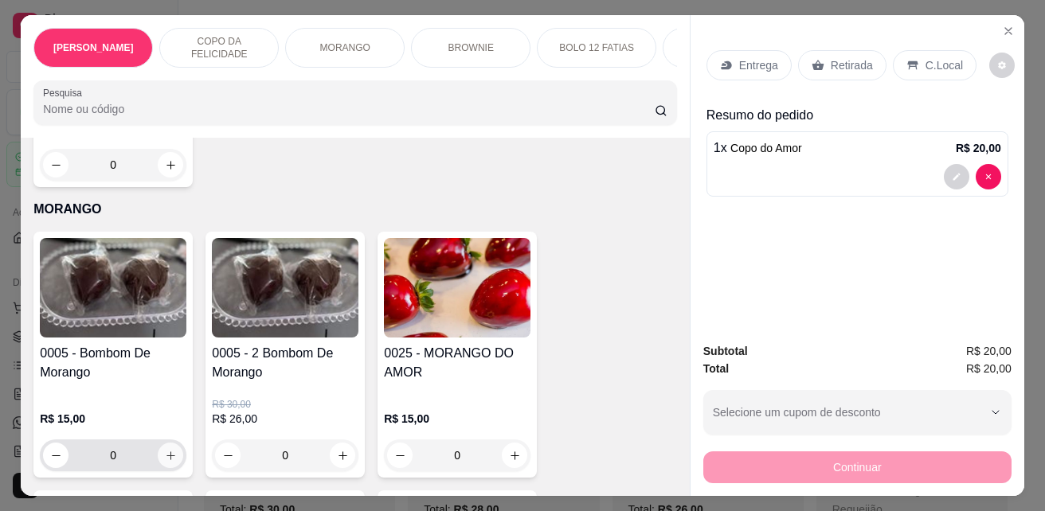
click at [166, 450] on icon "increase-product-quantity" at bounding box center [171, 456] width 12 height 12
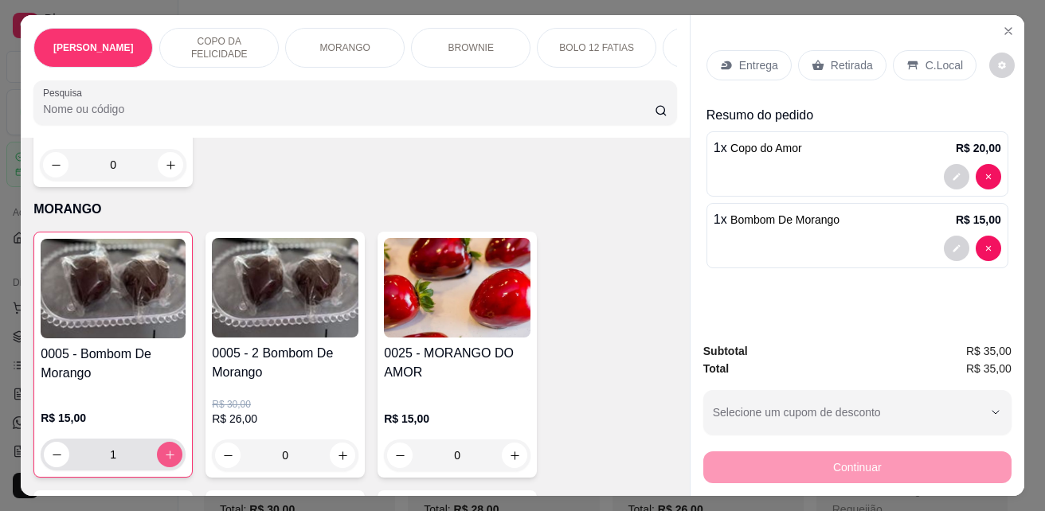
type input "1"
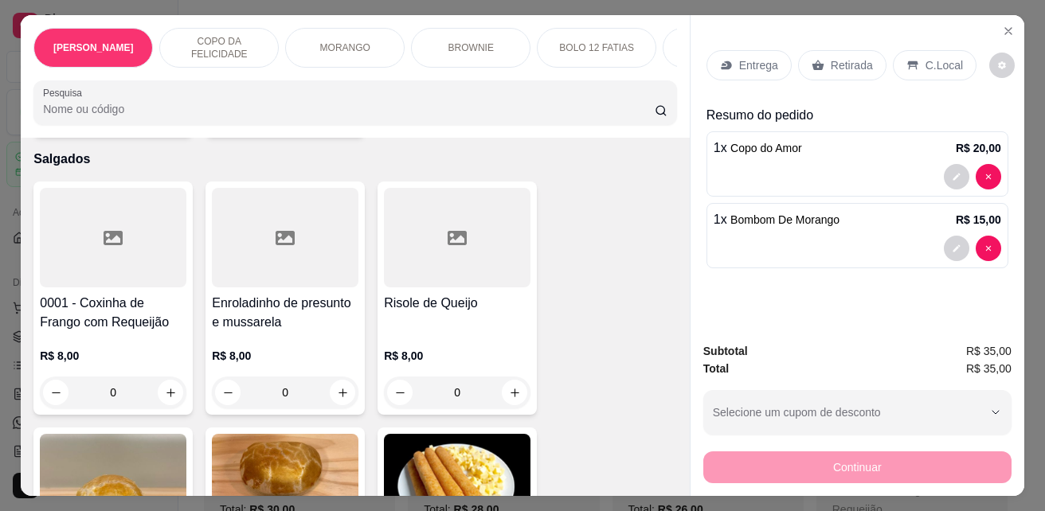
scroll to position [3345, 0]
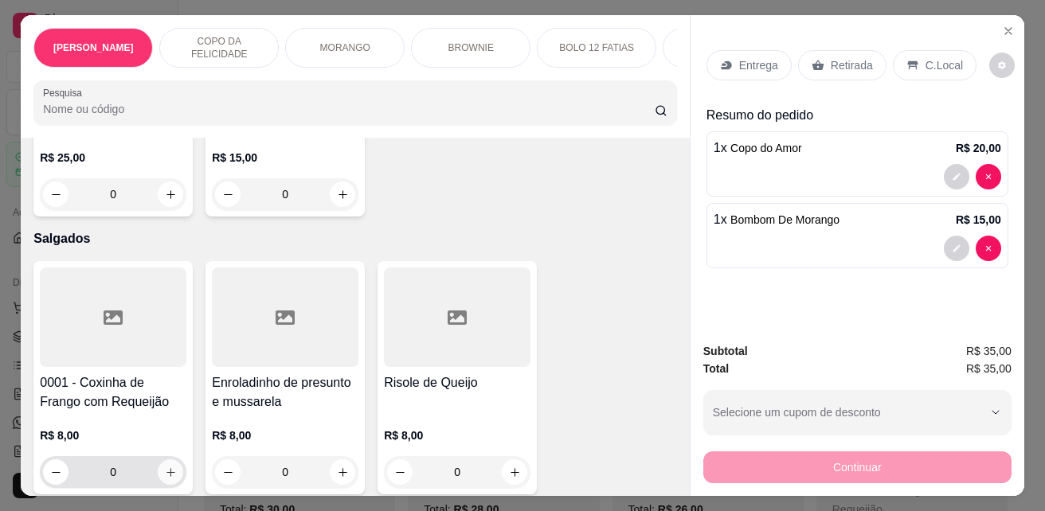
click at [165, 467] on icon "increase-product-quantity" at bounding box center [171, 473] width 12 height 12
type input "1"
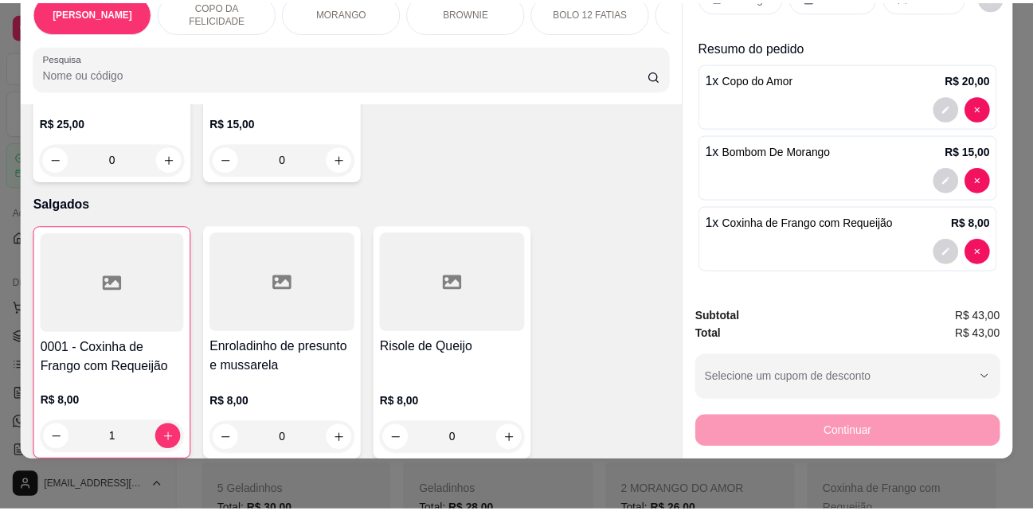
scroll to position [0, 0]
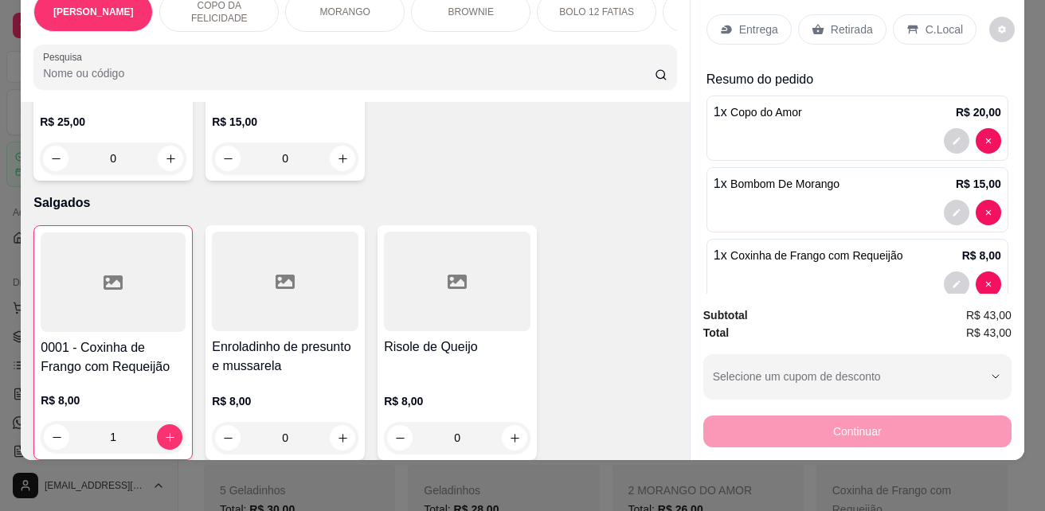
click at [839, 22] on p "Retirada" at bounding box center [852, 30] width 42 height 16
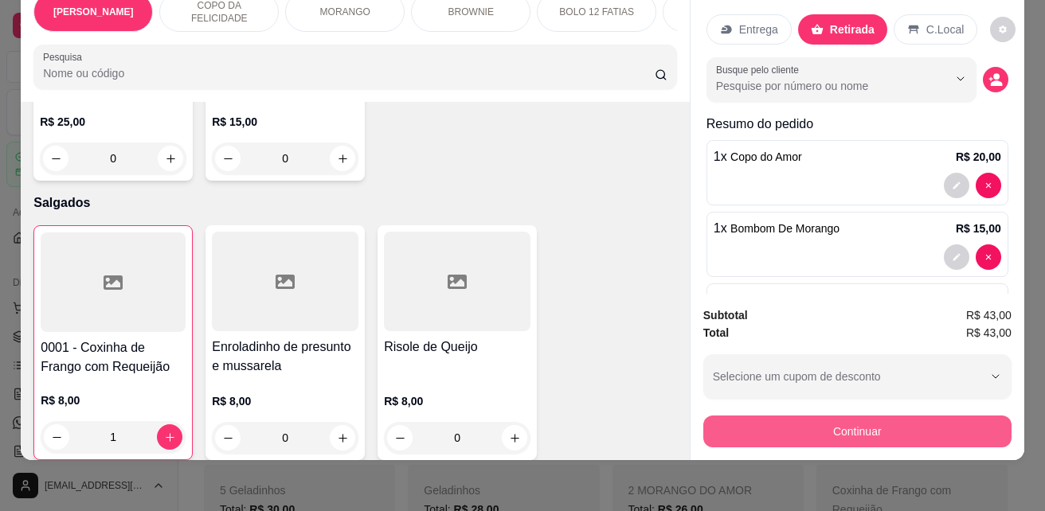
click at [855, 417] on button "Continuar" at bounding box center [857, 432] width 308 height 32
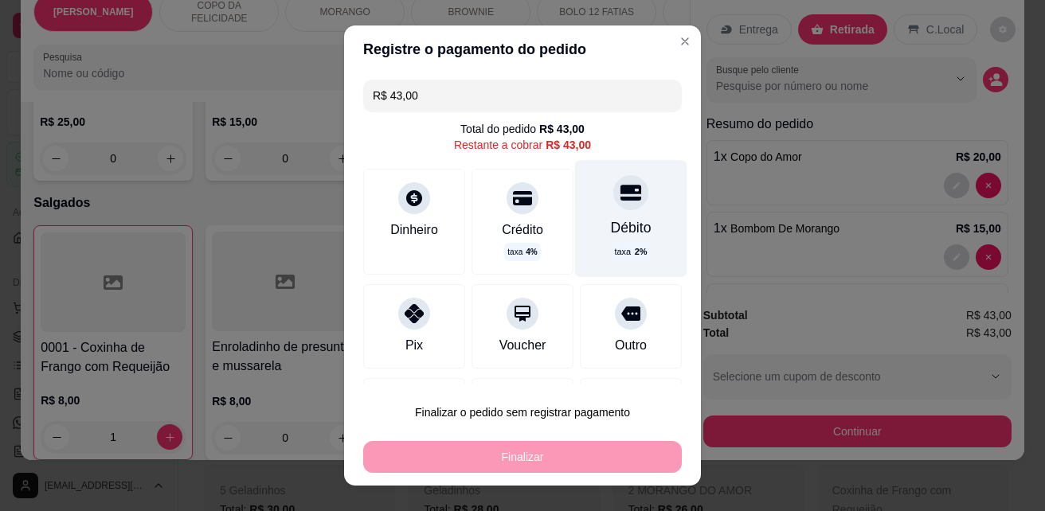
click at [611, 240] on div "Débito taxa 2 %" at bounding box center [631, 218] width 112 height 116
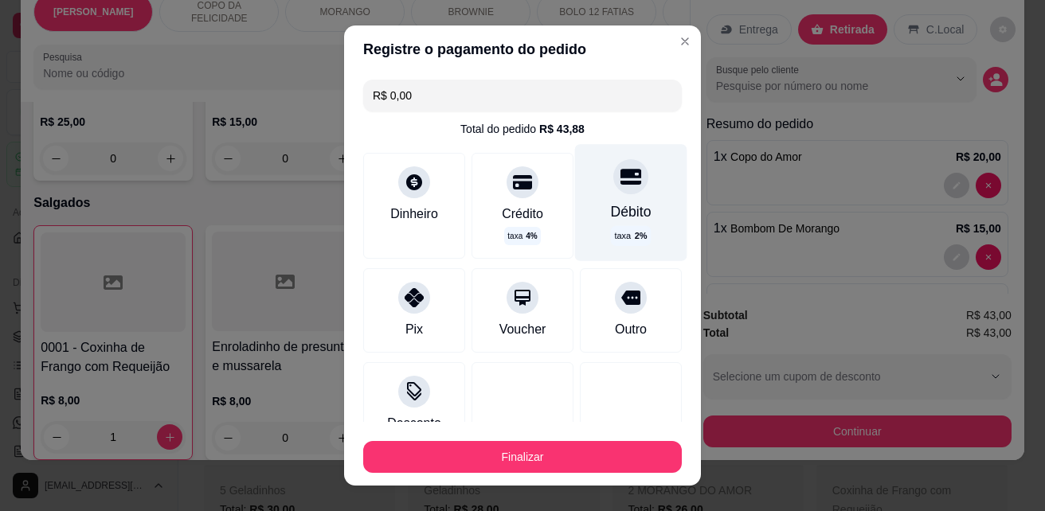
type input "R$ 0,00"
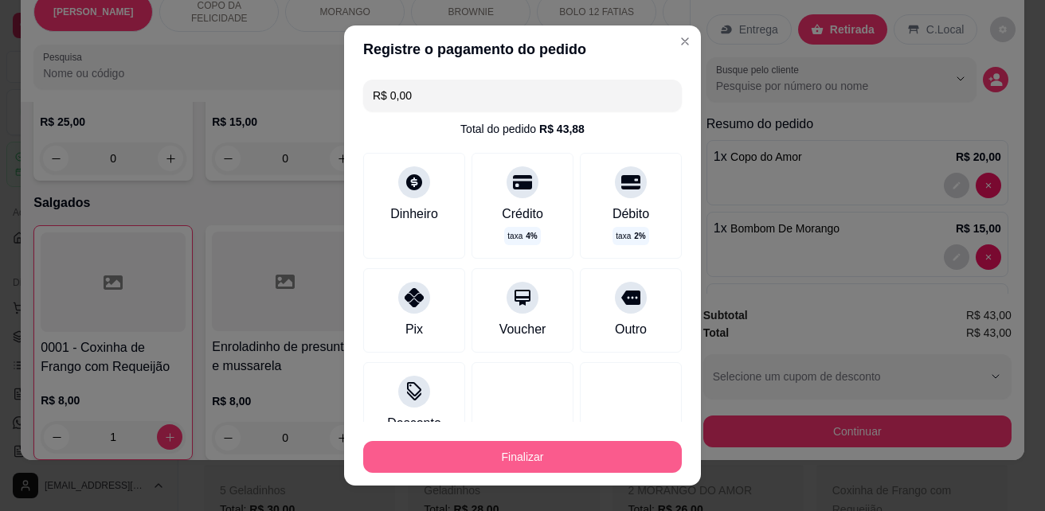
click at [513, 450] on button "Finalizar" at bounding box center [522, 457] width 319 height 32
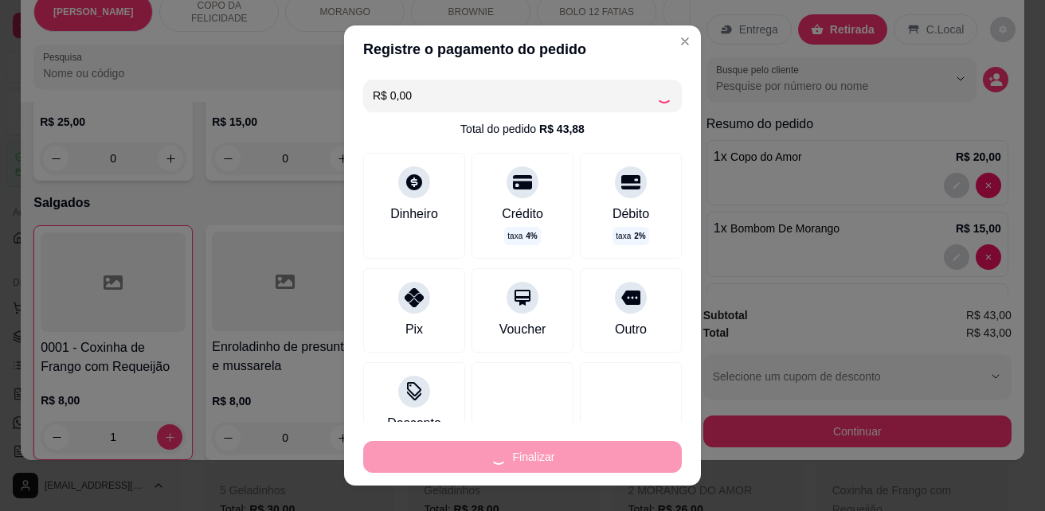
type input "0"
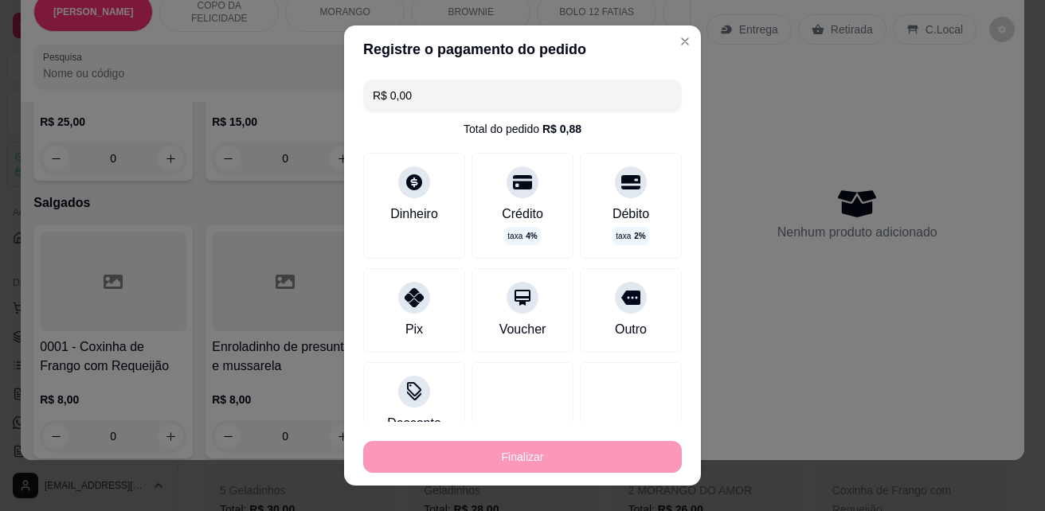
type input "-R$ 43,00"
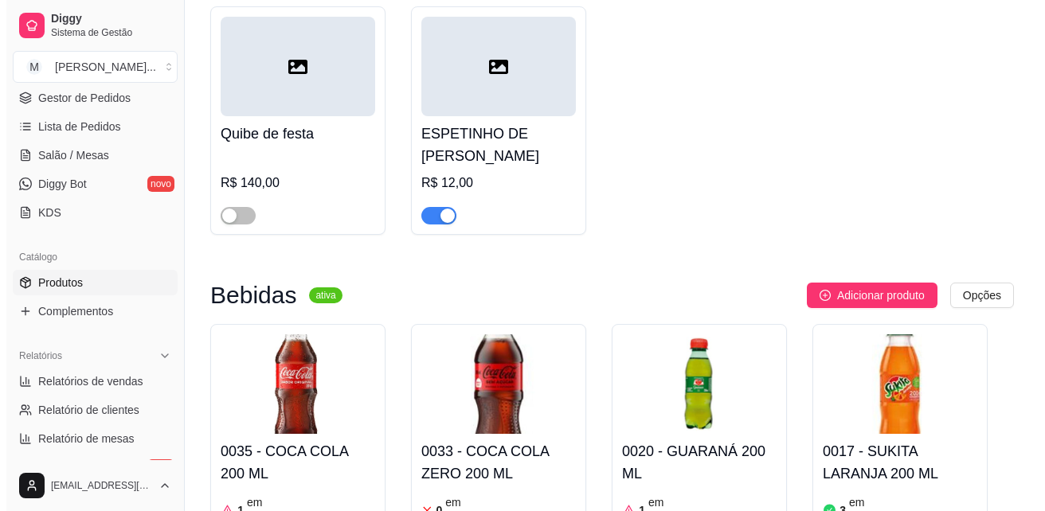
scroll to position [5017, 0]
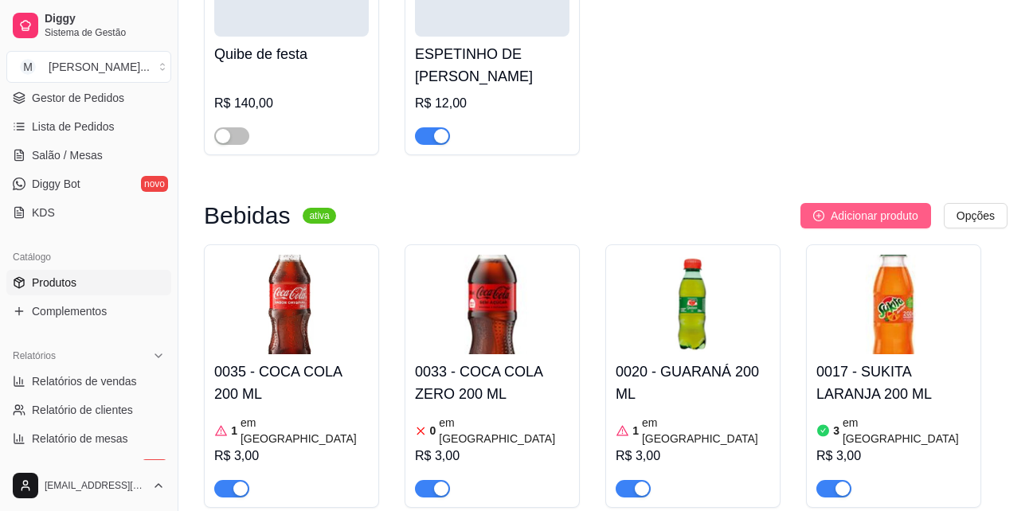
click at [886, 207] on span "Adicionar produto" at bounding box center [875, 216] width 88 height 18
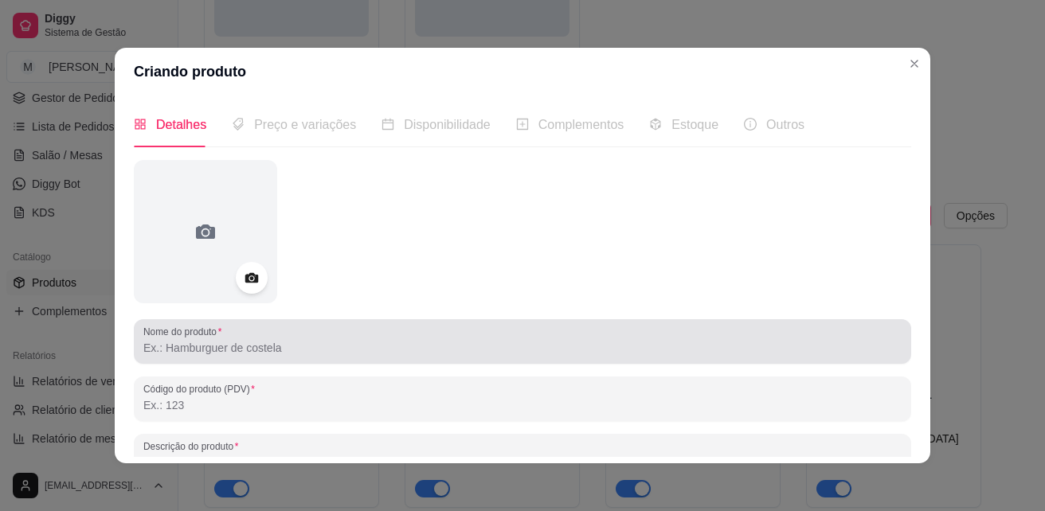
drag, startPoint x: 277, startPoint y: 340, endPoint x: 287, endPoint y: 338, distance: 9.9
click at [277, 337] on div at bounding box center [522, 342] width 758 height 32
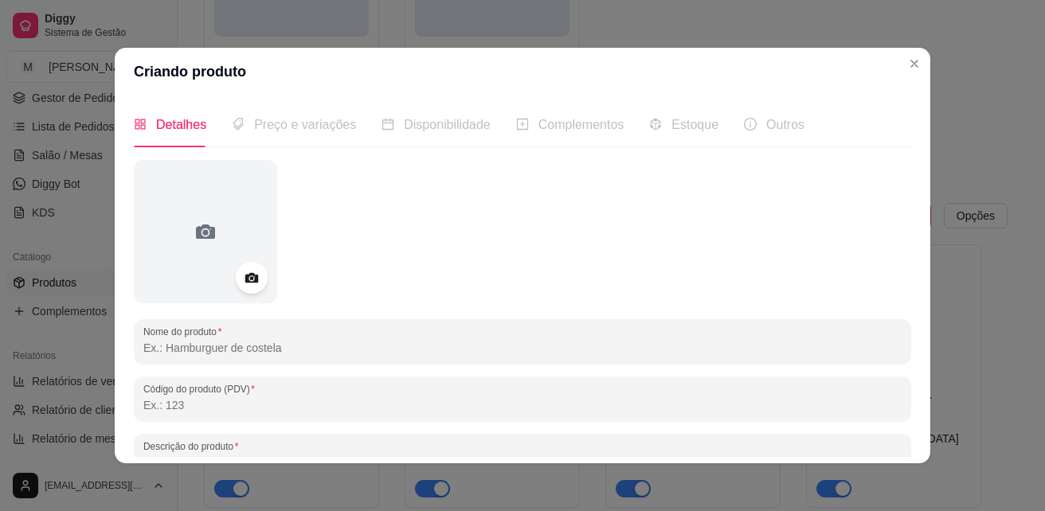
type input "s"
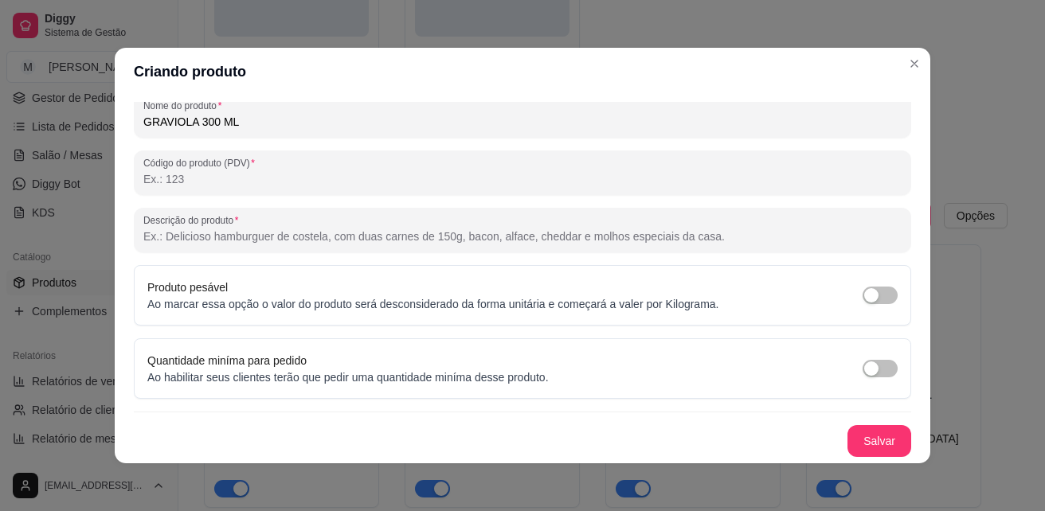
scroll to position [3, 0]
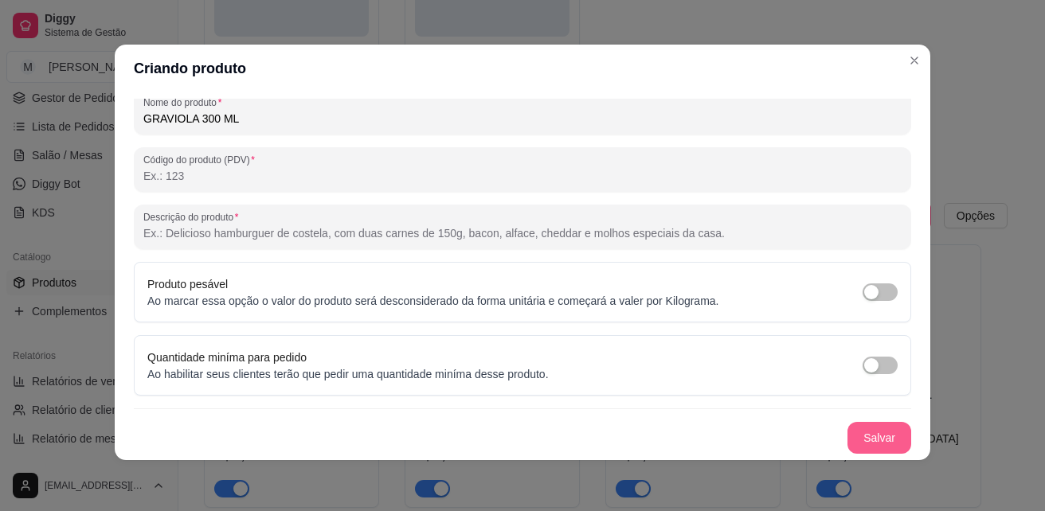
type input "GRAVIOLA 300 ML"
click at [860, 432] on button "Salvar" at bounding box center [879, 438] width 64 height 32
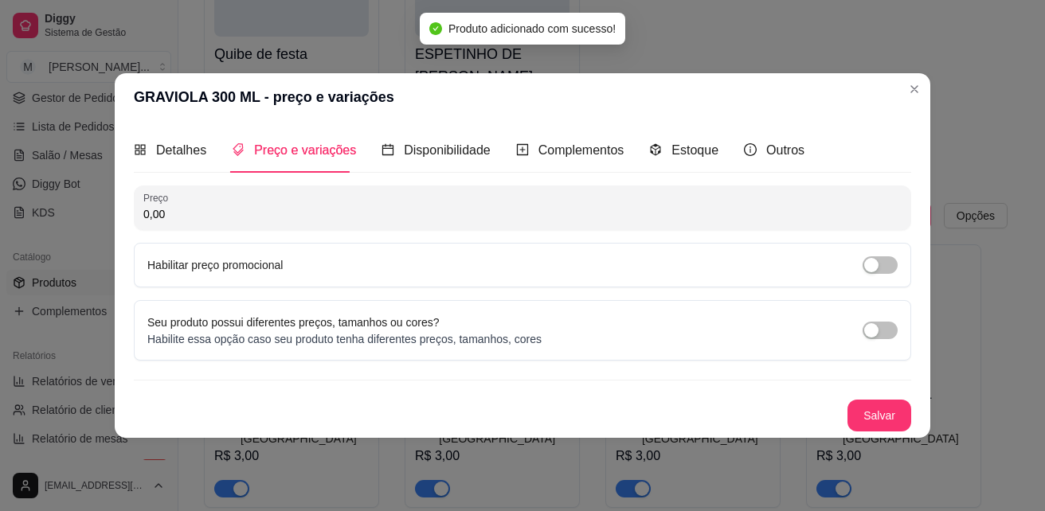
scroll to position [0, 0]
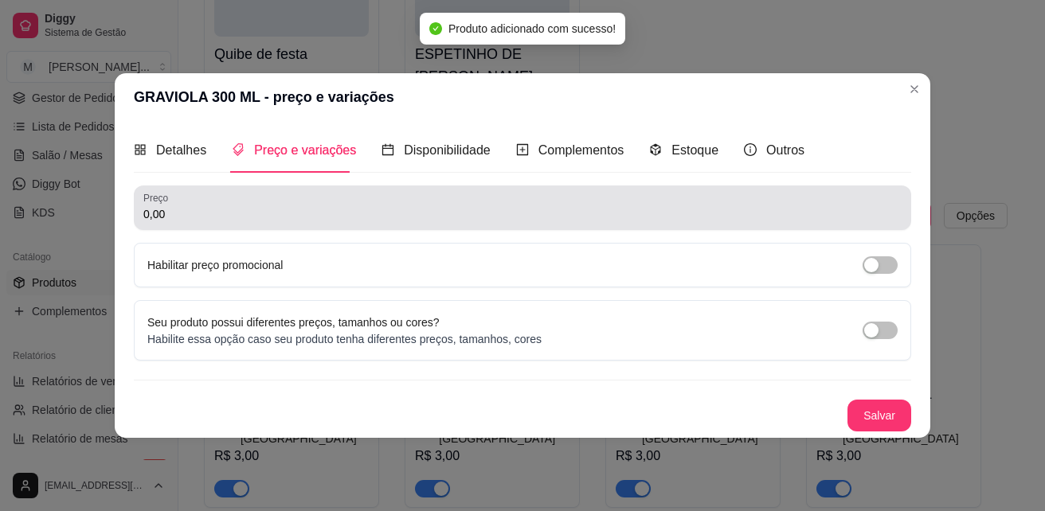
click at [237, 217] on input "0,00" at bounding box center [522, 214] width 758 height 16
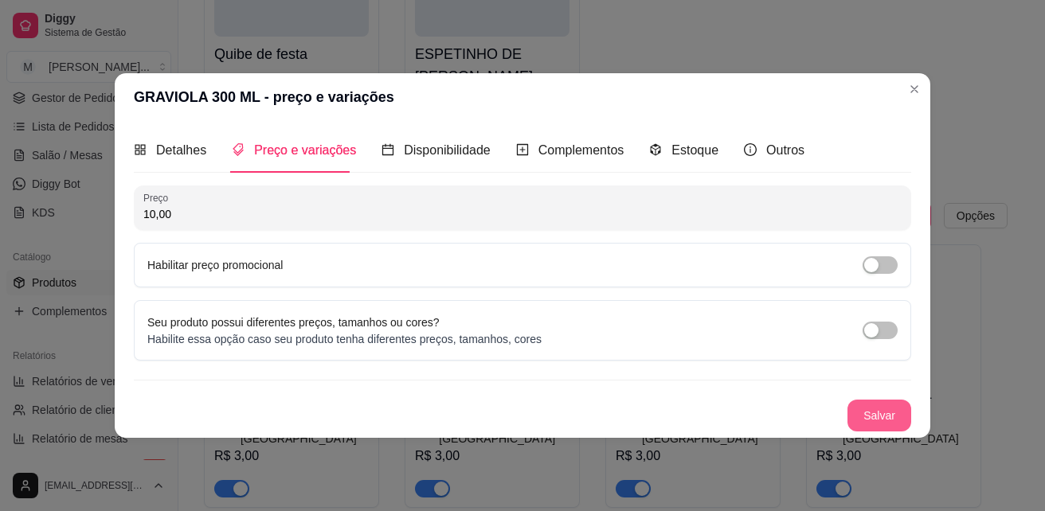
type input "10,00"
click at [896, 409] on button "Salvar" at bounding box center [879, 416] width 64 height 32
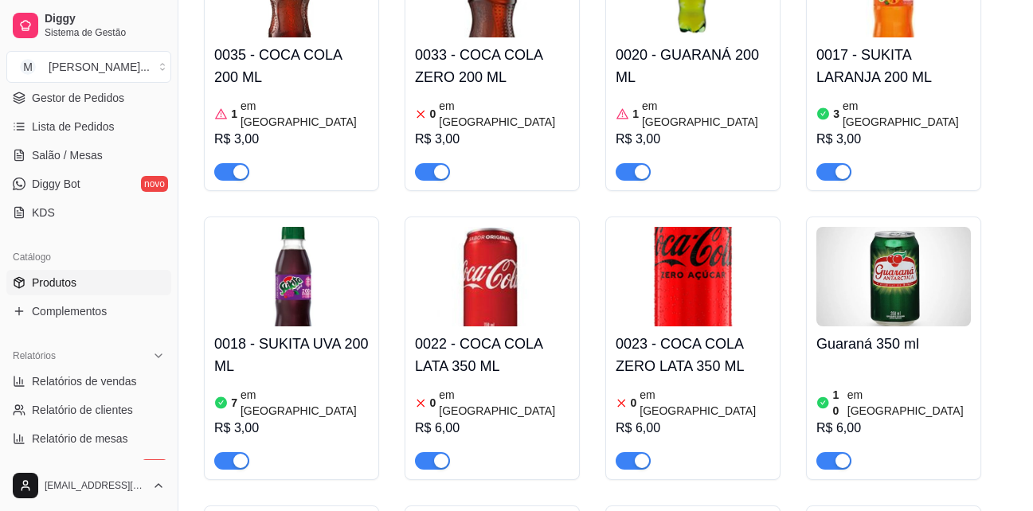
scroll to position [5336, 0]
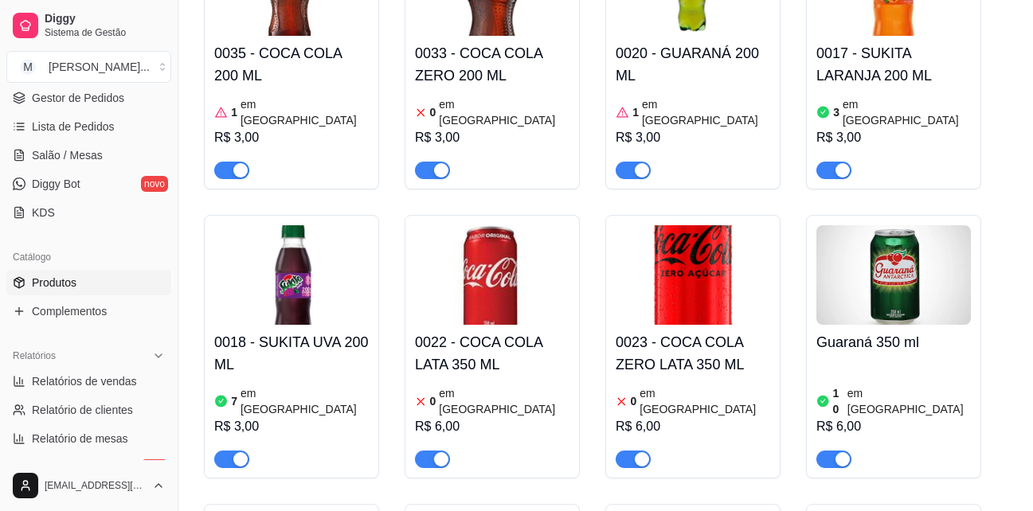
click at [472, 331] on h4 "0022 - COCA COLA LATA 350 ML" at bounding box center [492, 353] width 155 height 45
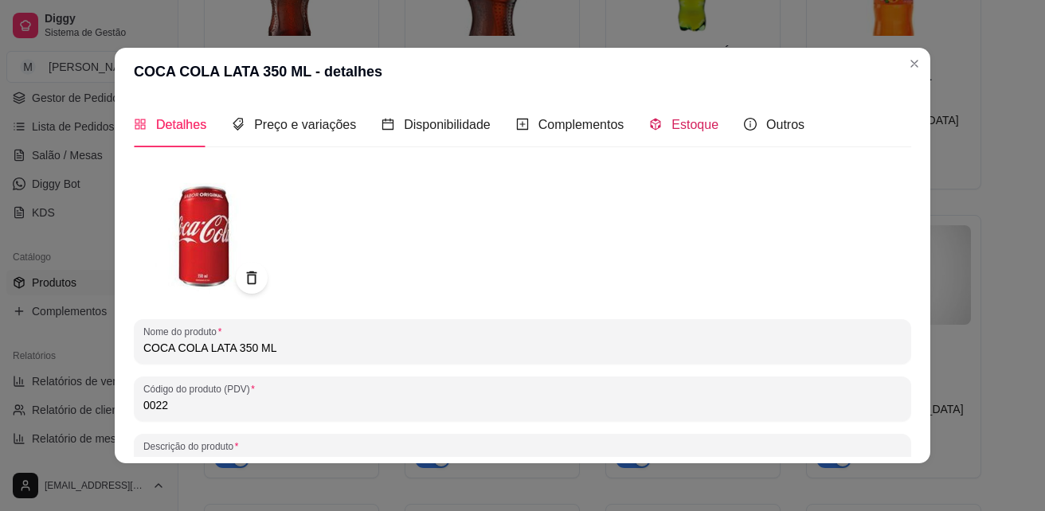
click at [683, 127] on span "Estoque" at bounding box center [694, 125] width 47 height 14
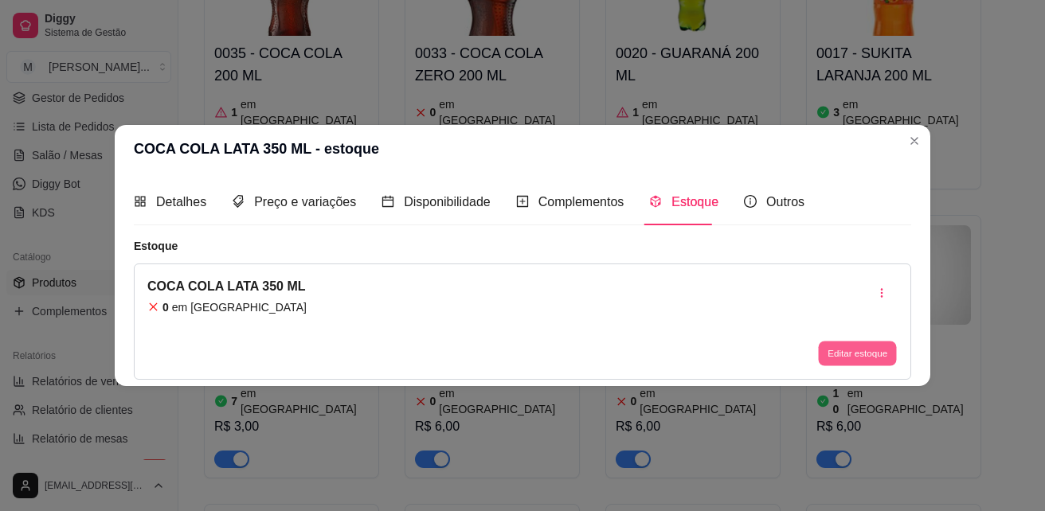
click at [890, 351] on button "Editar estoque" at bounding box center [857, 353] width 78 height 25
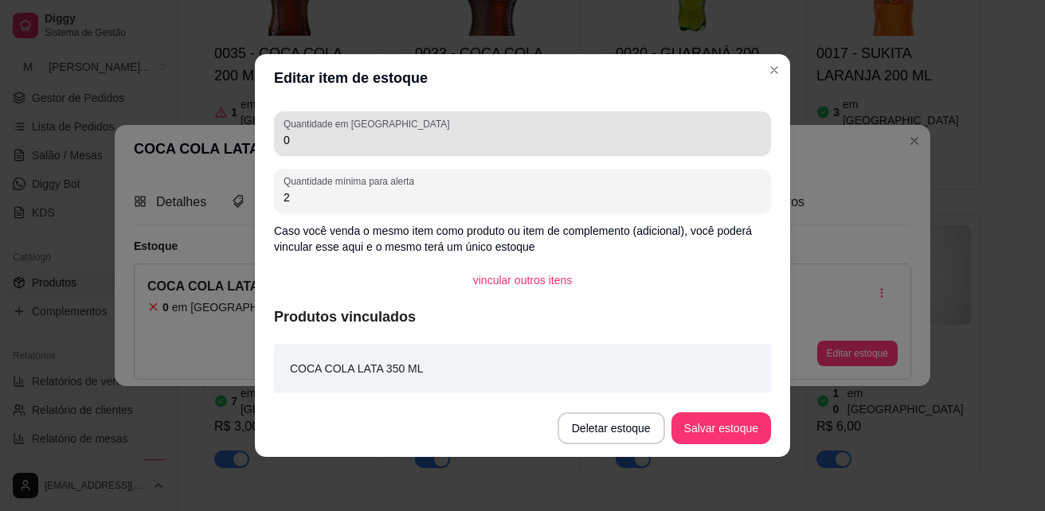
click at [491, 131] on div "0" at bounding box center [523, 134] width 478 height 32
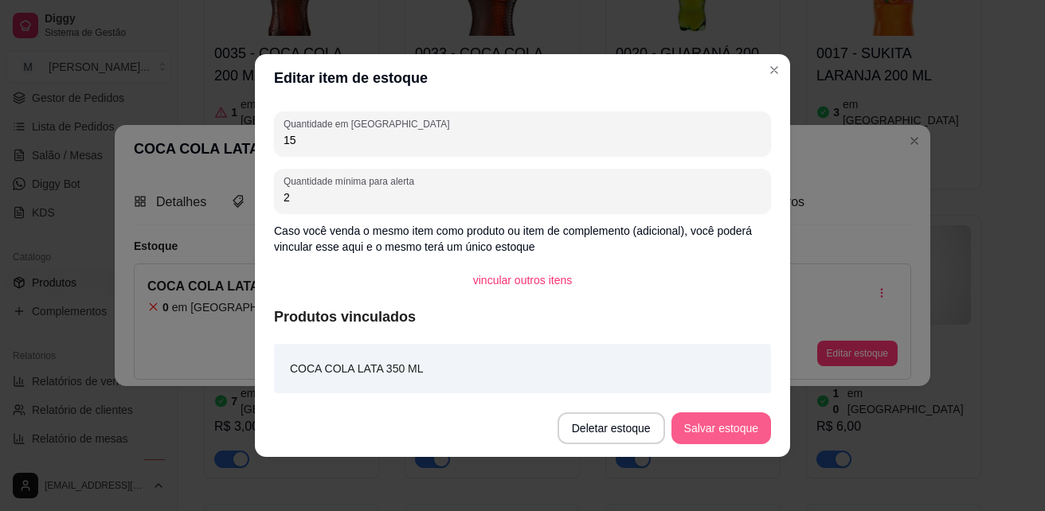
type input "15"
click at [749, 430] on button "Salvar estoque" at bounding box center [720, 428] width 97 height 31
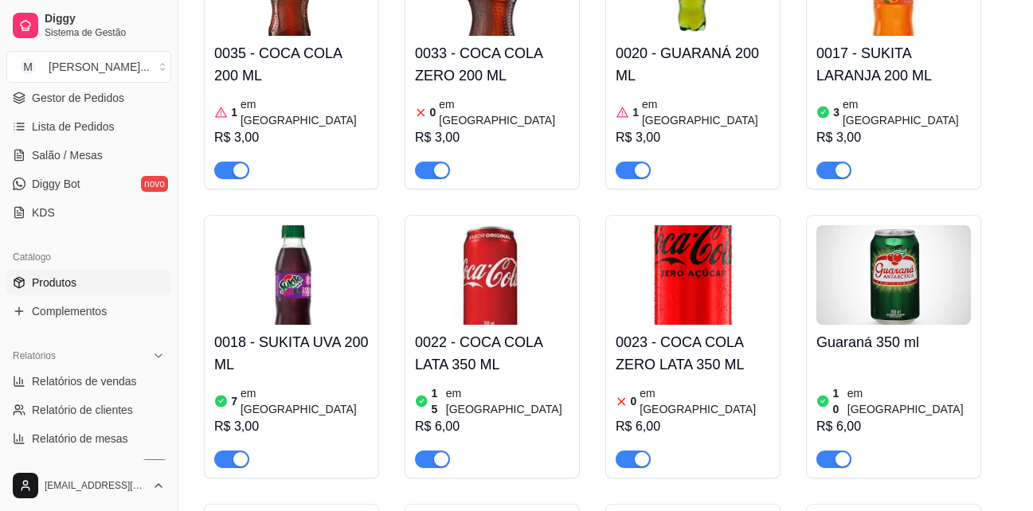
click at [660, 331] on h4 "0023 - COCA COLA ZERO LATA 350 ML" at bounding box center [693, 353] width 155 height 45
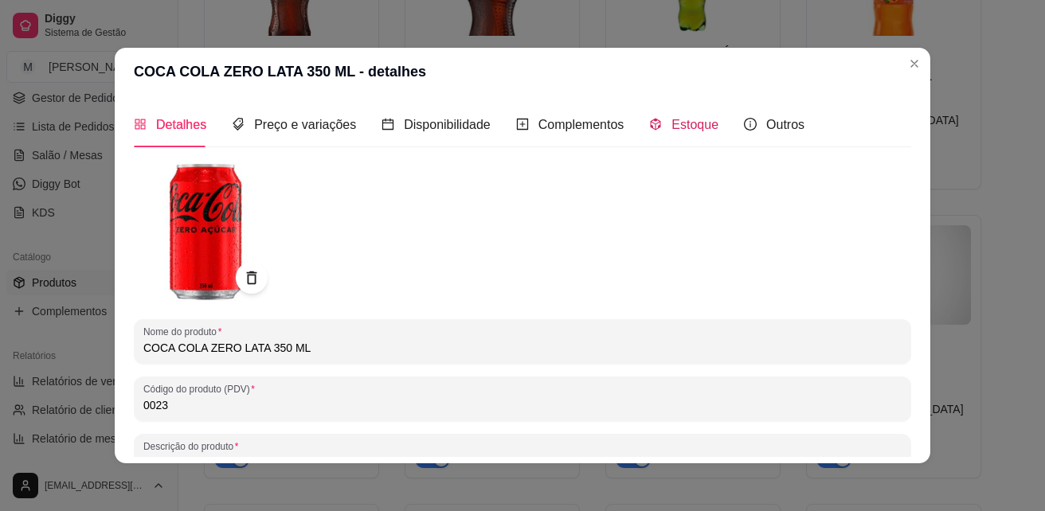
click at [675, 121] on span "Estoque" at bounding box center [694, 125] width 47 height 14
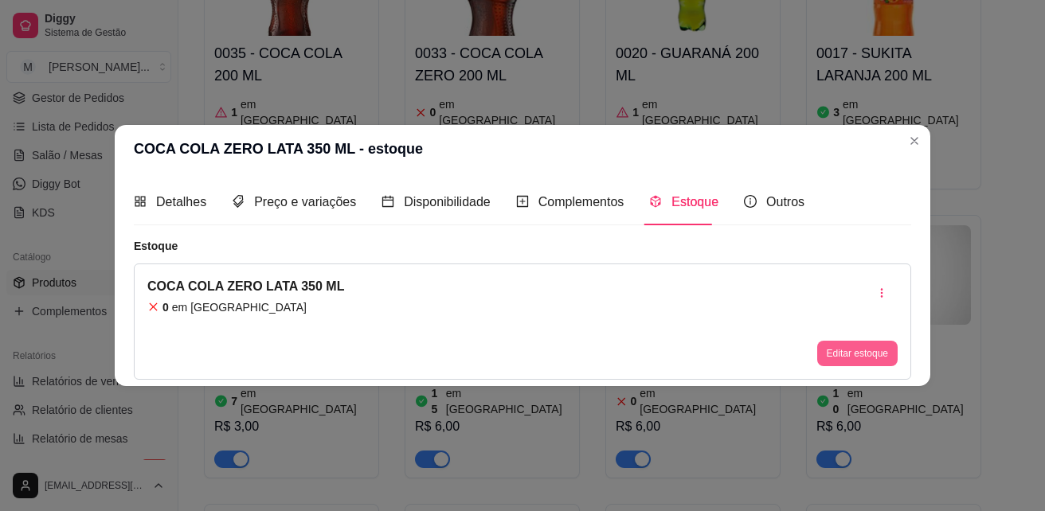
click at [863, 350] on button "Editar estoque" at bounding box center [857, 353] width 80 height 25
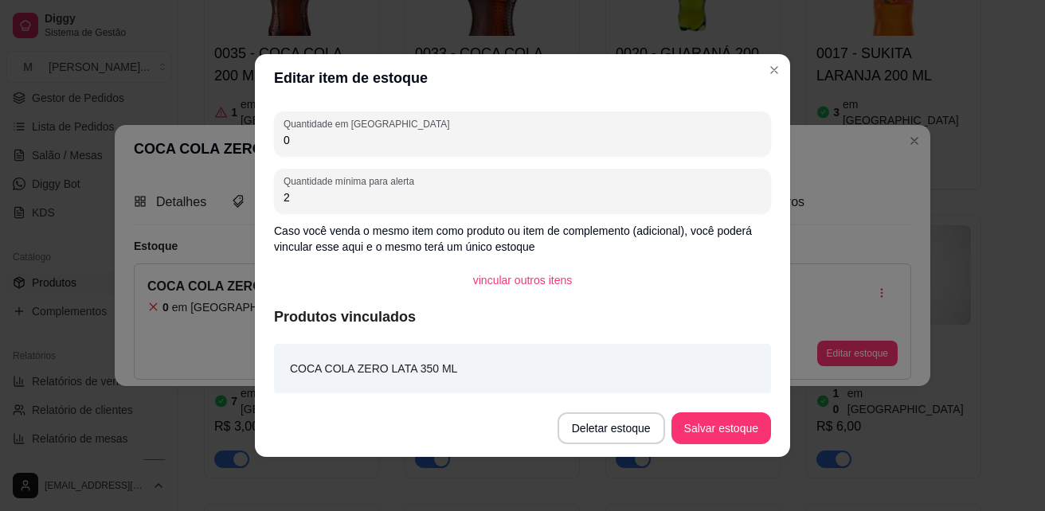
click at [405, 136] on input "0" at bounding box center [523, 140] width 478 height 16
type input "15"
click at [757, 436] on button "Salvar estoque" at bounding box center [721, 429] width 100 height 32
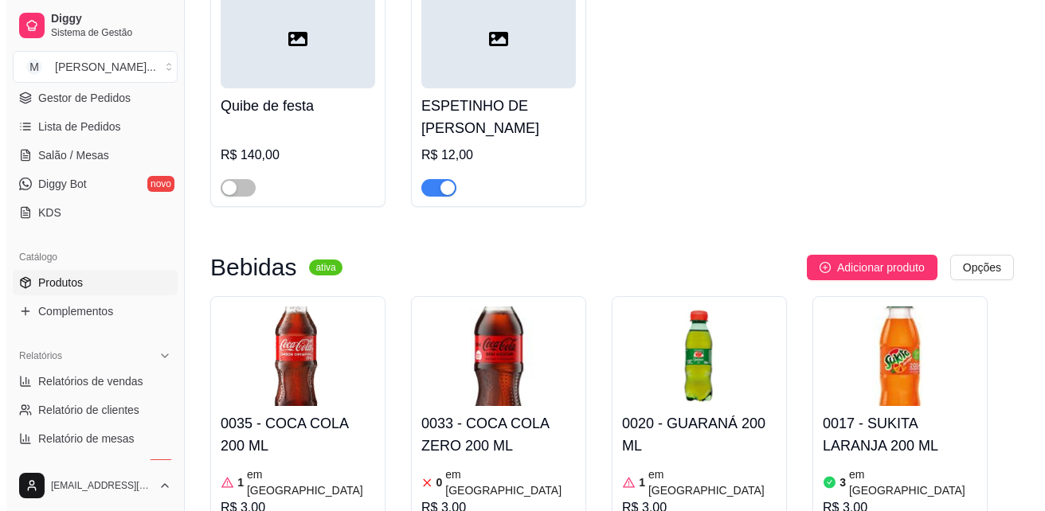
scroll to position [4938, 0]
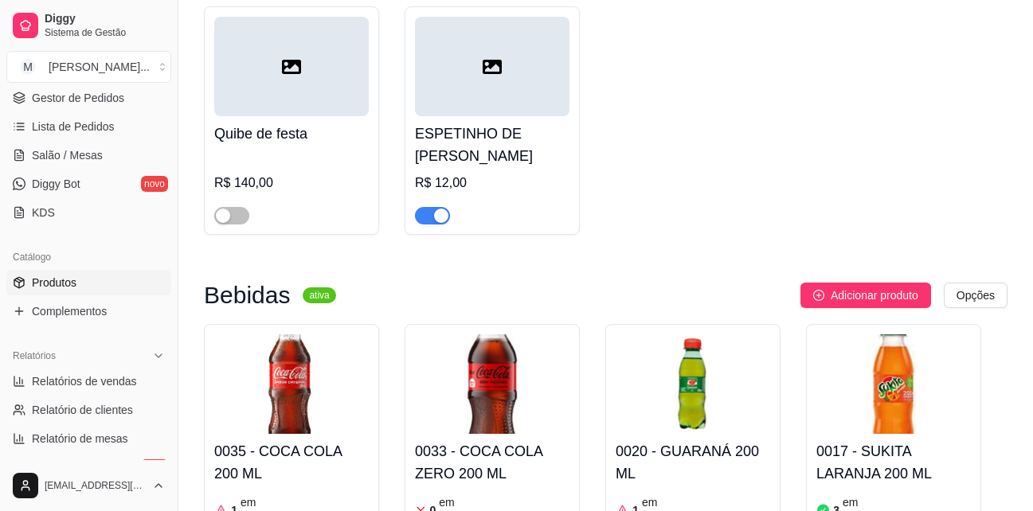
click at [904, 287] on span "Adicionar produto" at bounding box center [875, 296] width 88 height 18
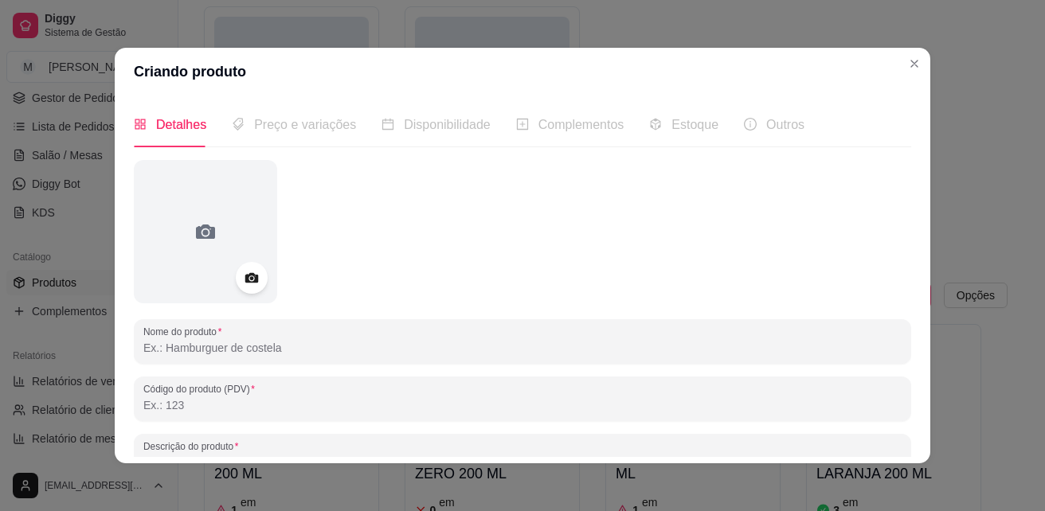
click at [199, 354] on input "Nome do produto" at bounding box center [522, 348] width 758 height 16
click at [143, 349] on input "ACEROLA" at bounding box center [522, 348] width 758 height 16
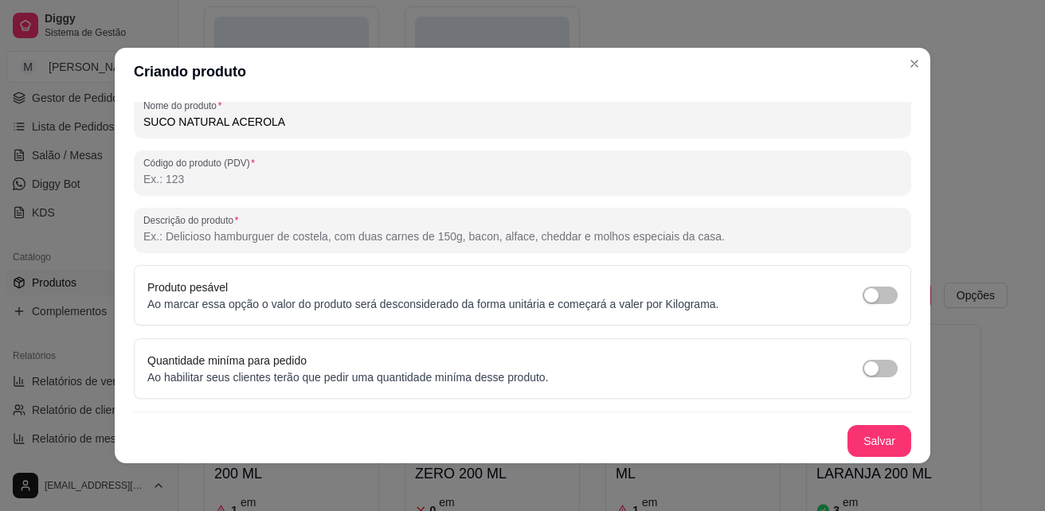
scroll to position [3, 0]
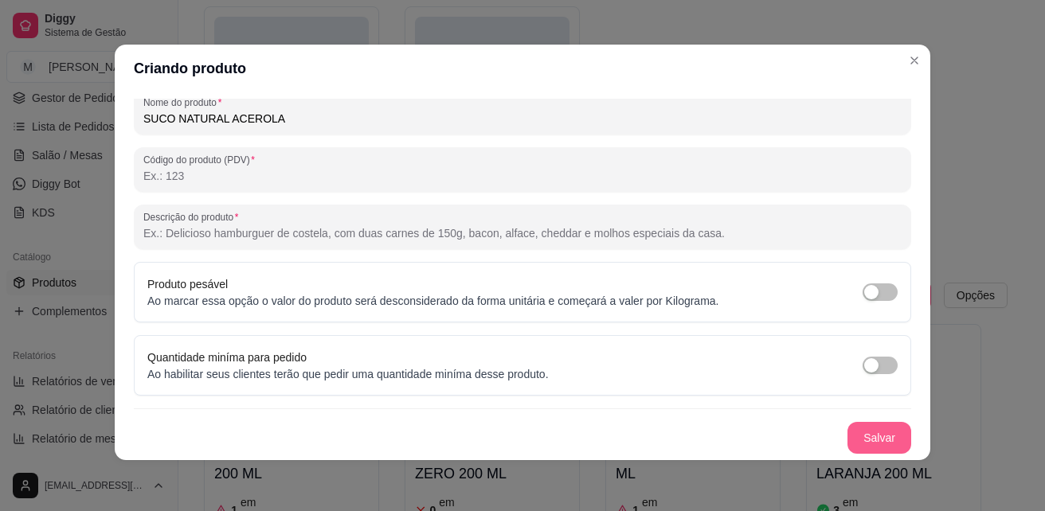
type input "SUCO NATURAL ACEROLA"
click at [872, 441] on button "Salvar" at bounding box center [879, 438] width 64 height 32
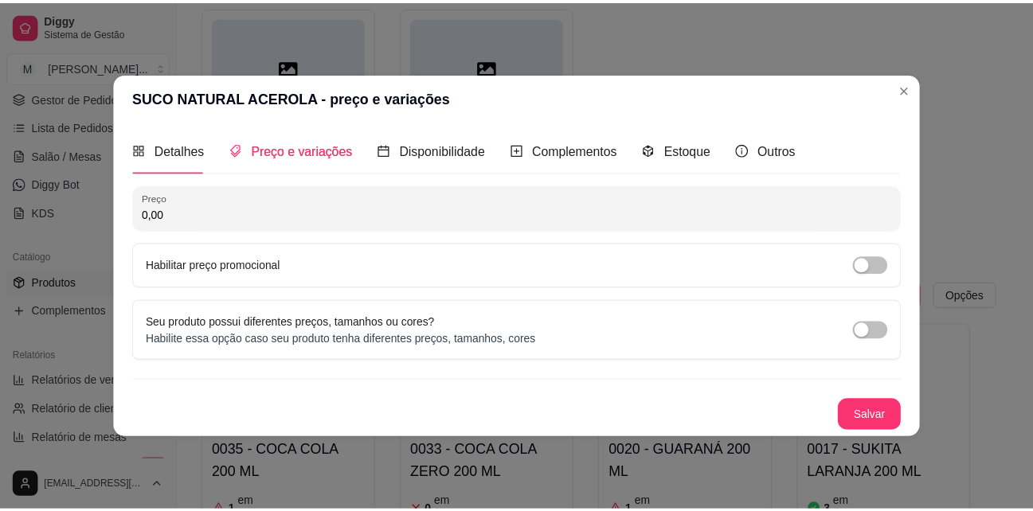
scroll to position [0, 0]
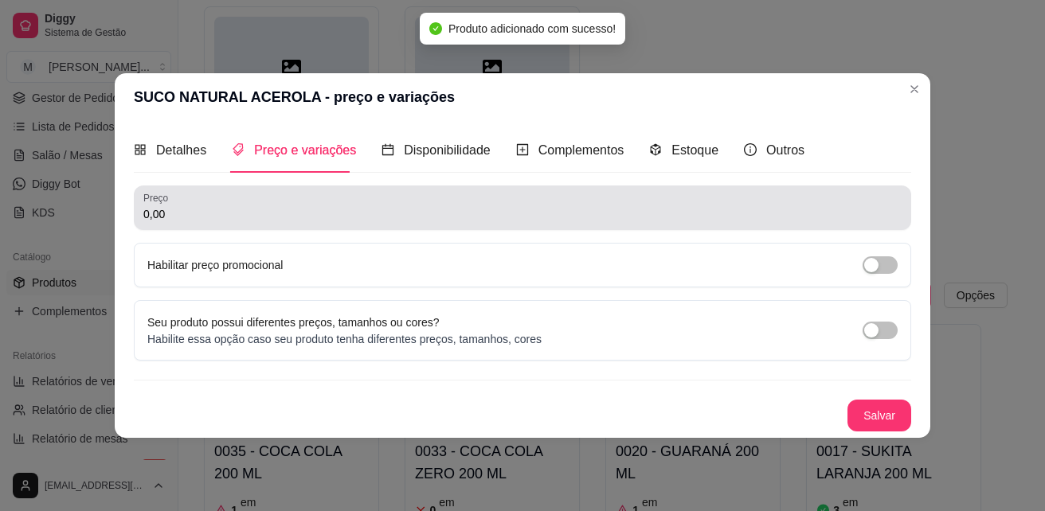
click at [273, 198] on div "0,00" at bounding box center [522, 208] width 758 height 32
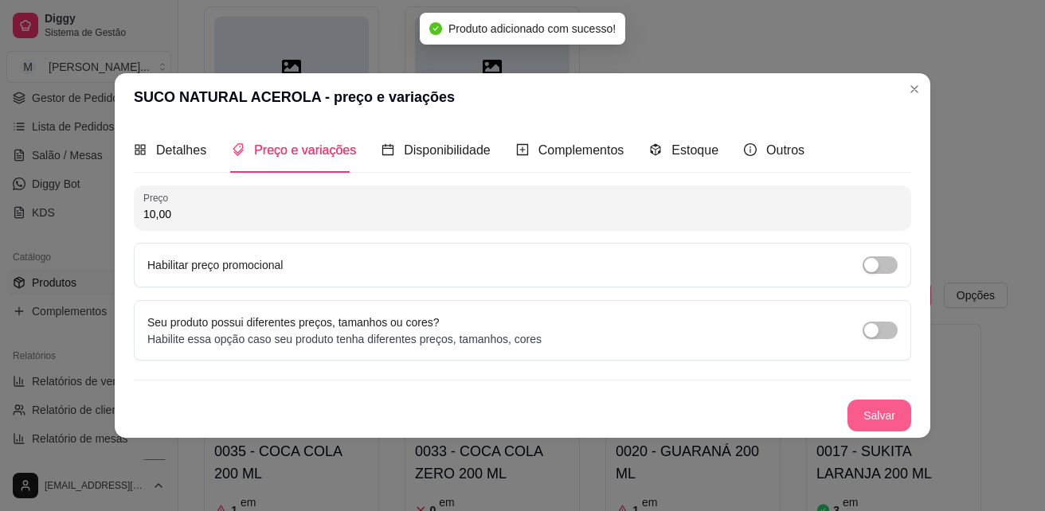
type input "10,00"
click at [879, 421] on button "Salvar" at bounding box center [879, 416] width 64 height 32
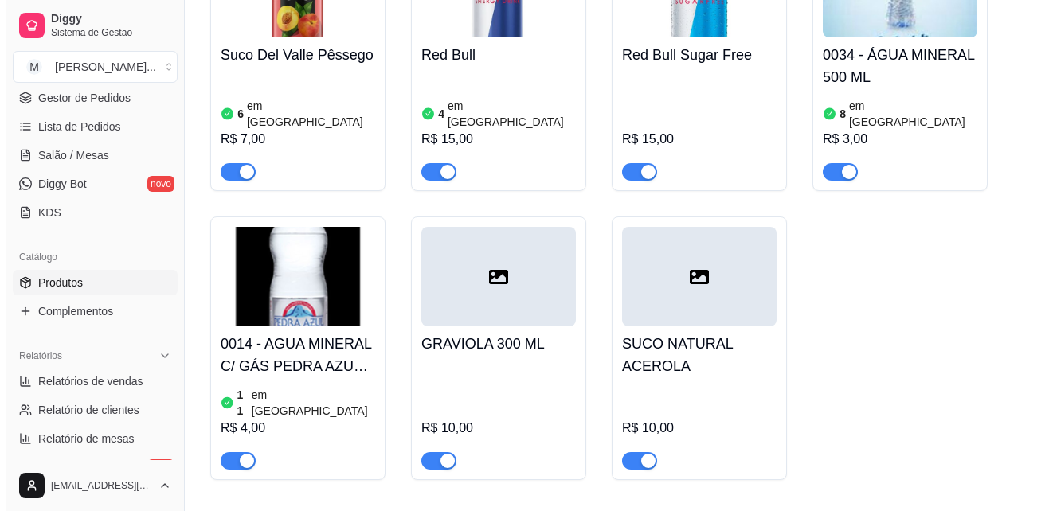
scroll to position [6292, 0]
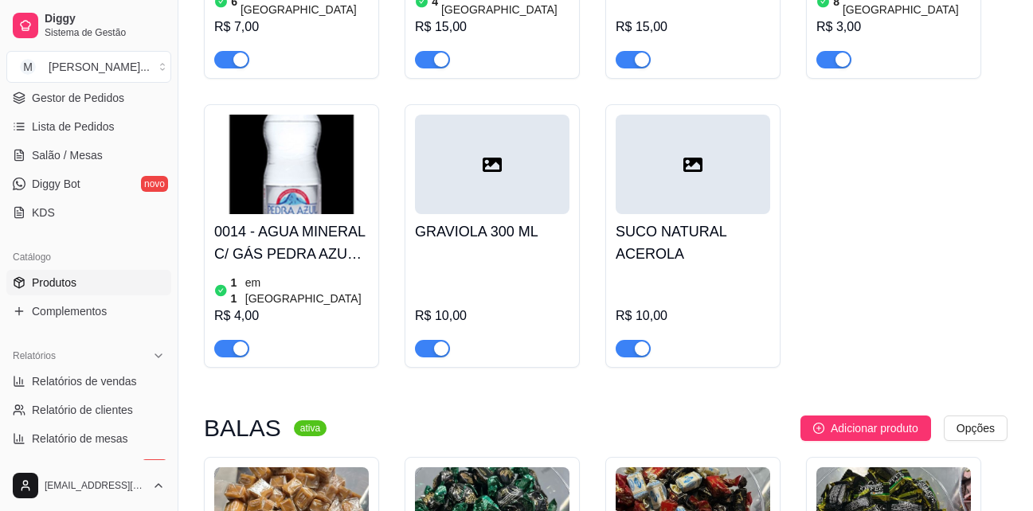
click at [483, 221] on h4 "GRAVIOLA 300 ML" at bounding box center [492, 232] width 155 height 22
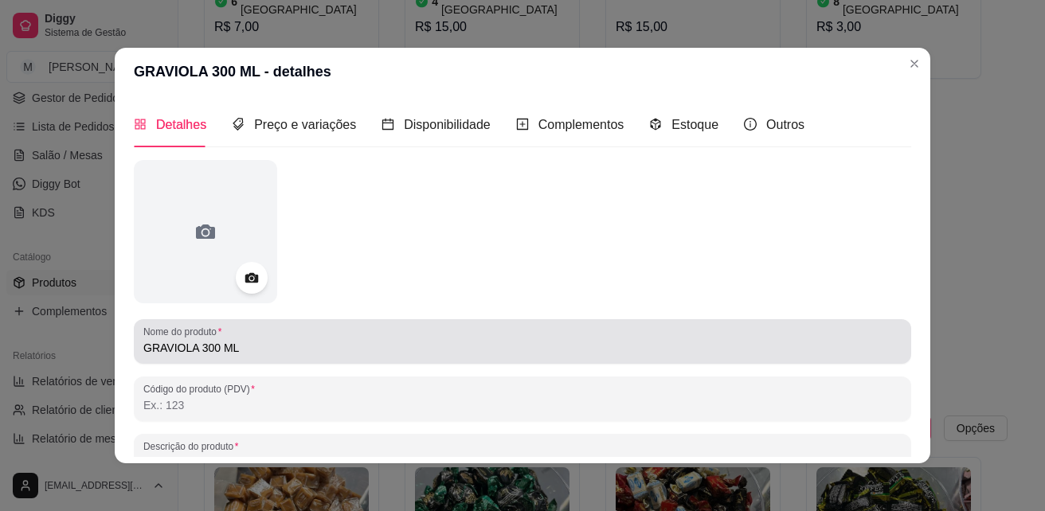
click at [134, 340] on div "Nome do produto GRAVIOLA 300 ML" at bounding box center [522, 341] width 777 height 45
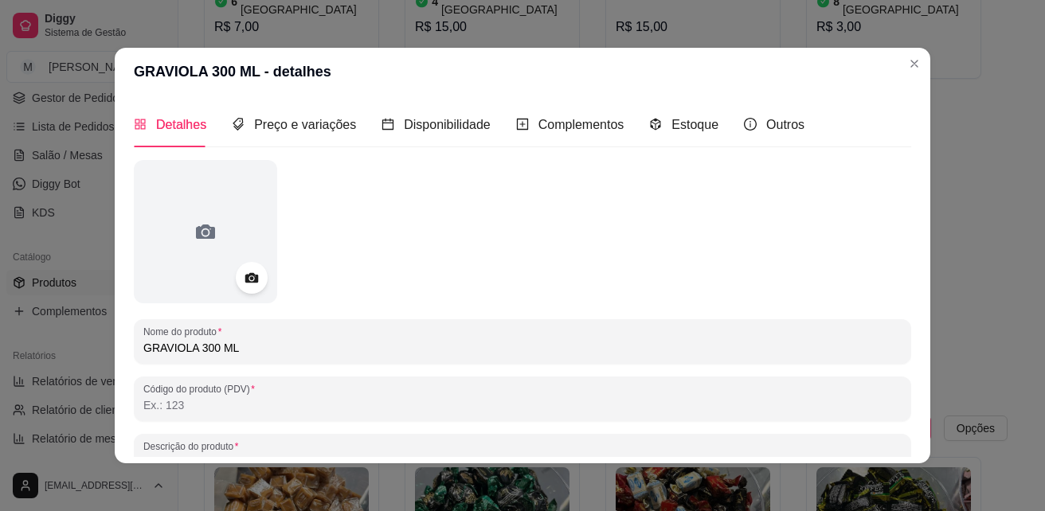
click at [136, 348] on div "Nome do produto GRAVIOLA 300 ML" at bounding box center [522, 341] width 777 height 45
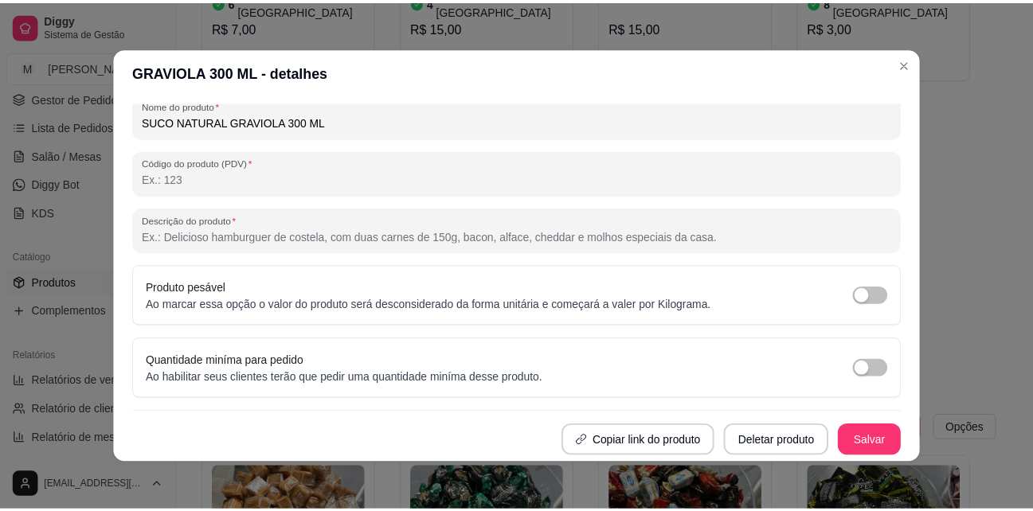
scroll to position [3, 0]
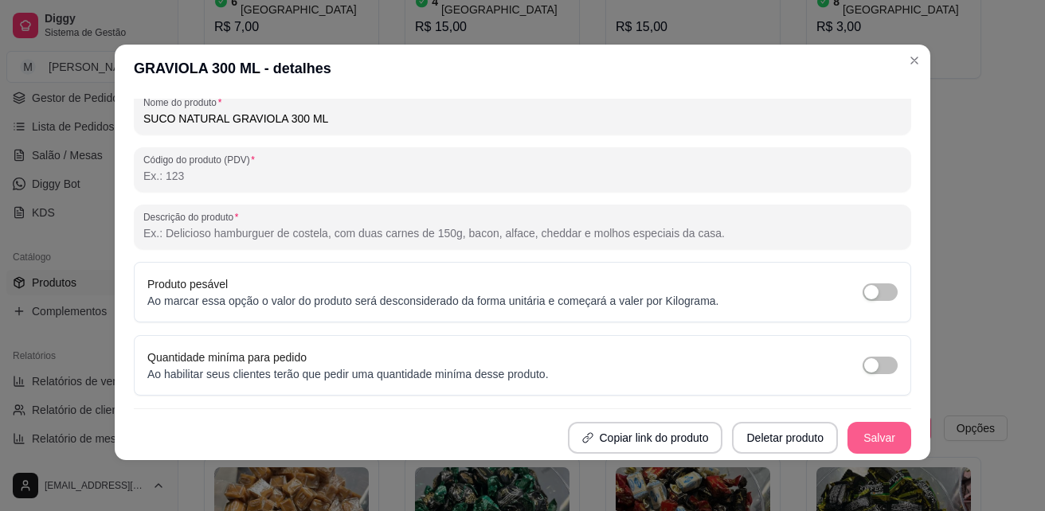
type input "SUCO NATURAL GRAVIOLA 300 ML"
click at [849, 426] on button "Salvar" at bounding box center [879, 438] width 64 height 32
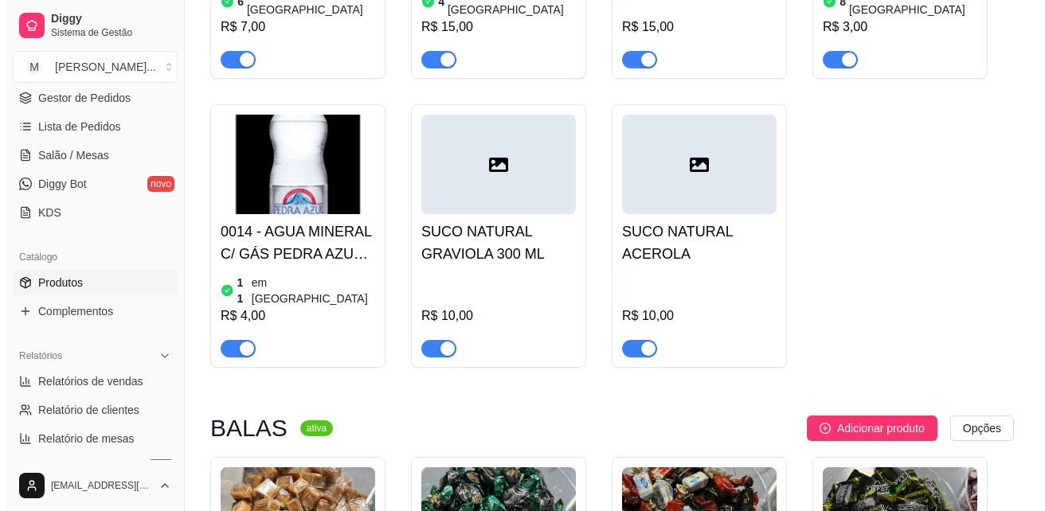
scroll to position [6132, 0]
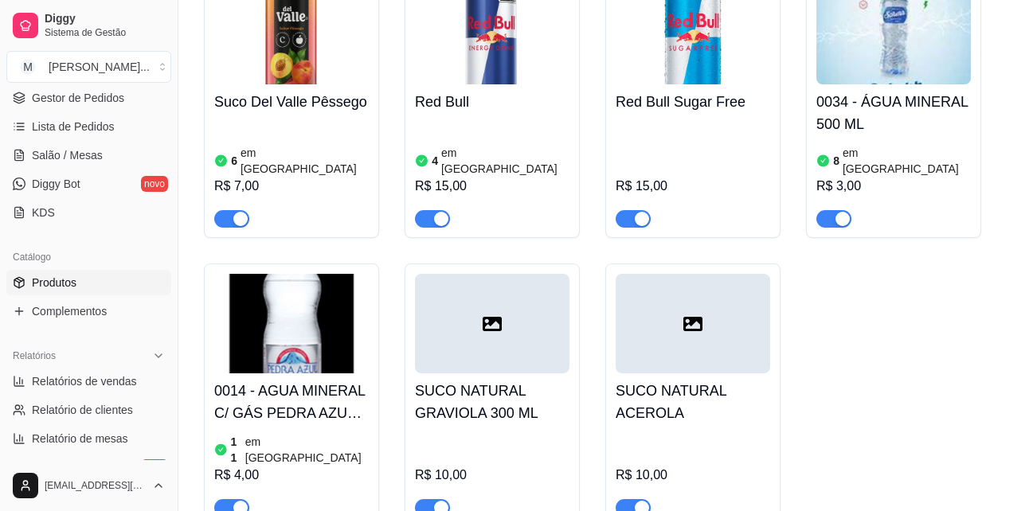
click at [654, 380] on h4 "SUCO NATURAL ACEROLA" at bounding box center [693, 402] width 155 height 45
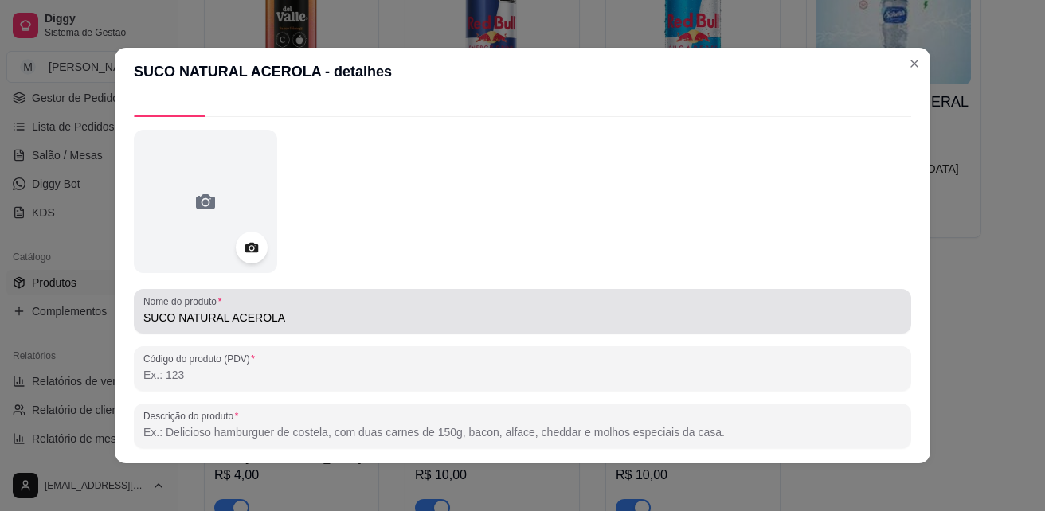
scroll to position [80, 0]
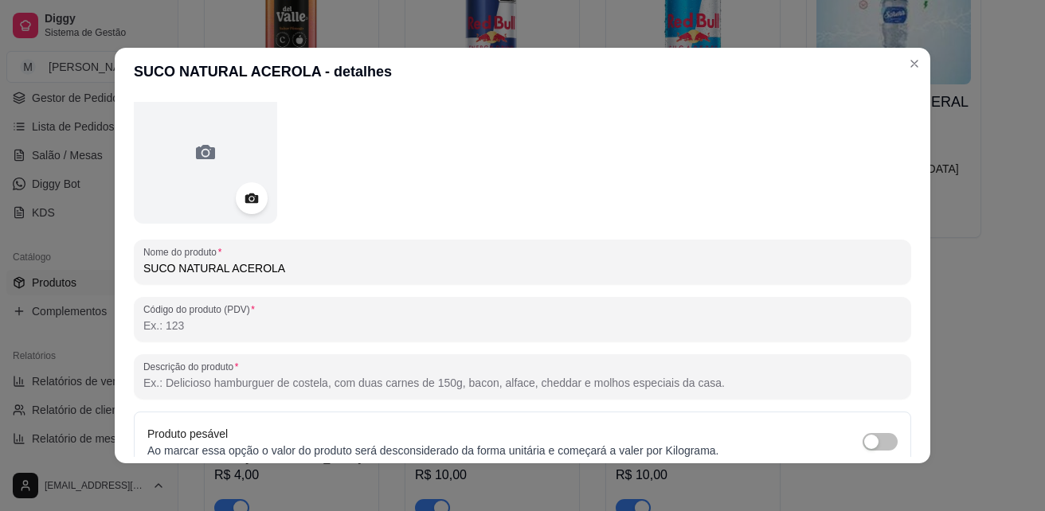
click at [423, 272] on input "SUCO NATURAL ACEROLA" at bounding box center [522, 268] width 758 height 16
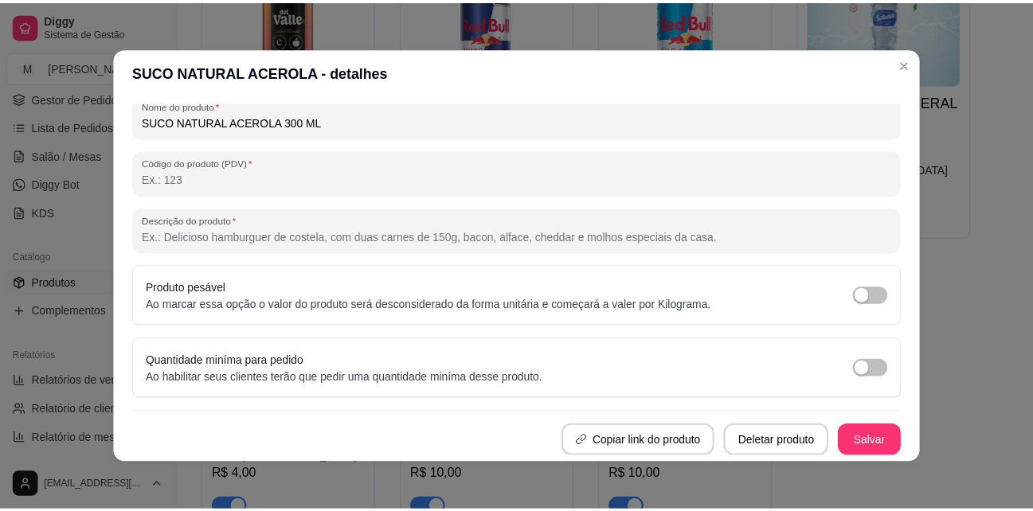
scroll to position [3, 0]
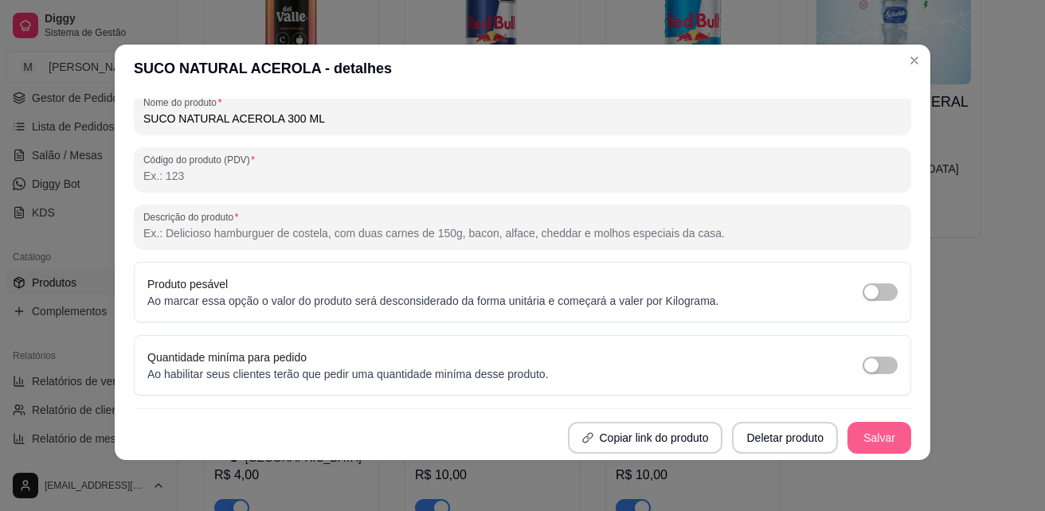
type input "SUCO NATURAL ACEROLA 300 ML"
click at [852, 440] on button "Salvar" at bounding box center [879, 438] width 64 height 32
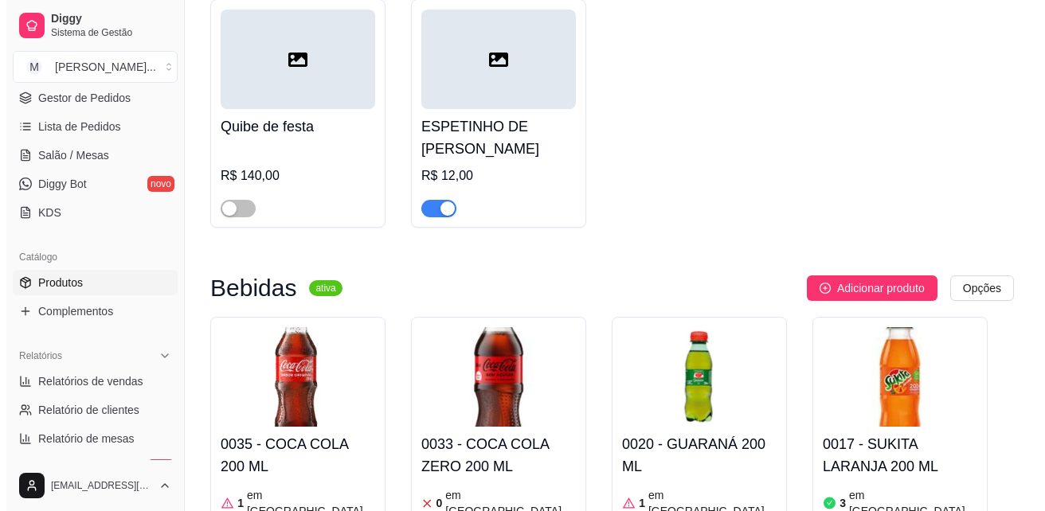
scroll to position [4938, 0]
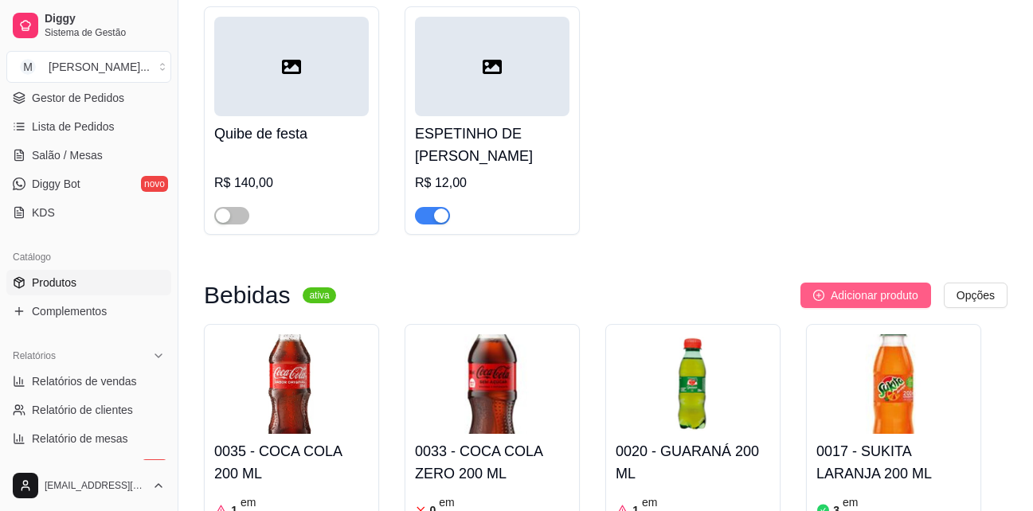
click at [896, 287] on span "Adicionar produto" at bounding box center [875, 296] width 88 height 18
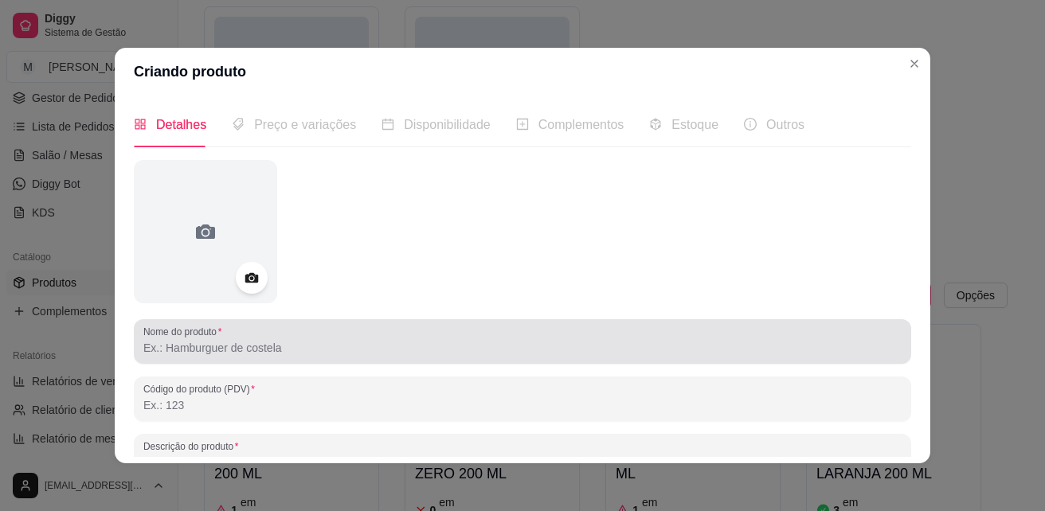
click at [311, 347] on input "Nome do produto" at bounding box center [522, 348] width 758 height 16
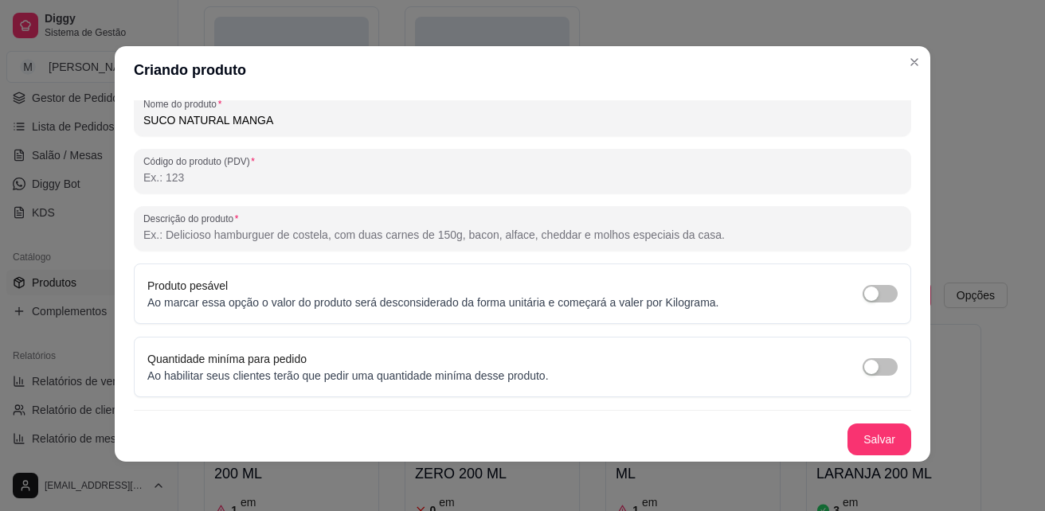
scroll to position [3, 0]
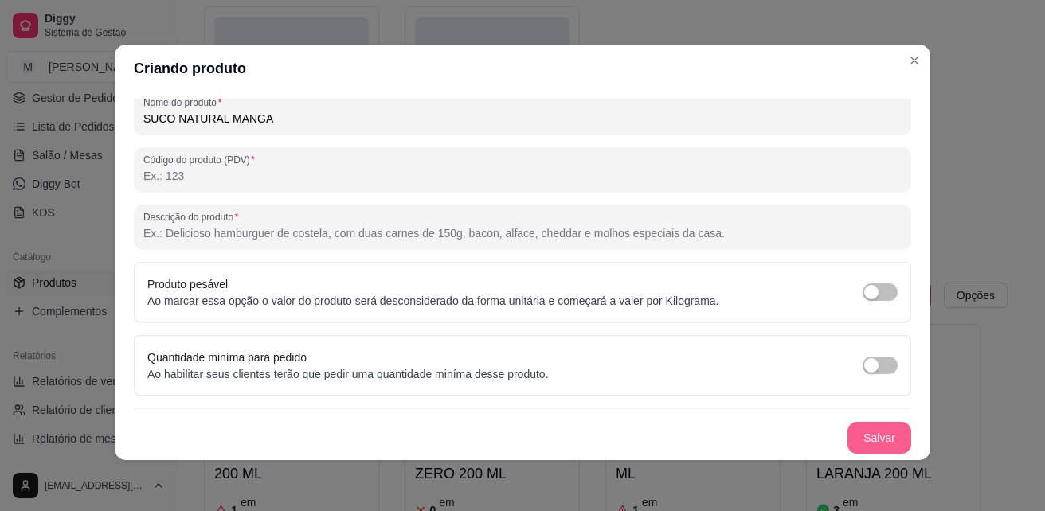
type input "SUCO NATURAL MANGA"
click at [852, 439] on button "Salvar" at bounding box center [879, 438] width 62 height 31
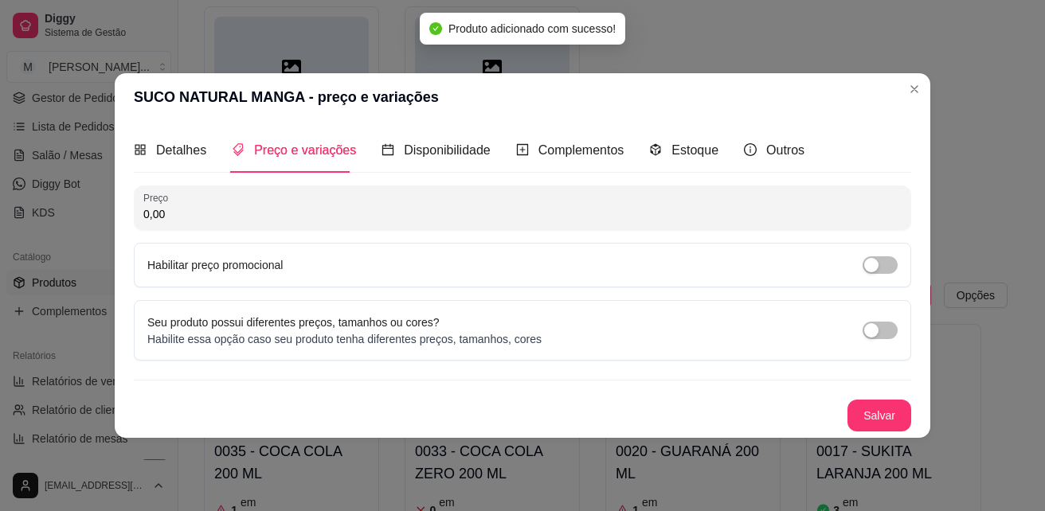
scroll to position [0, 0]
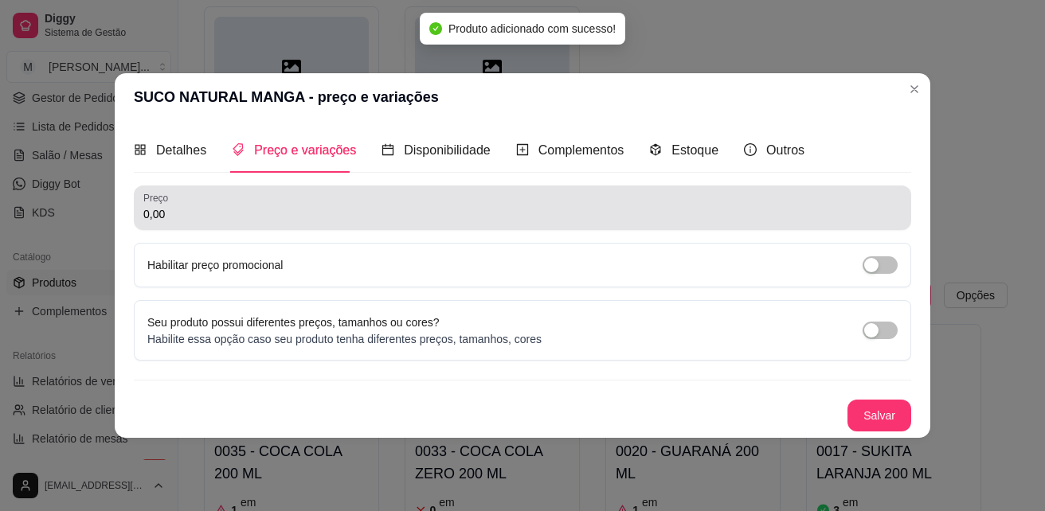
click at [290, 191] on div "Preço 0,00" at bounding box center [522, 208] width 777 height 45
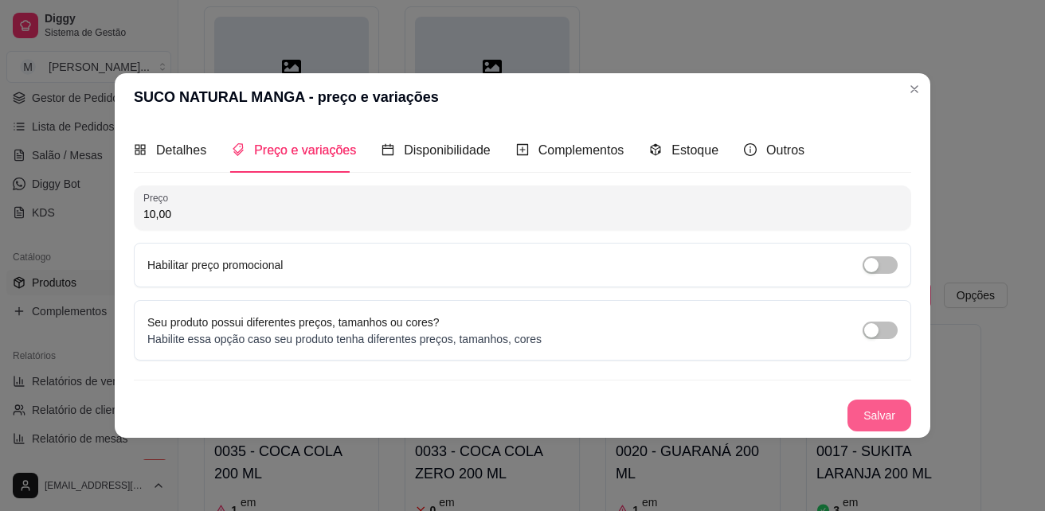
type input "10,00"
click at [885, 416] on button "Salvar" at bounding box center [879, 416] width 64 height 32
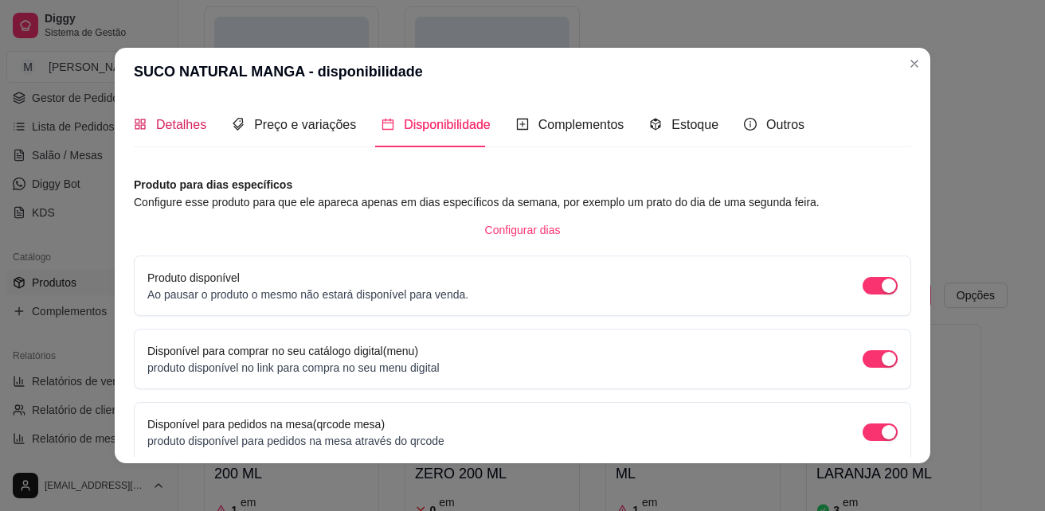
click at [144, 128] on div "Detalhes" at bounding box center [170, 125] width 72 height 20
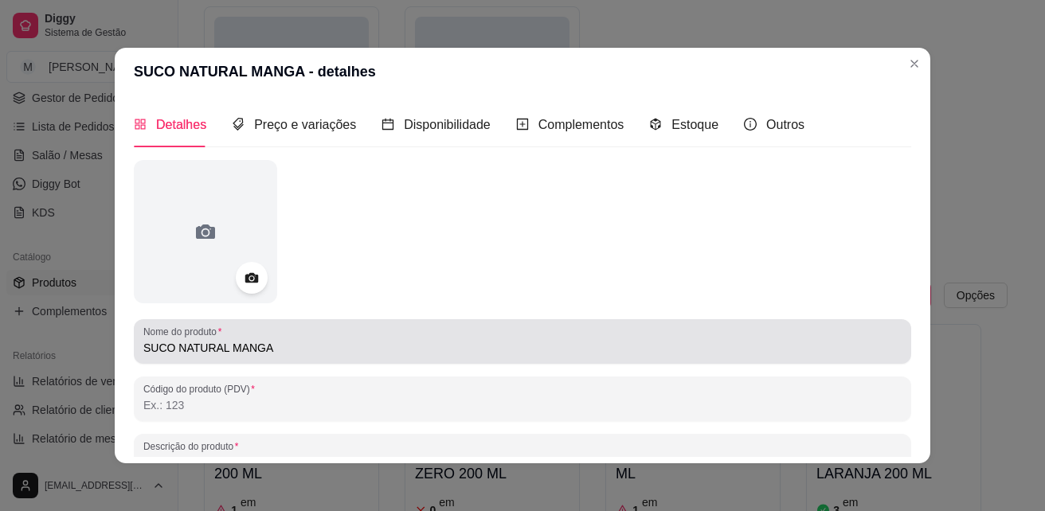
click at [294, 350] on input "SUCO NATURAL MANGA" at bounding box center [522, 348] width 758 height 16
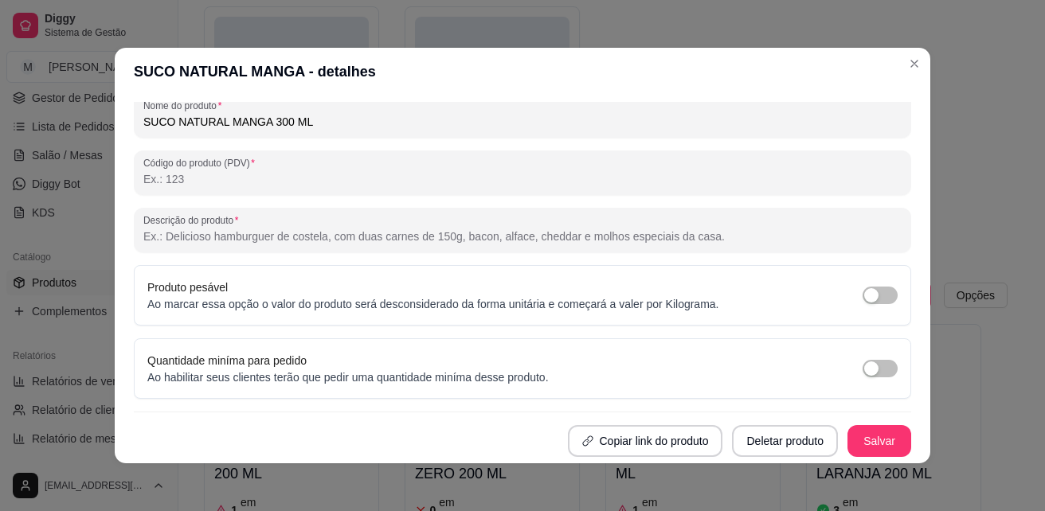
scroll to position [3, 0]
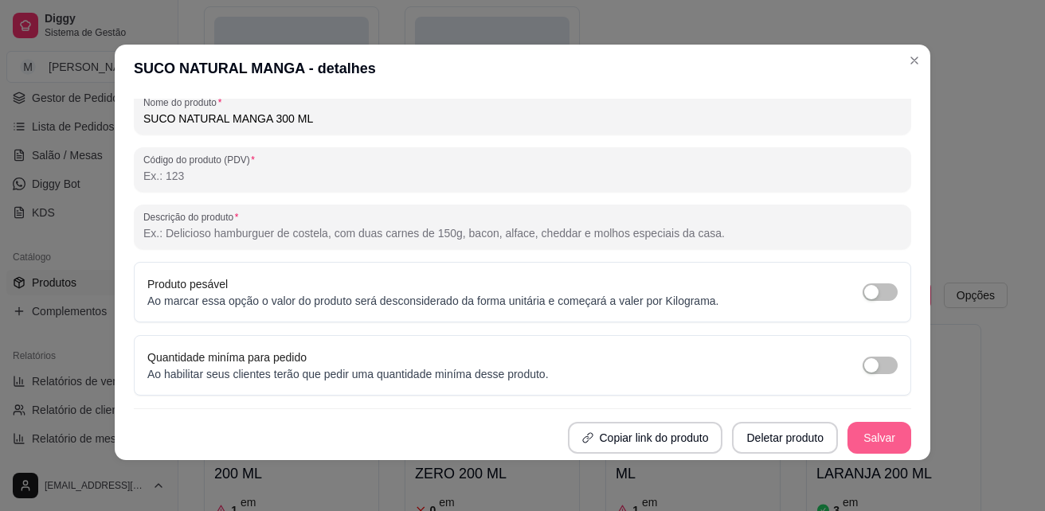
type input "SUCO NATURAL MANGA 300 ML"
click at [848, 440] on button "Salvar" at bounding box center [879, 438] width 62 height 31
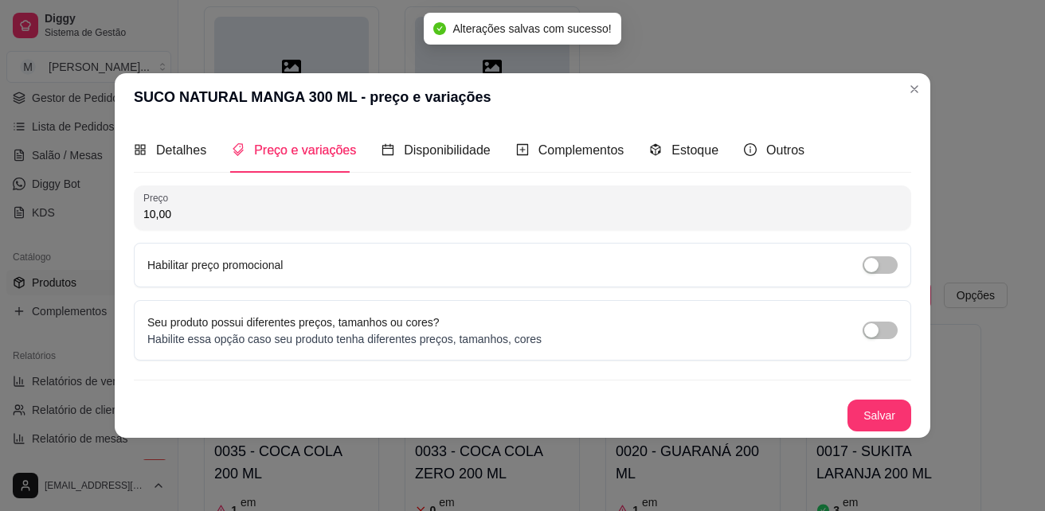
scroll to position [0, 0]
click at [868, 409] on button "Salvar" at bounding box center [879, 416] width 62 height 31
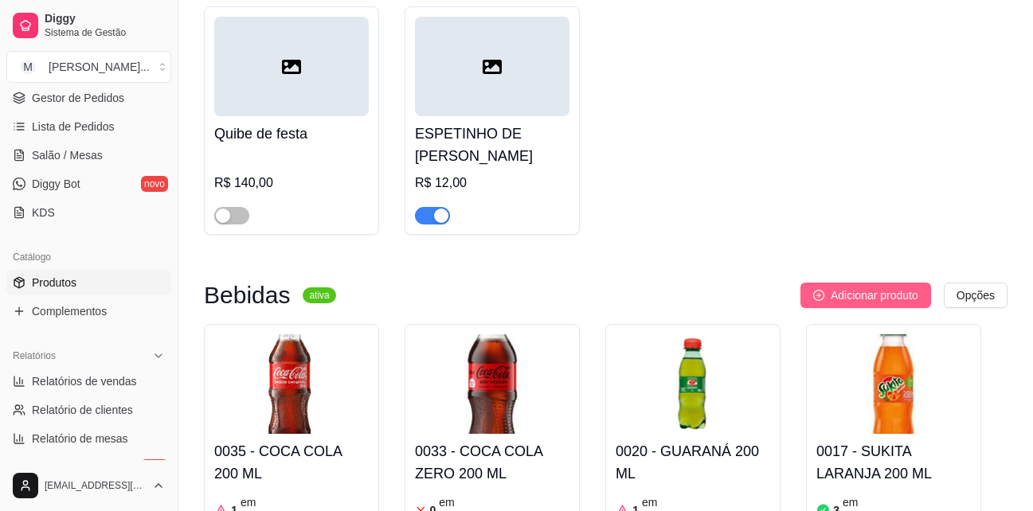
click at [853, 287] on span "Adicionar produto" at bounding box center [875, 296] width 88 height 18
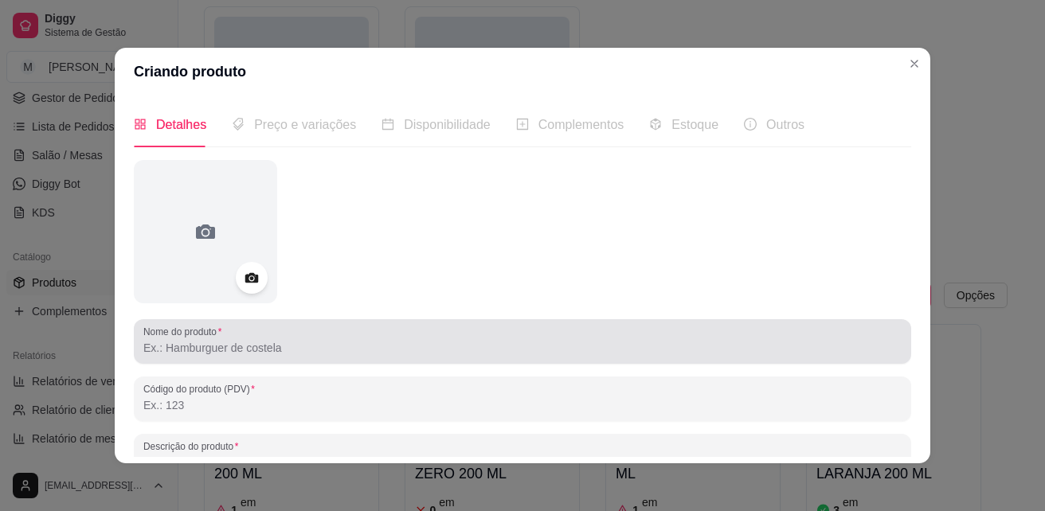
click at [474, 329] on div at bounding box center [522, 342] width 758 height 32
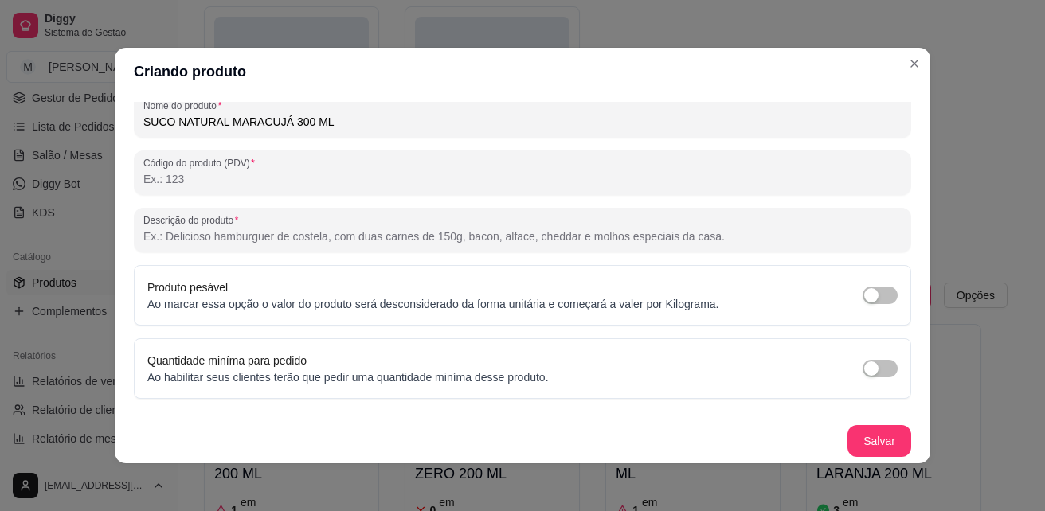
scroll to position [3, 0]
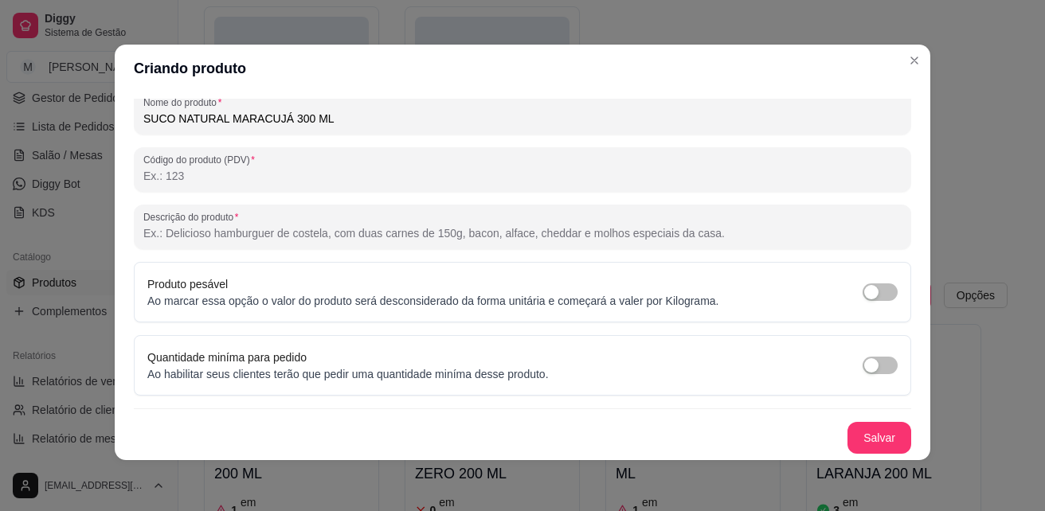
type input "SUCO NATURAL MARACUJÁ 300 ML"
click at [862, 440] on button "Salvar" at bounding box center [879, 438] width 62 height 31
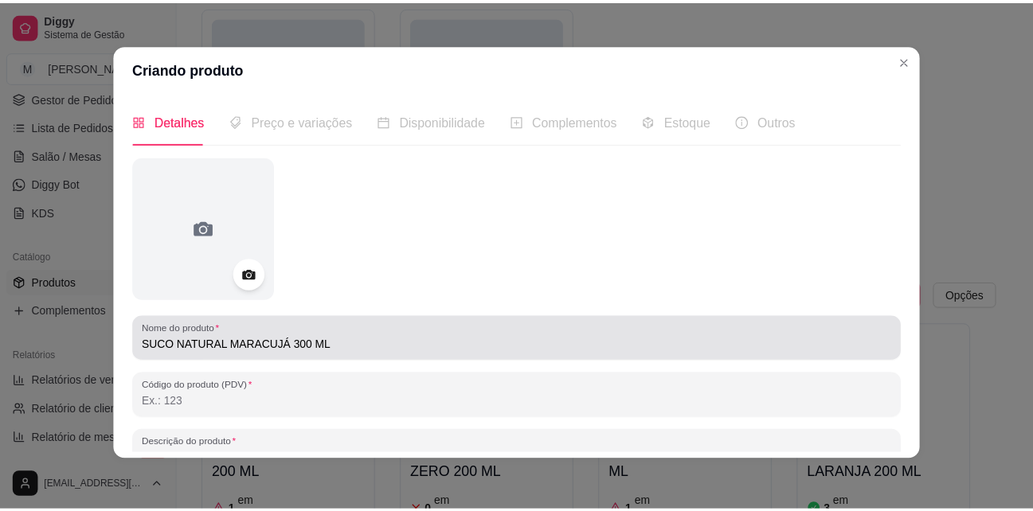
scroll to position [0, 0]
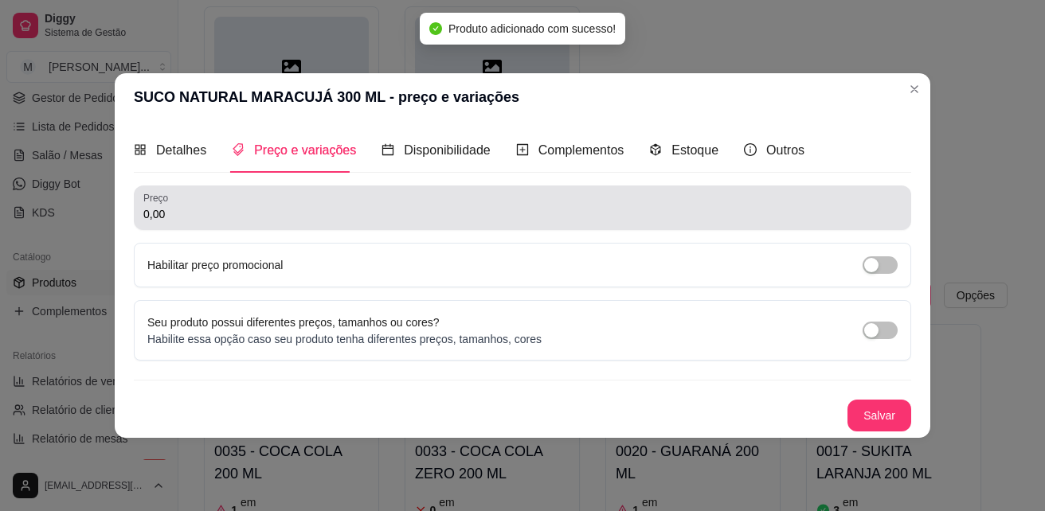
click at [315, 194] on div "0,00" at bounding box center [522, 208] width 758 height 32
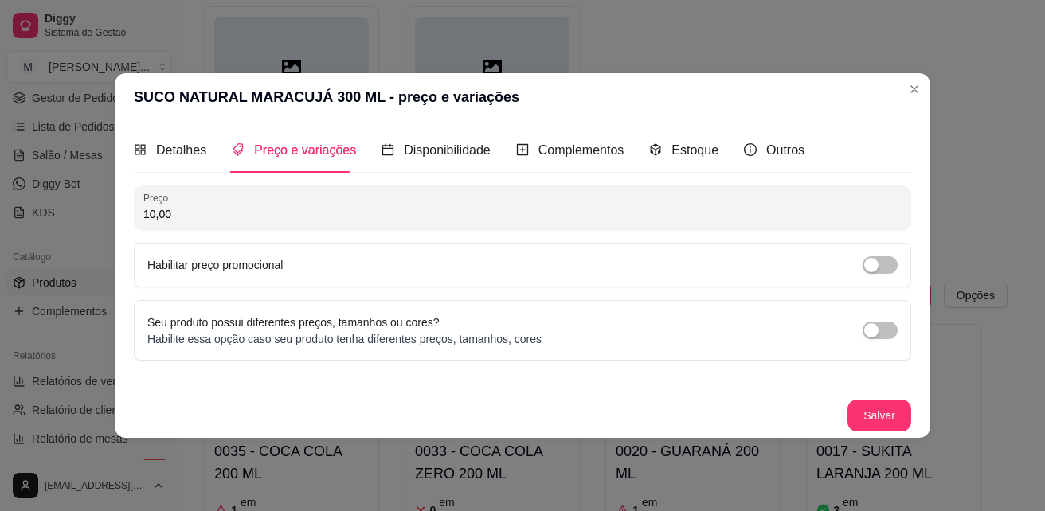
type input "10,00"
click at [890, 412] on button "Salvar" at bounding box center [879, 416] width 62 height 31
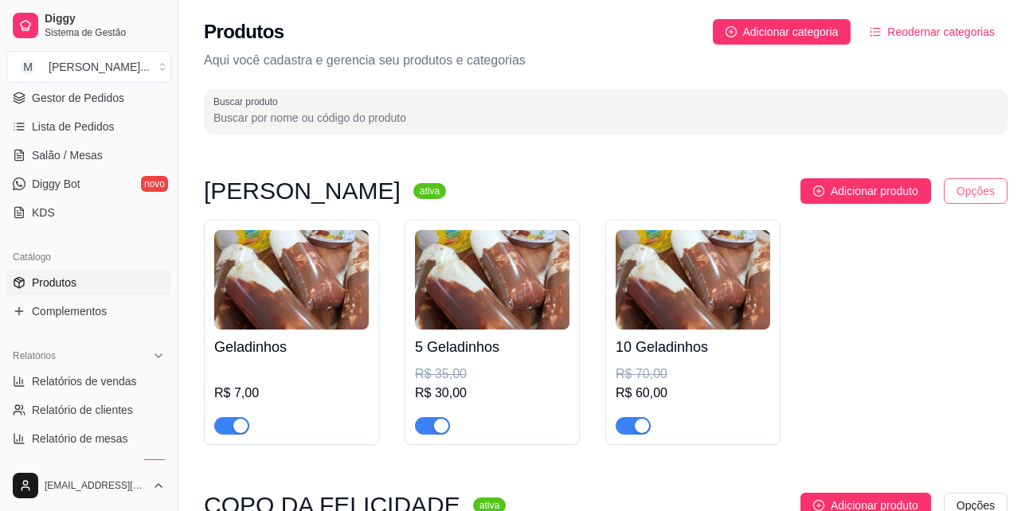
click at [974, 186] on html "Diggy Sistema de Gestão M Mariana Melo ... Loja aberta Período gratuito até 26/…" at bounding box center [516, 255] width 1033 height 511
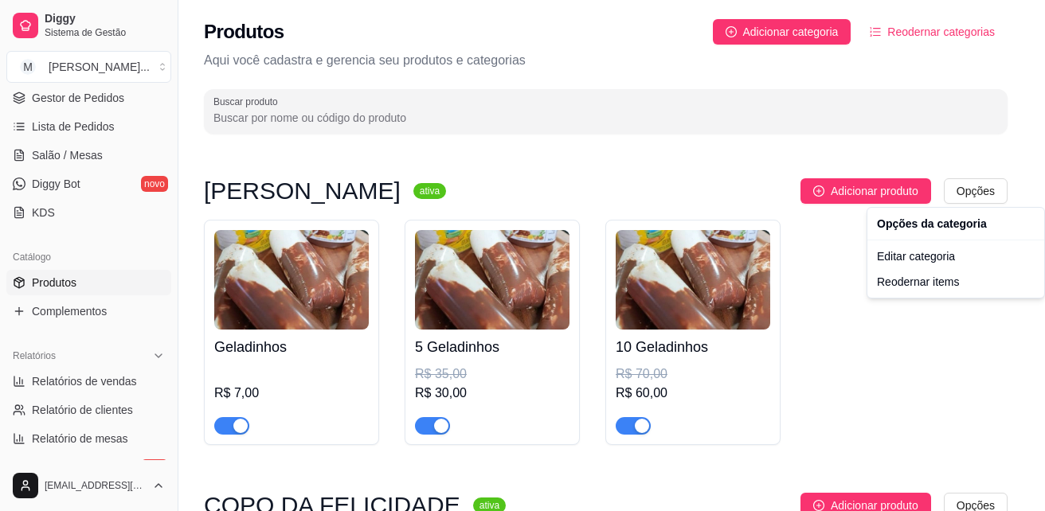
click at [960, 57] on html "Diggy Sistema de Gestão M Mariana Melo ... Loja aberta Período gratuito até 26/…" at bounding box center [522, 255] width 1045 height 511
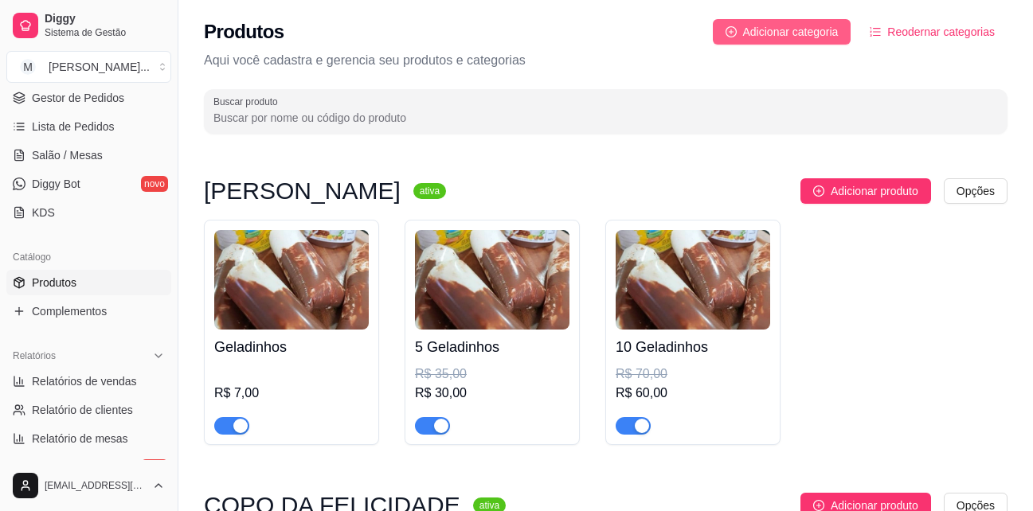
click at [787, 29] on span "Adicionar categoria" at bounding box center [791, 32] width 96 height 18
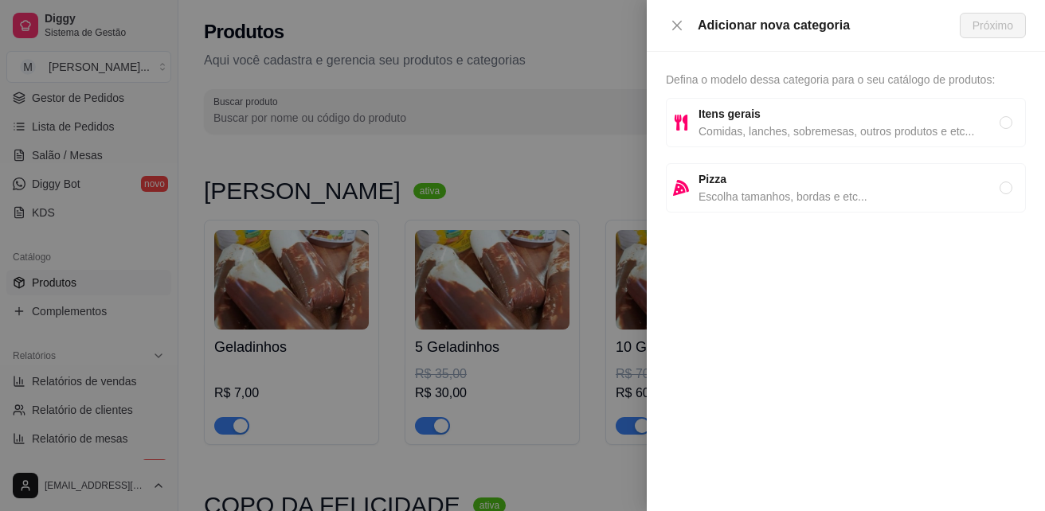
click at [839, 124] on span "Comidas, lanches, sobremesas, outros produtos e etc..." at bounding box center [848, 132] width 301 height 18
radio input "true"
click at [998, 24] on span "Próximo" at bounding box center [992, 26] width 41 height 18
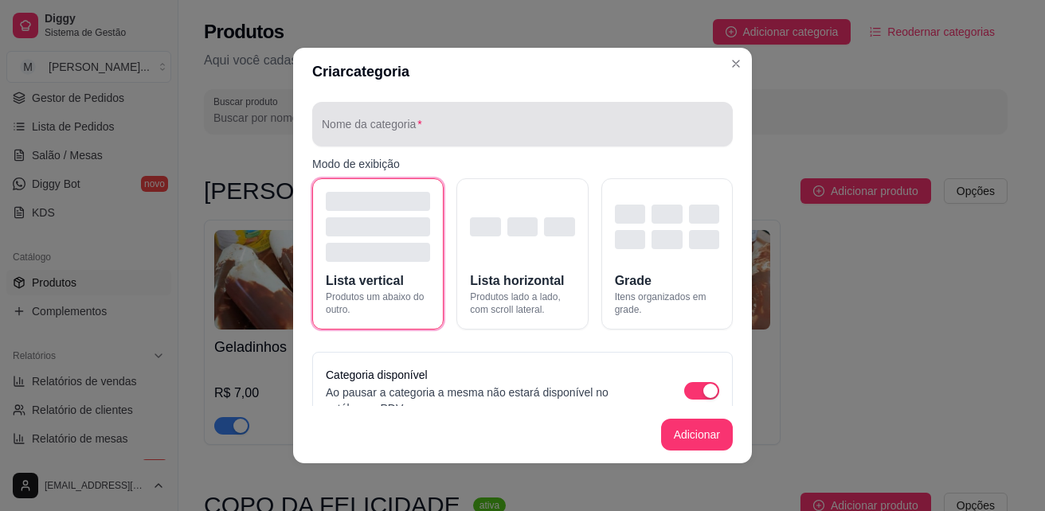
click at [537, 139] on div at bounding box center [522, 124] width 401 height 32
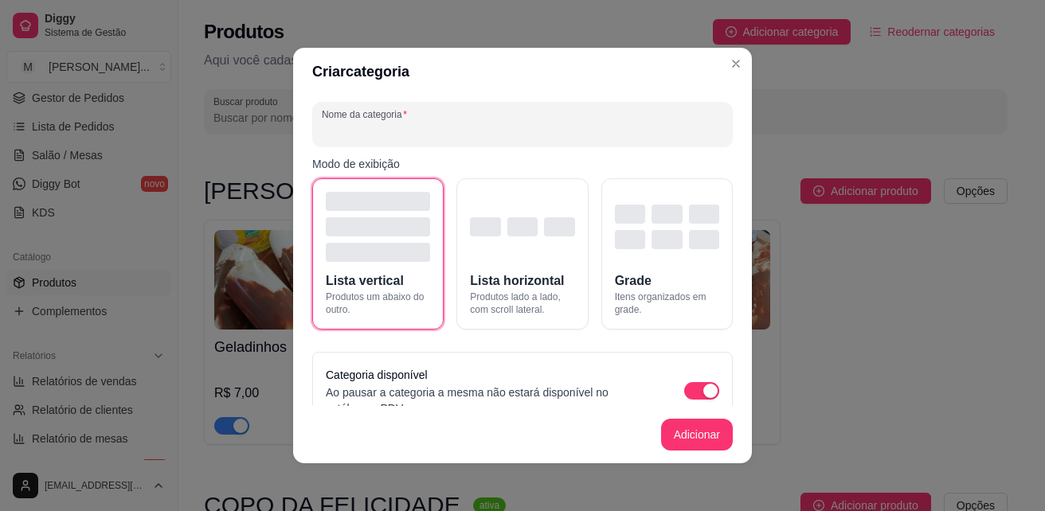
type input "s"
type input "SUCOS NATURAIS 300 ML"
click at [702, 430] on button "Adicionar" at bounding box center [697, 435] width 70 height 31
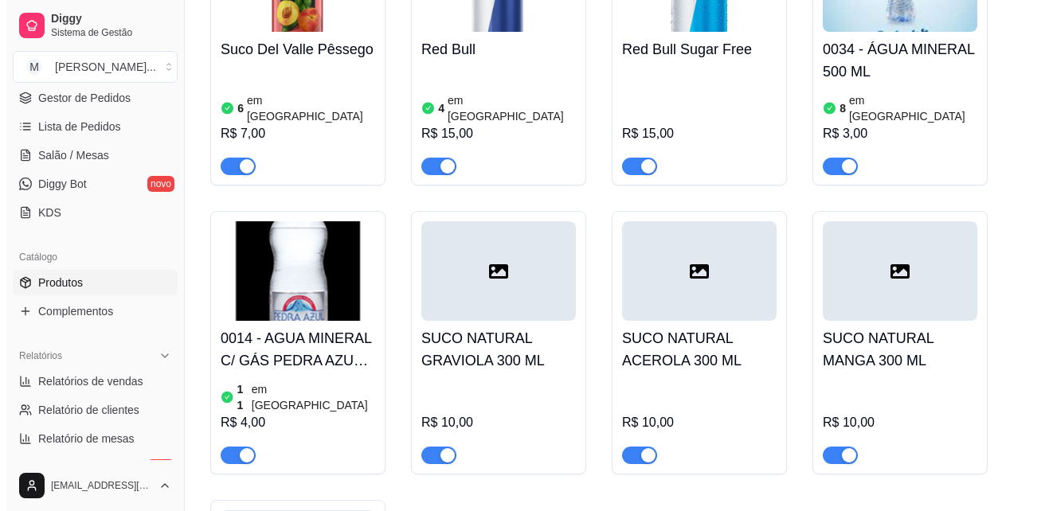
scroll to position [6292, 0]
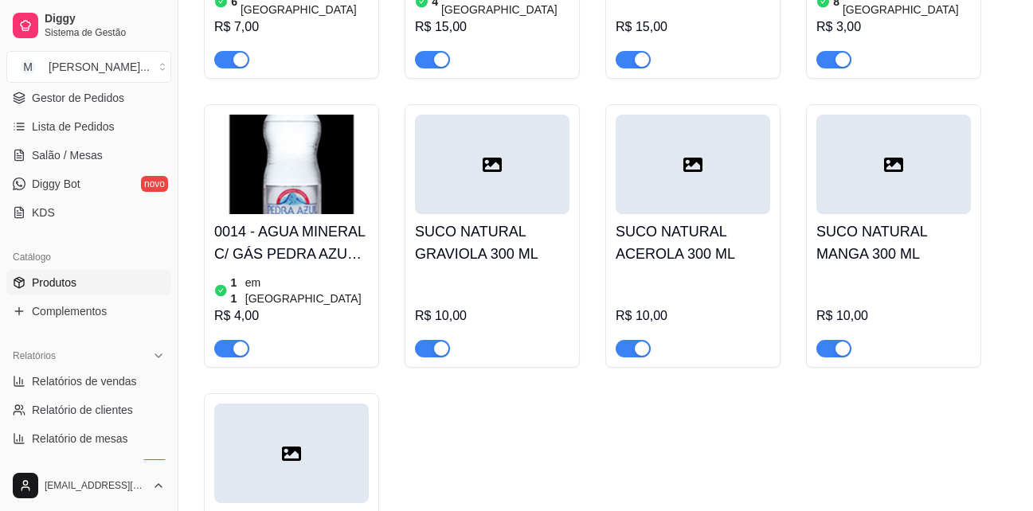
click at [499, 221] on h4 "SUCO NATURAL GRAVIOLA 300 ML" at bounding box center [492, 243] width 155 height 45
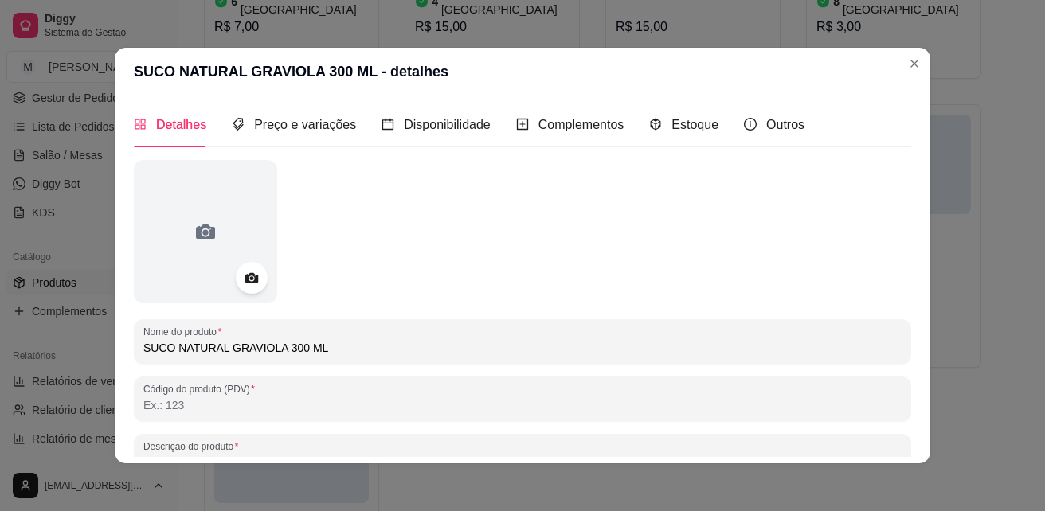
drag, startPoint x: 216, startPoint y: 346, endPoint x: 118, endPoint y: 348, distance: 98.0
click at [118, 348] on div "Detalhes Preço e variações Disponibilidade Complementos Estoque Outros Nome do …" at bounding box center [523, 280] width 816 height 368
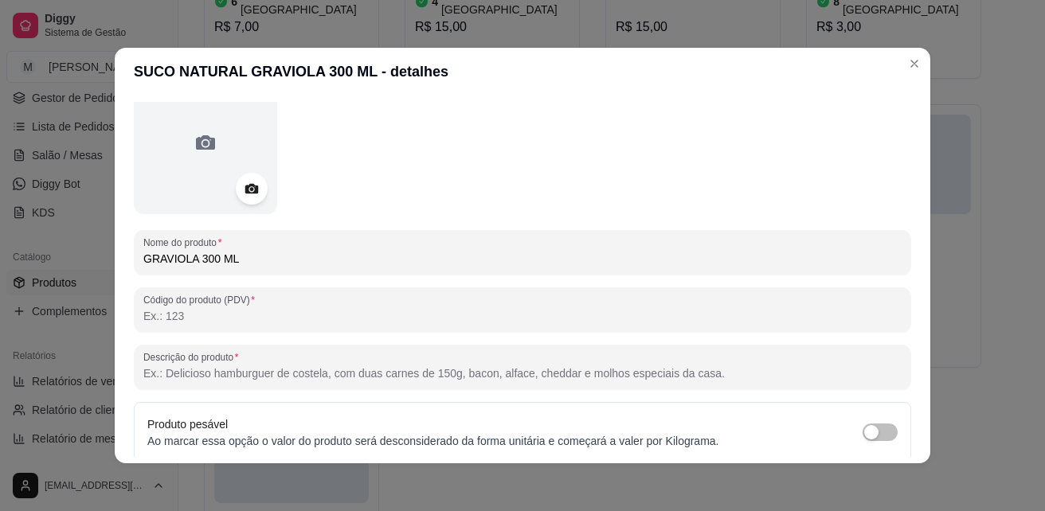
scroll to position [226, 0]
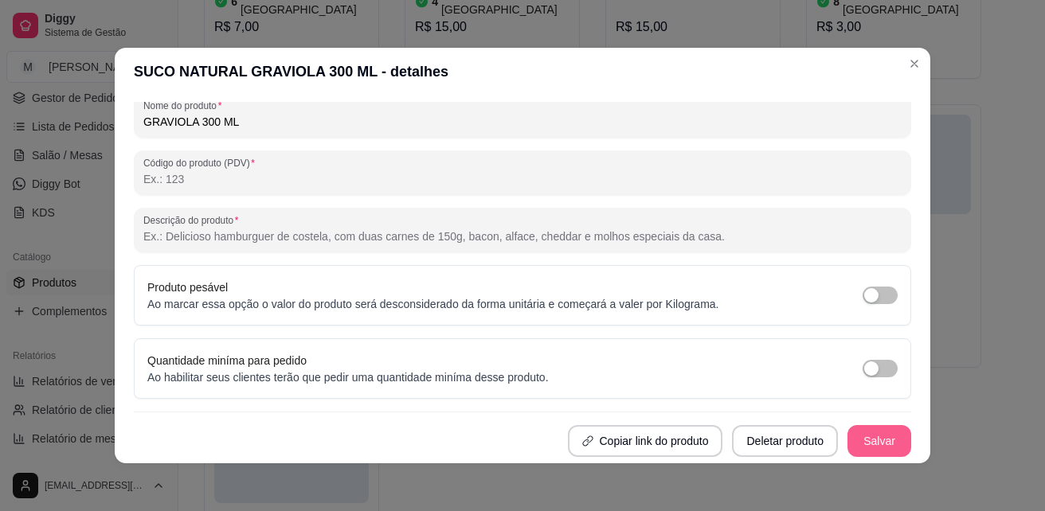
type input "GRAVIOLA 300 ML"
click at [870, 443] on button "Salvar" at bounding box center [879, 441] width 64 height 32
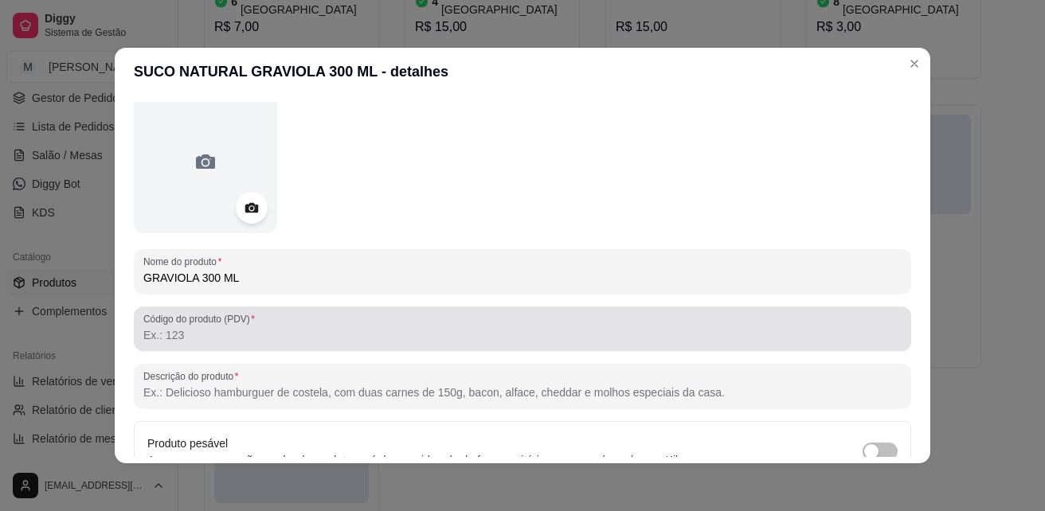
scroll to position [0, 0]
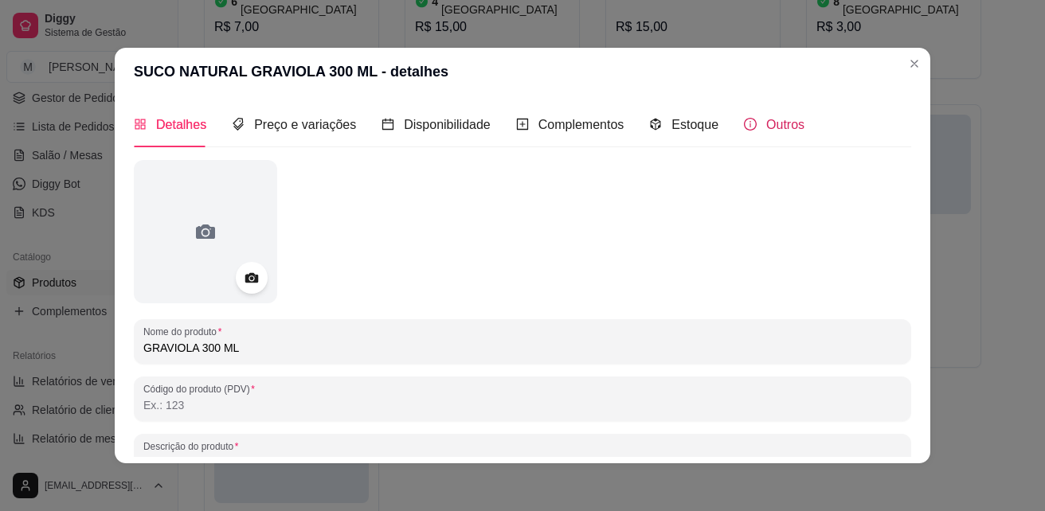
click at [767, 124] on span "Outros" at bounding box center [785, 125] width 38 height 14
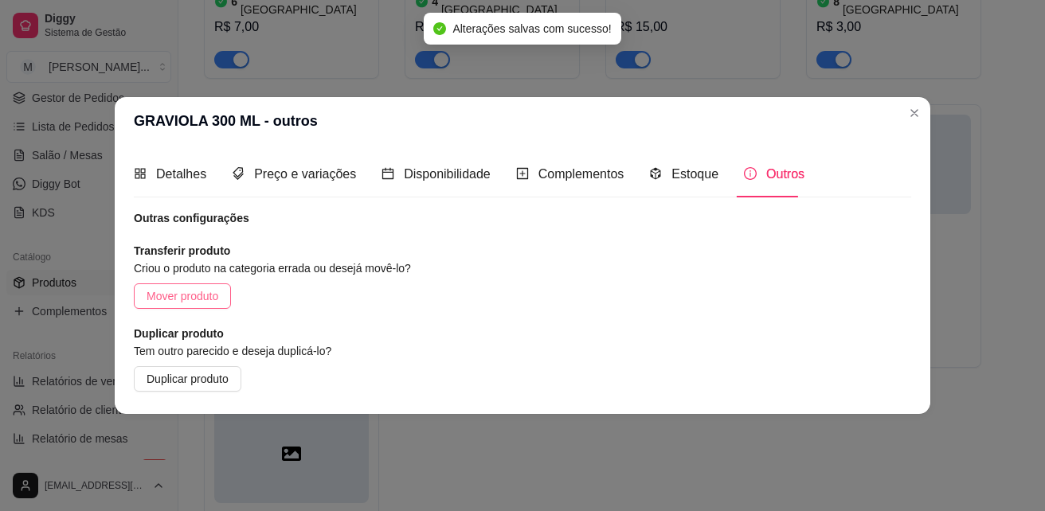
click at [170, 301] on span "Mover produto" at bounding box center [183, 297] width 72 height 18
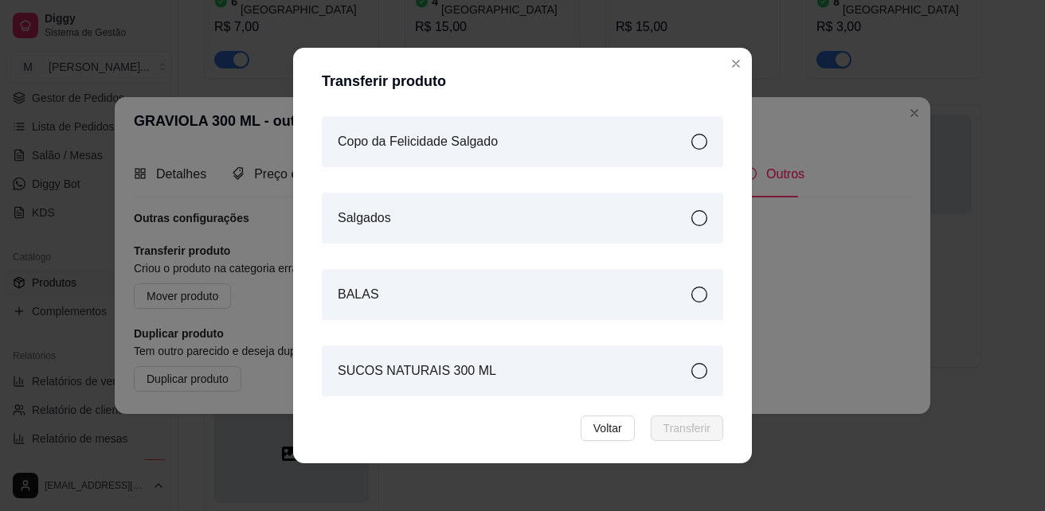
scroll to position [3, 0]
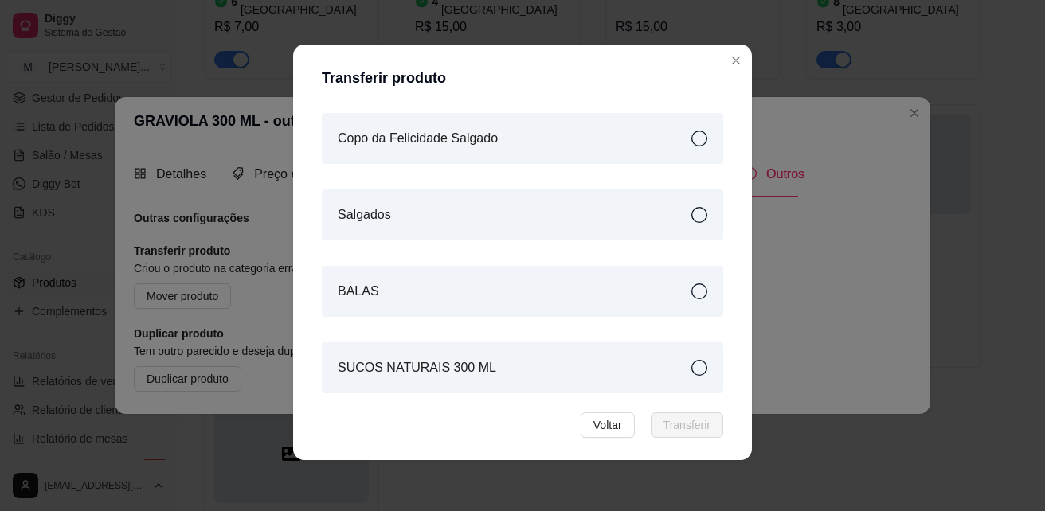
click at [589, 369] on div "SUCOS NATURAIS 300 ML" at bounding box center [522, 367] width 401 height 51
click at [666, 422] on span "Transferir" at bounding box center [686, 426] width 47 height 18
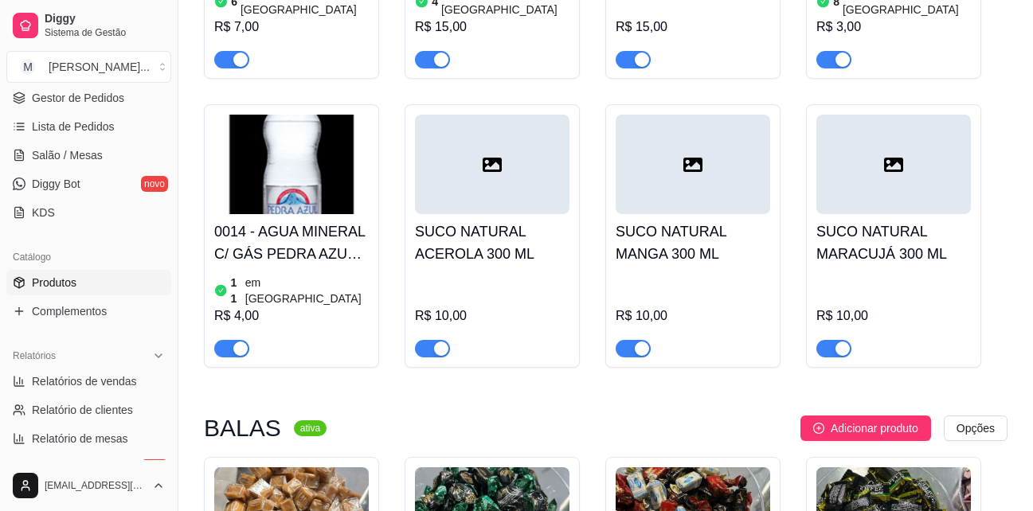
click at [734, 115] on div at bounding box center [693, 165] width 155 height 100
click at [499, 221] on h4 "SUCO NATURAL ACEROLA 300 ML" at bounding box center [492, 243] width 155 height 45
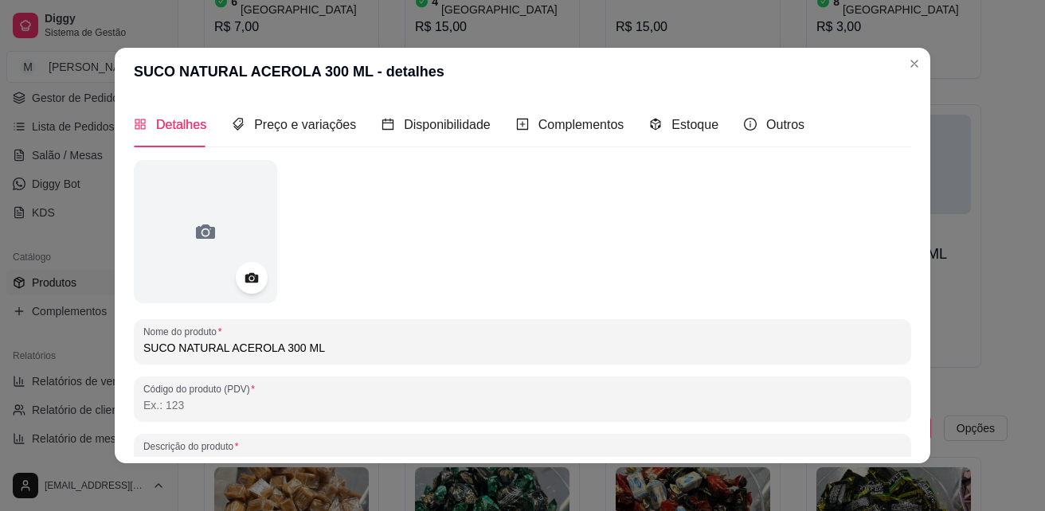
drag, startPoint x: 162, startPoint y: 349, endPoint x: 57, endPoint y: 363, distance: 106.1
click at [57, 363] on div "SUCO NATURAL ACEROLA 300 ML - detalhes Detalhes Preço e variações Disponibilida…" at bounding box center [522, 255] width 1045 height 511
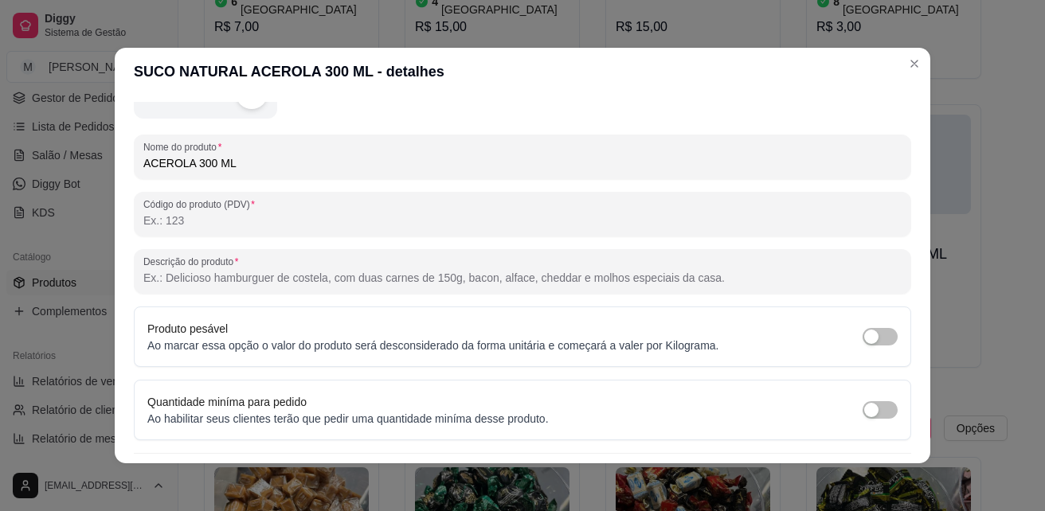
scroll to position [226, 0]
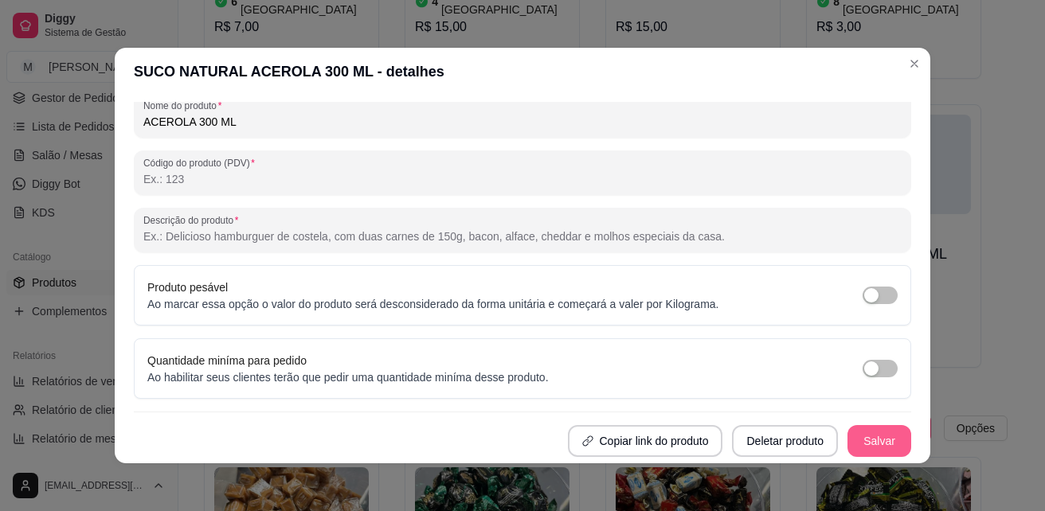
type input "ACEROLA 300 ML"
click at [851, 436] on button "Salvar" at bounding box center [879, 441] width 62 height 31
click at [863, 450] on button "Salvar" at bounding box center [879, 441] width 64 height 32
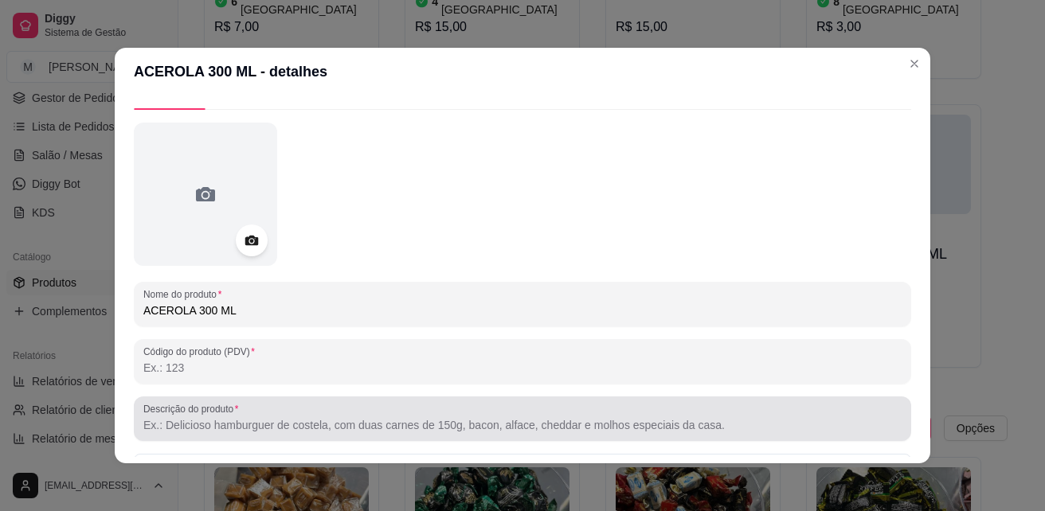
scroll to position [0, 0]
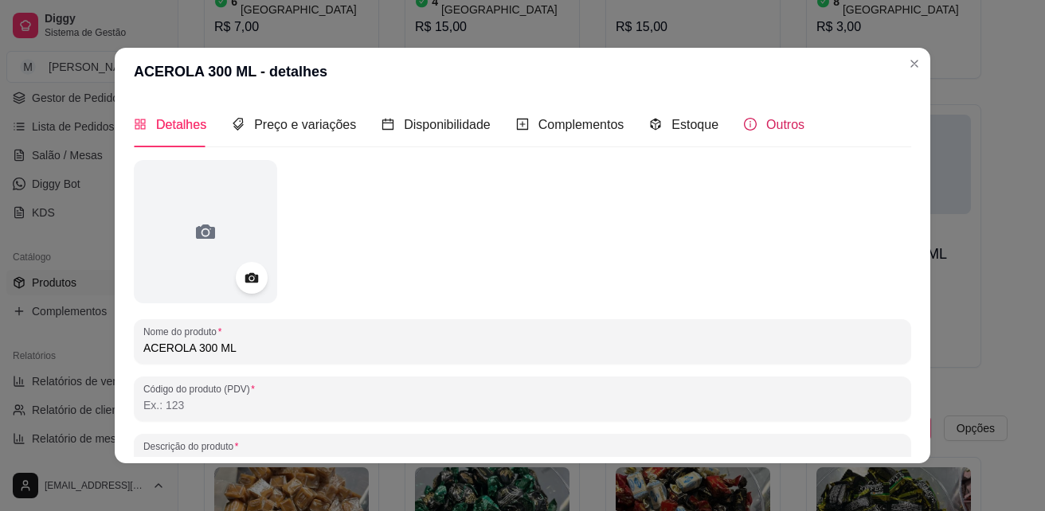
click at [744, 128] on div "Outros" at bounding box center [774, 125] width 61 height 20
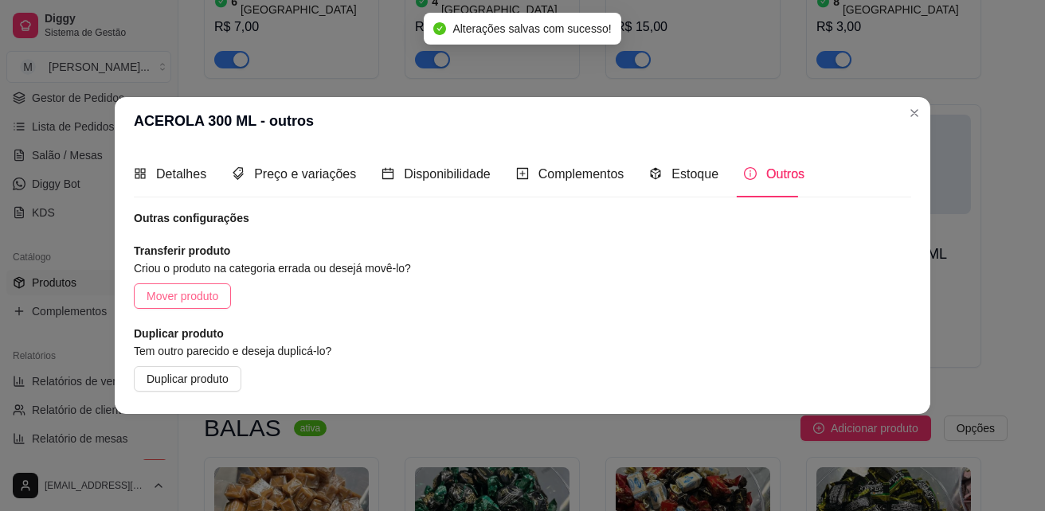
click at [222, 291] on button "Mover produto" at bounding box center [182, 296] width 97 height 25
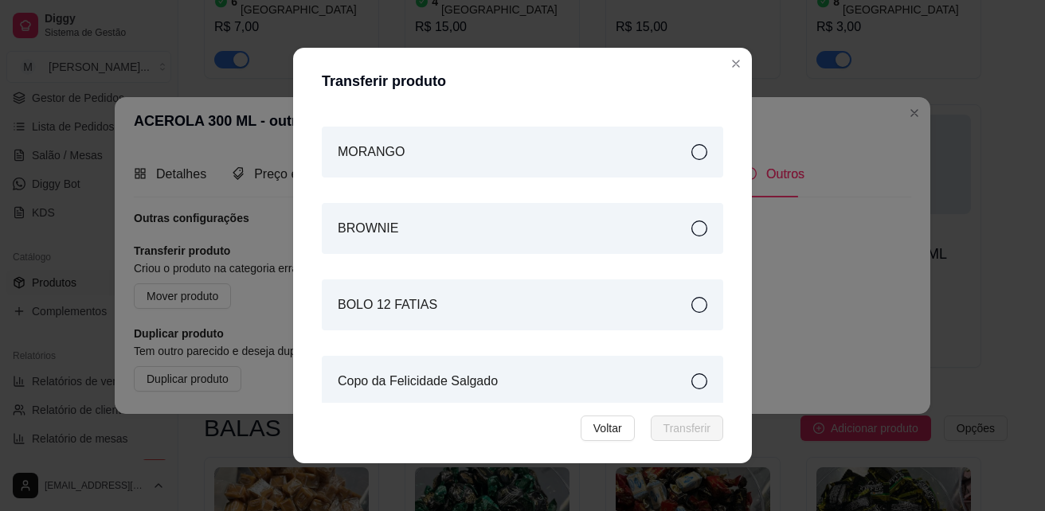
scroll to position [562, 0]
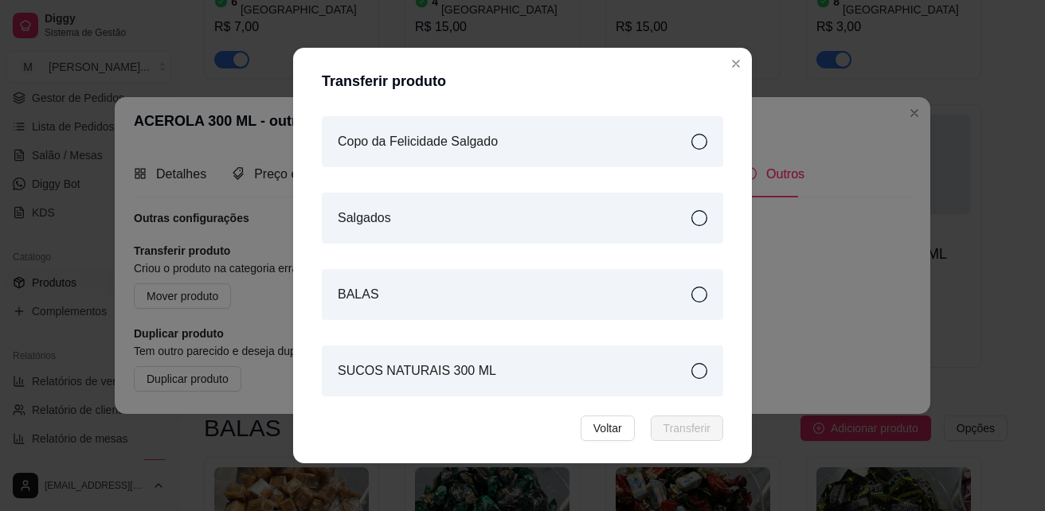
click at [640, 370] on div "SUCOS NATURAIS 300 ML" at bounding box center [522, 371] width 401 height 51
click at [686, 425] on span "Transferir" at bounding box center [686, 429] width 47 height 18
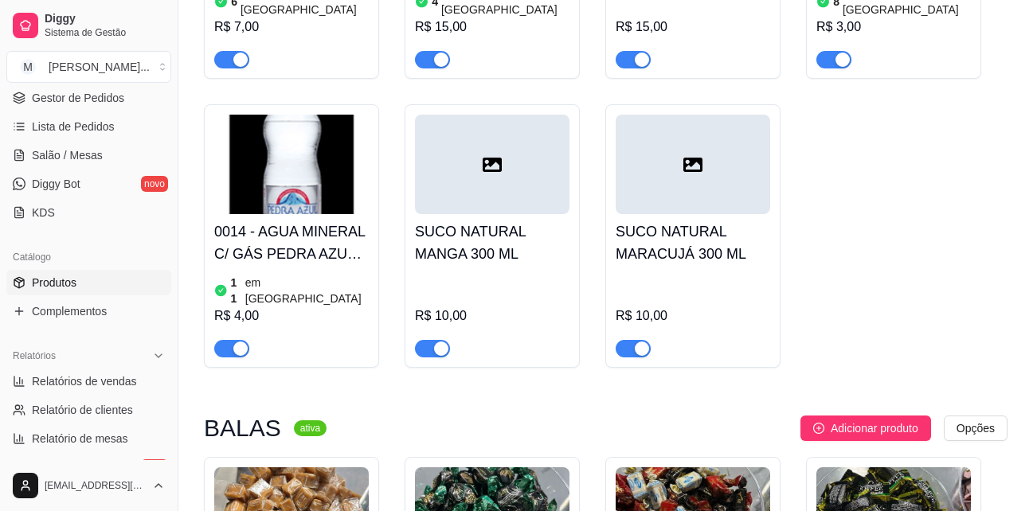
click at [494, 221] on h4 "SUCO NATURAL MANGA 300 ML" at bounding box center [492, 243] width 155 height 45
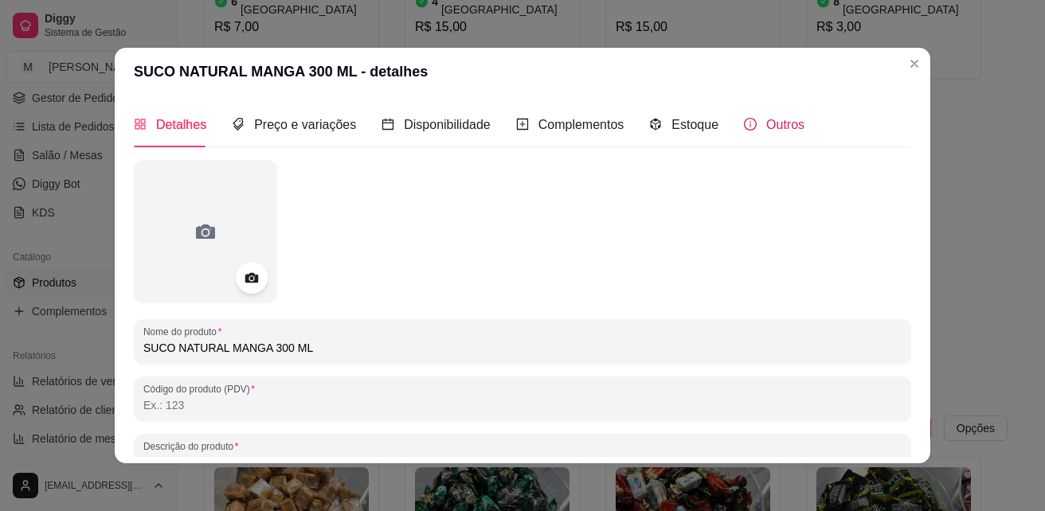
click at [748, 127] on div "Outros" at bounding box center [774, 125] width 61 height 20
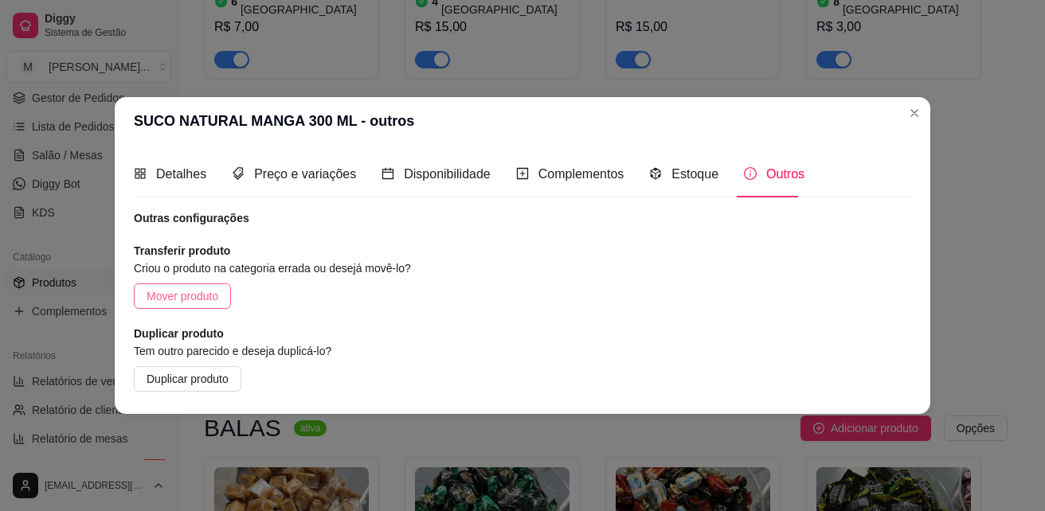
click at [201, 301] on span "Mover produto" at bounding box center [183, 297] width 72 height 18
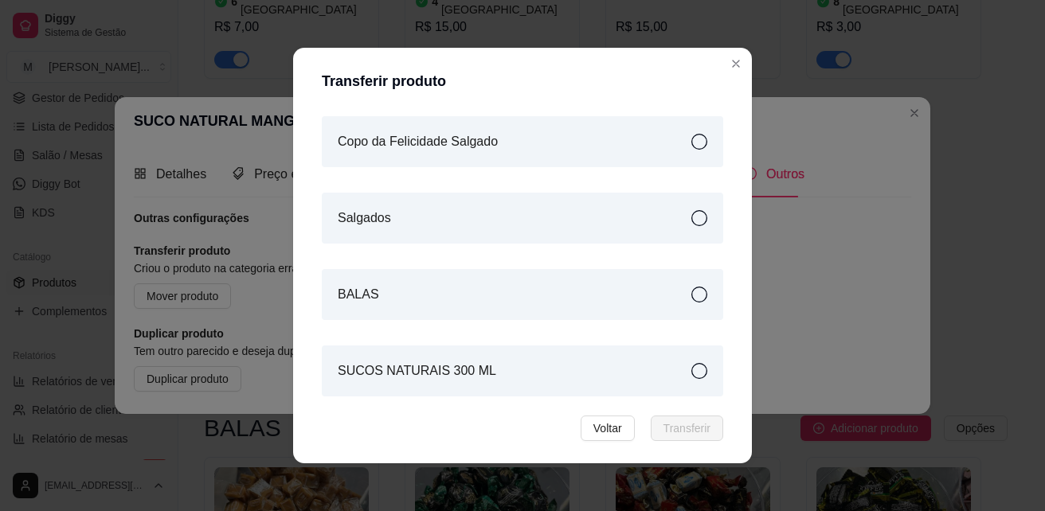
click at [651, 369] on div "SUCOS NATURAIS 300 ML" at bounding box center [522, 371] width 401 height 51
click at [676, 436] on span "Transferir" at bounding box center [686, 429] width 47 height 18
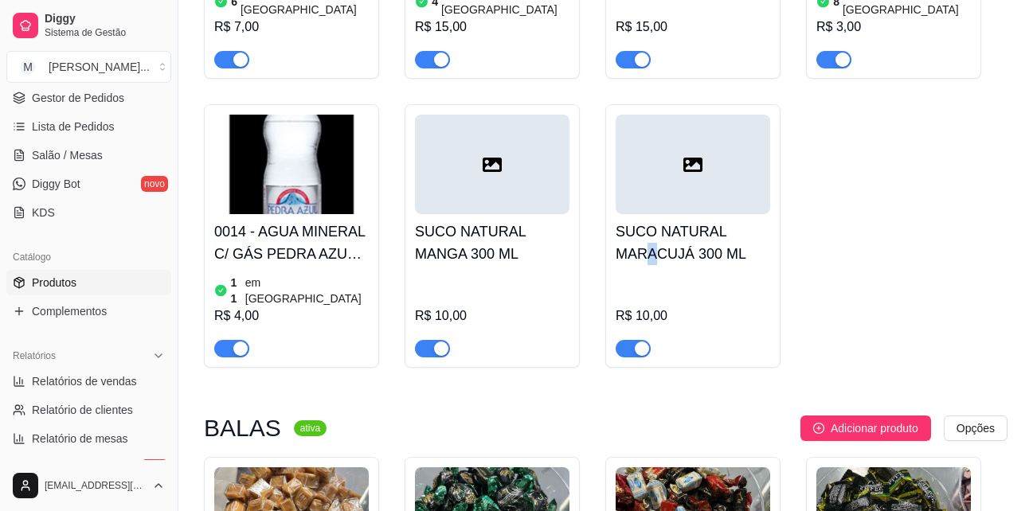
click at [652, 221] on h4 "SUCO NATURAL MARACUJÁ 300 ML" at bounding box center [693, 243] width 155 height 45
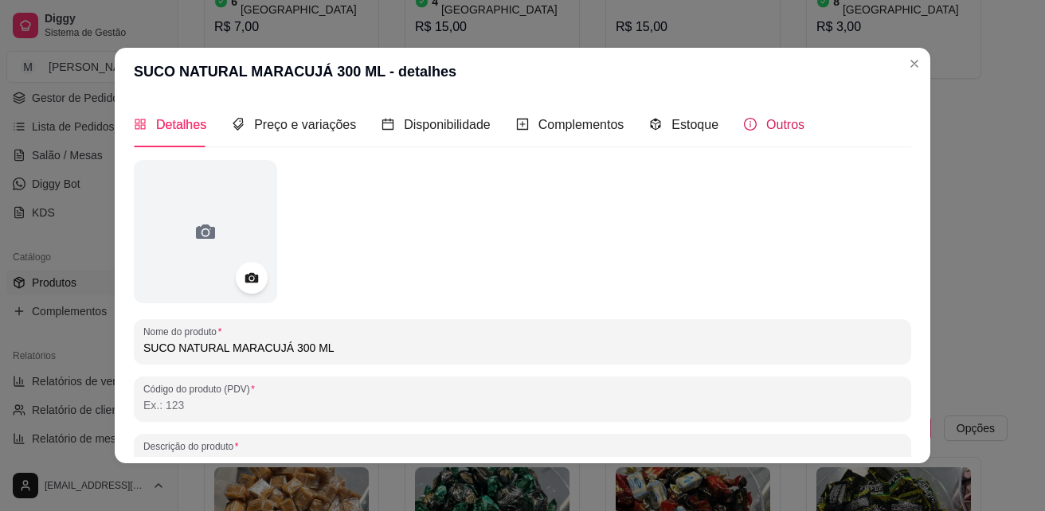
click at [778, 125] on span "Outros" at bounding box center [785, 125] width 38 height 14
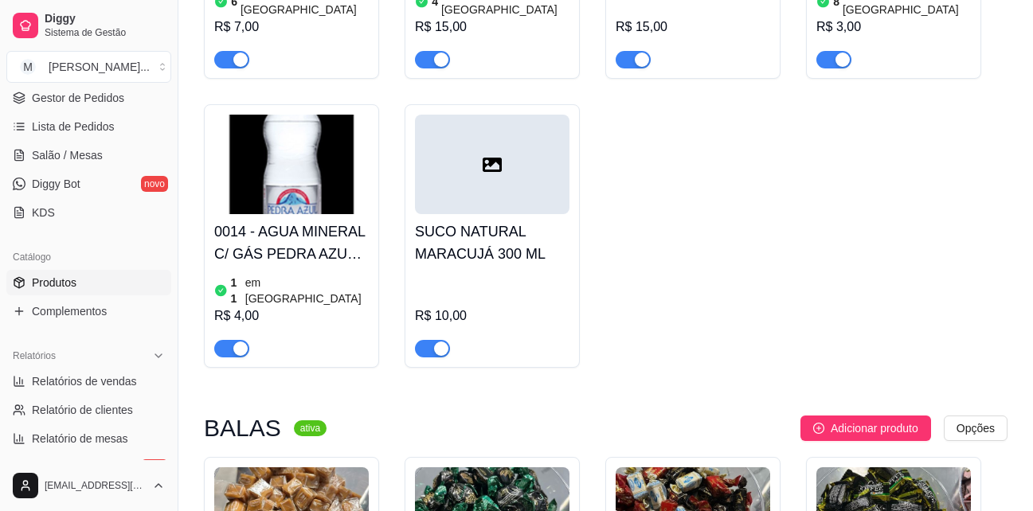
click at [456, 221] on h4 "SUCO NATURAL MARACUJÁ 300 ML" at bounding box center [492, 243] width 155 height 45
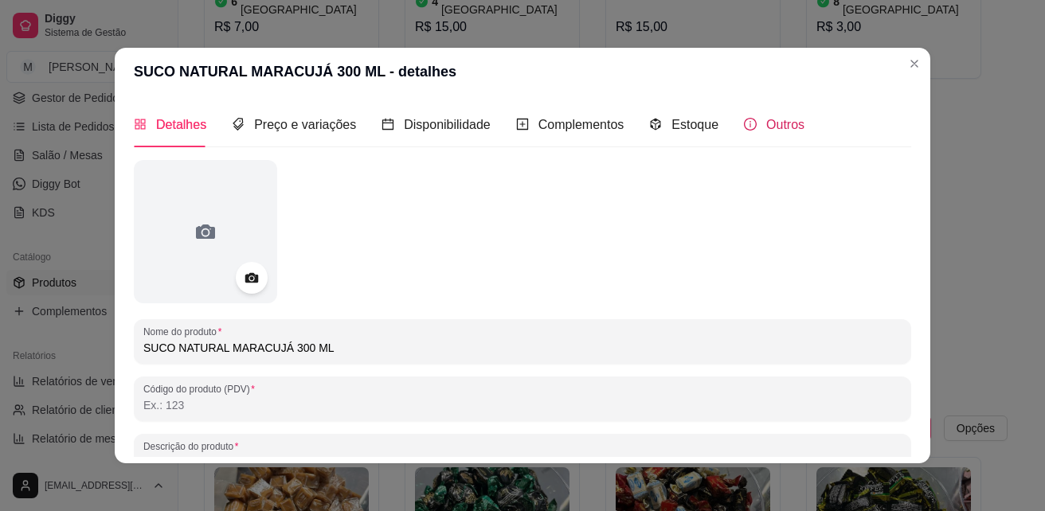
click at [745, 125] on div "Outros" at bounding box center [774, 125] width 61 height 20
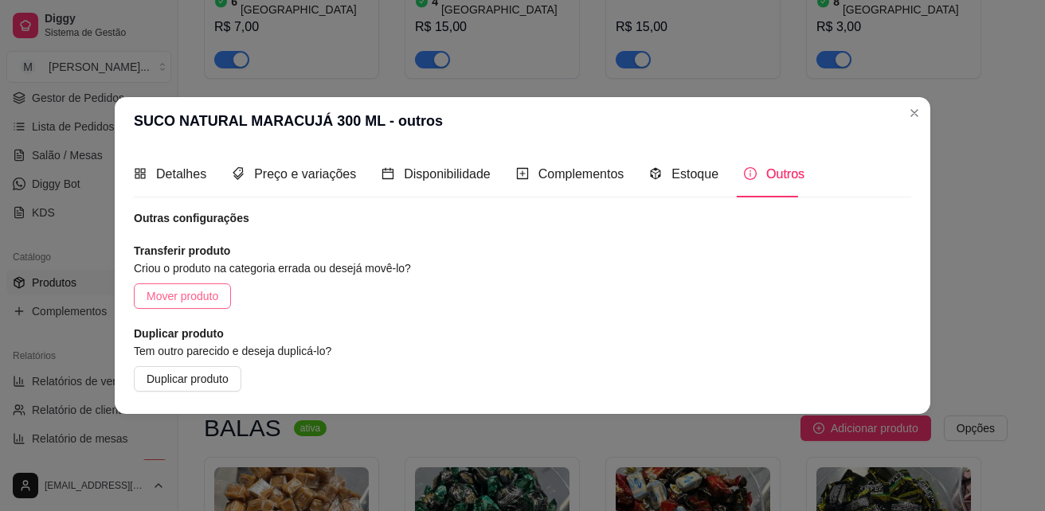
click at [186, 300] on span "Mover produto" at bounding box center [183, 297] width 72 height 18
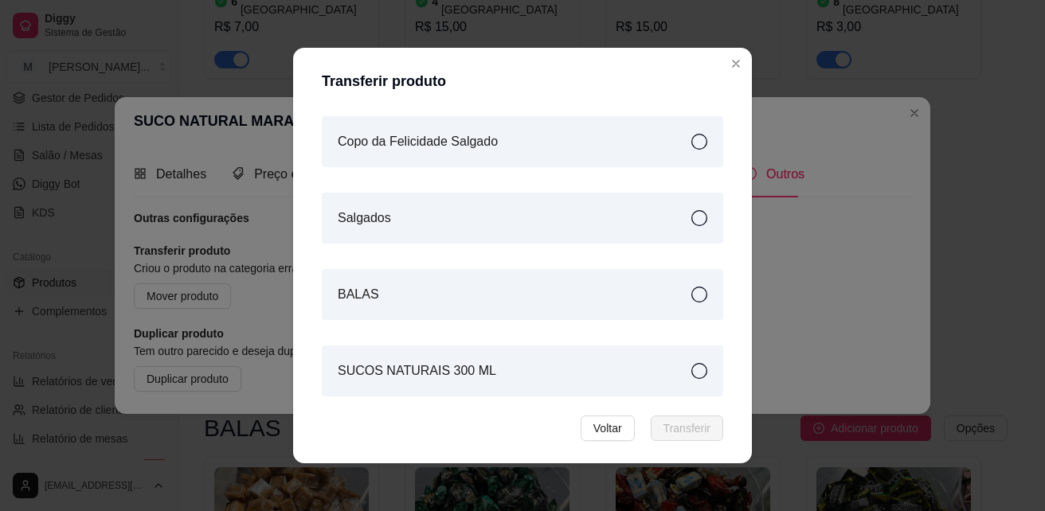
click at [555, 368] on div "SUCOS NATURAIS 300 ML" at bounding box center [522, 371] width 401 height 51
click at [673, 424] on span "Transferir" at bounding box center [686, 429] width 47 height 18
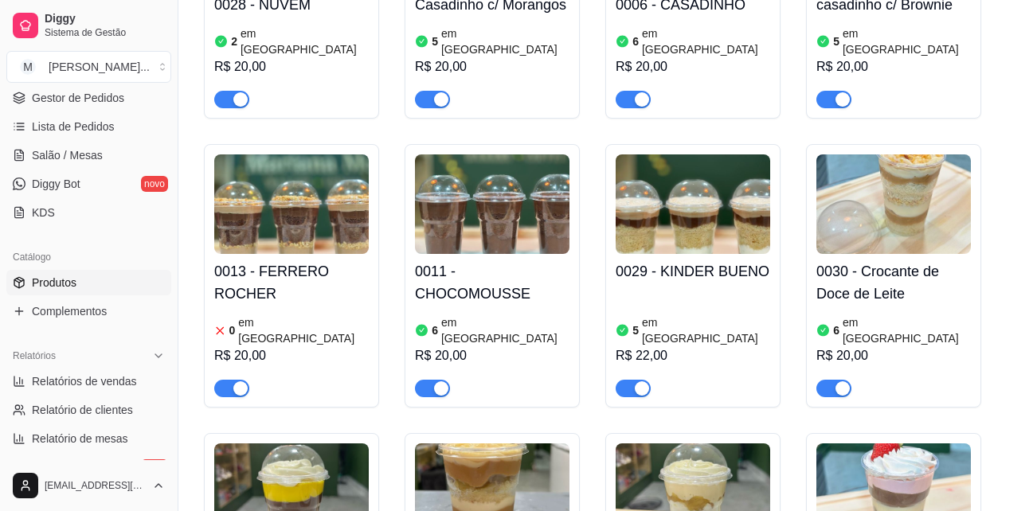
scroll to position [796, 0]
